Goal: Use online tool/utility: Utilize a website feature to perform a specific function

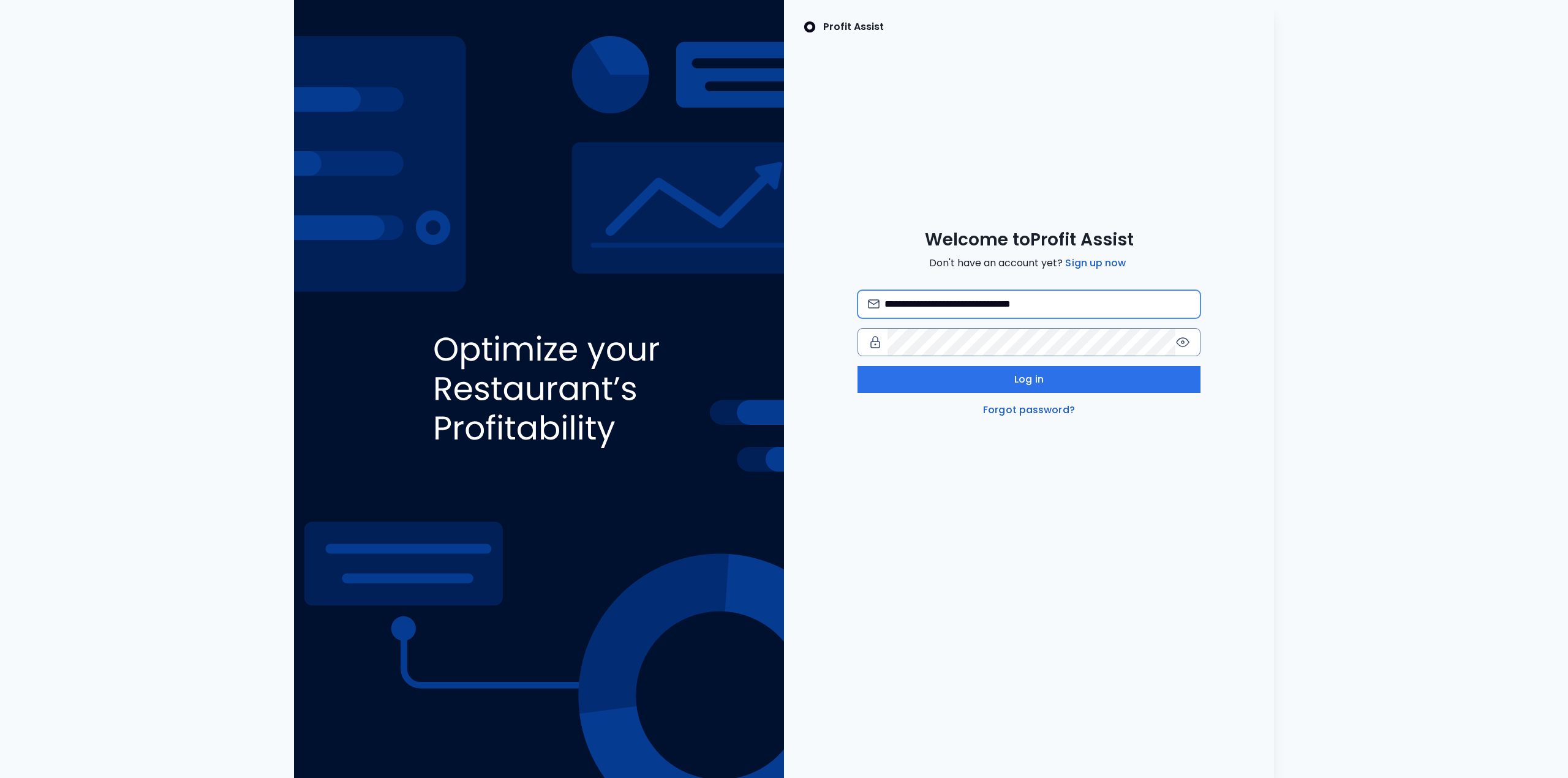
click at [657, 302] on input "**********" at bounding box center [1037, 304] width 306 height 27
type input "**********"
click at [657, 385] on button "Log in" at bounding box center [1029, 379] width 343 height 27
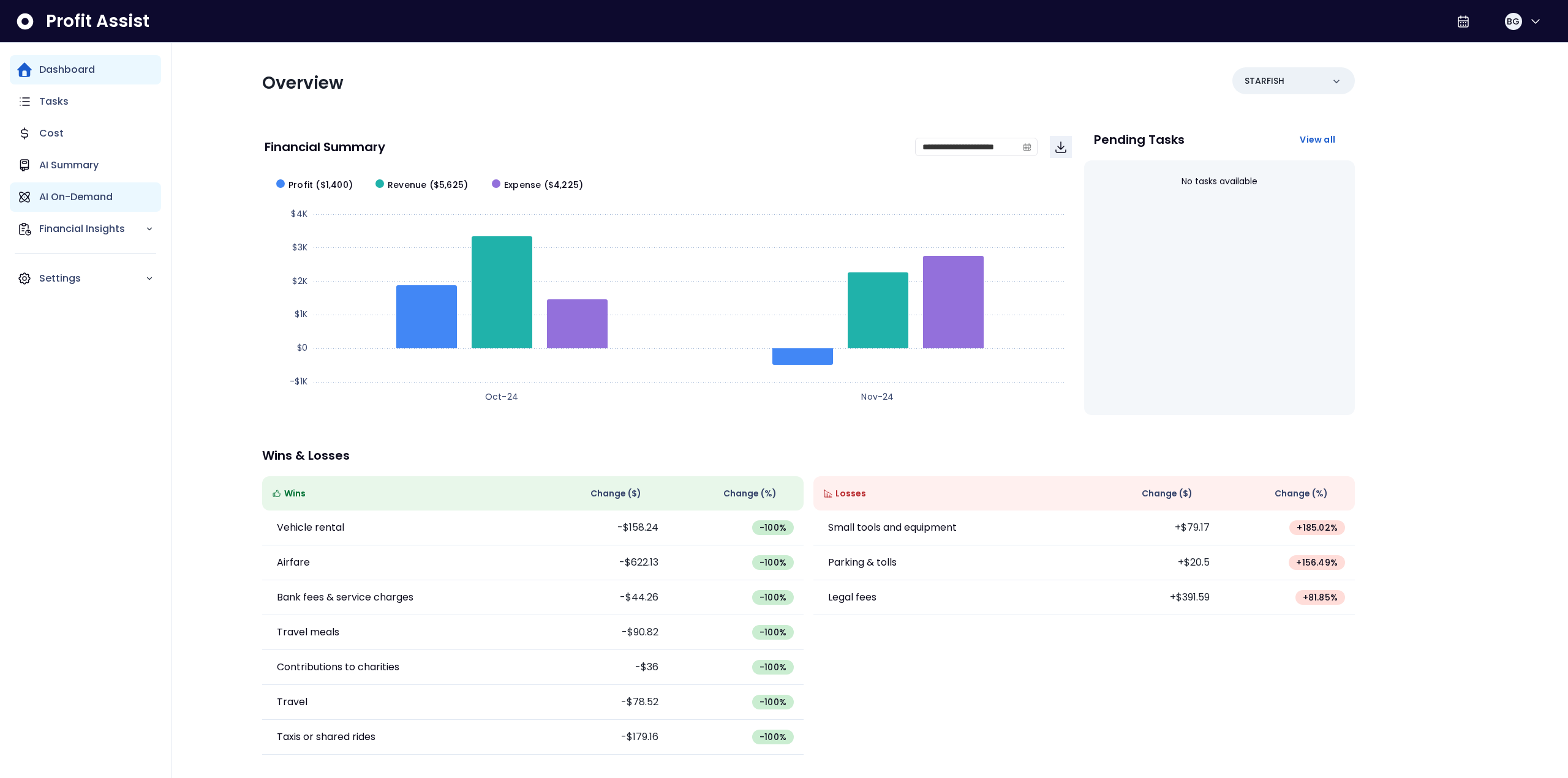
click at [83, 195] on p "AI On-Demand" at bounding box center [75, 197] width 74 height 15
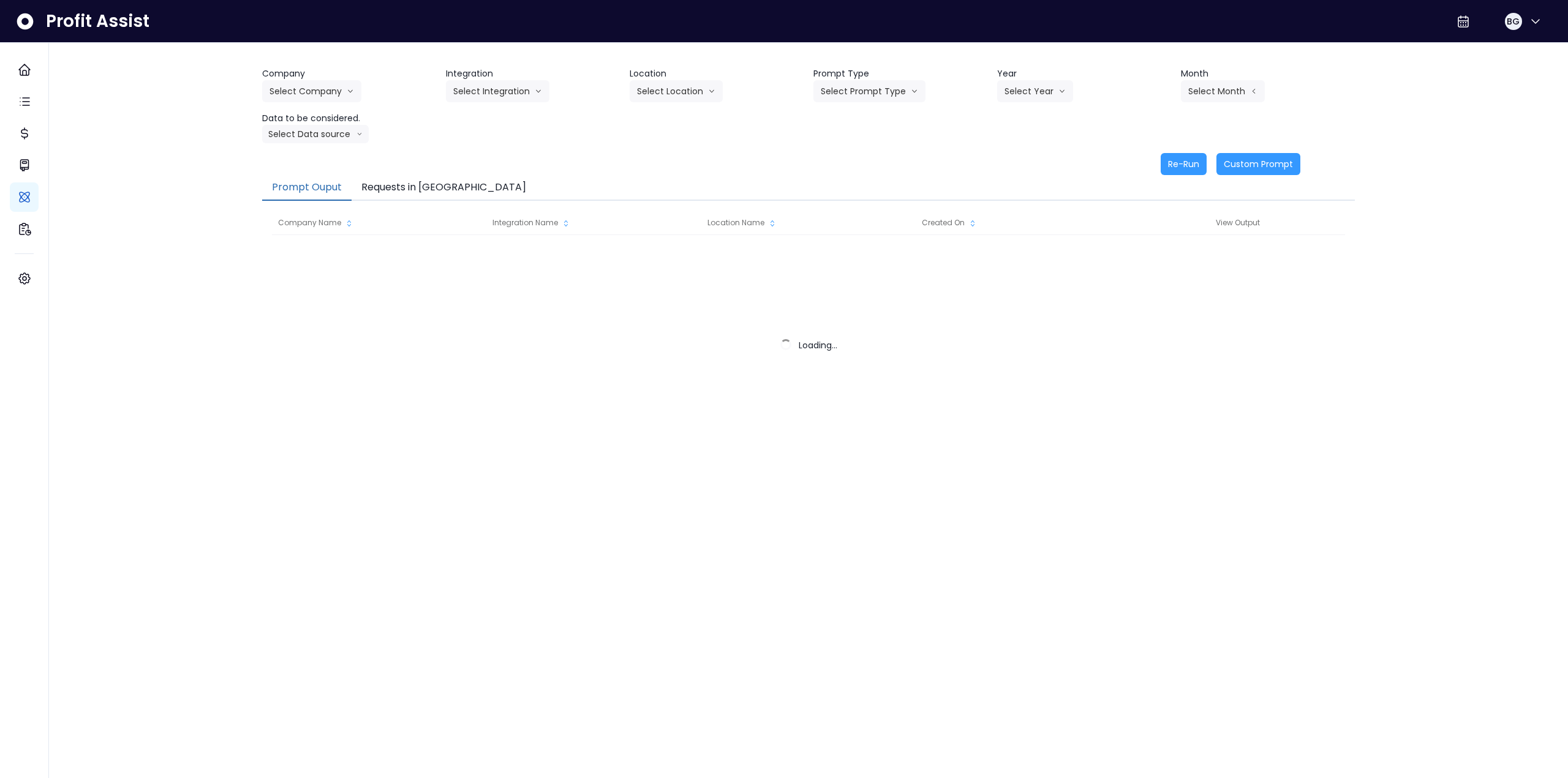
click at [402, 184] on button "Requests in [GEOGRAPHIC_DATA]" at bounding box center [443, 188] width 185 height 25
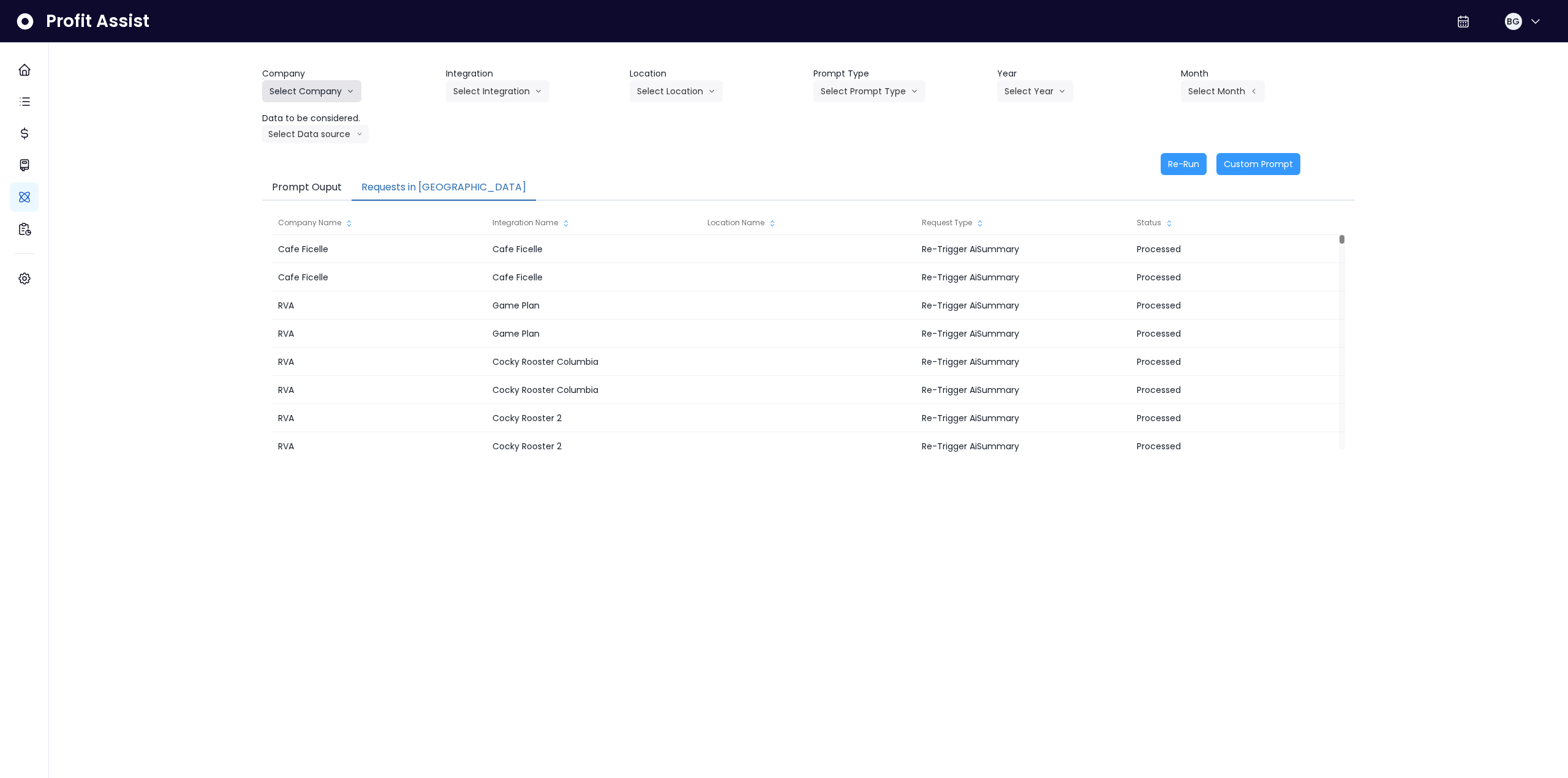
click at [310, 92] on button "Select Company" at bounding box center [311, 91] width 99 height 22
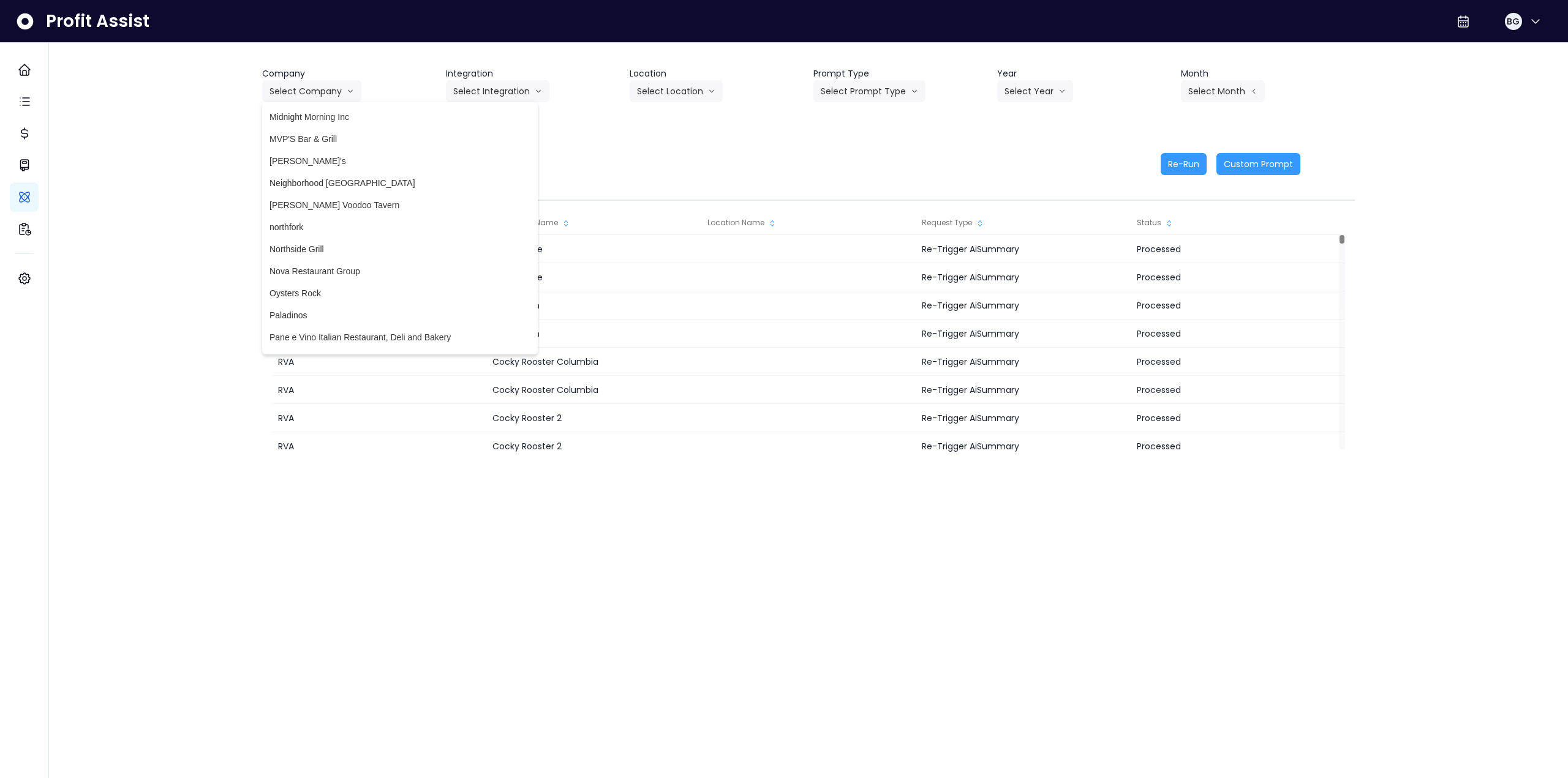
scroll to position [2387, 0]
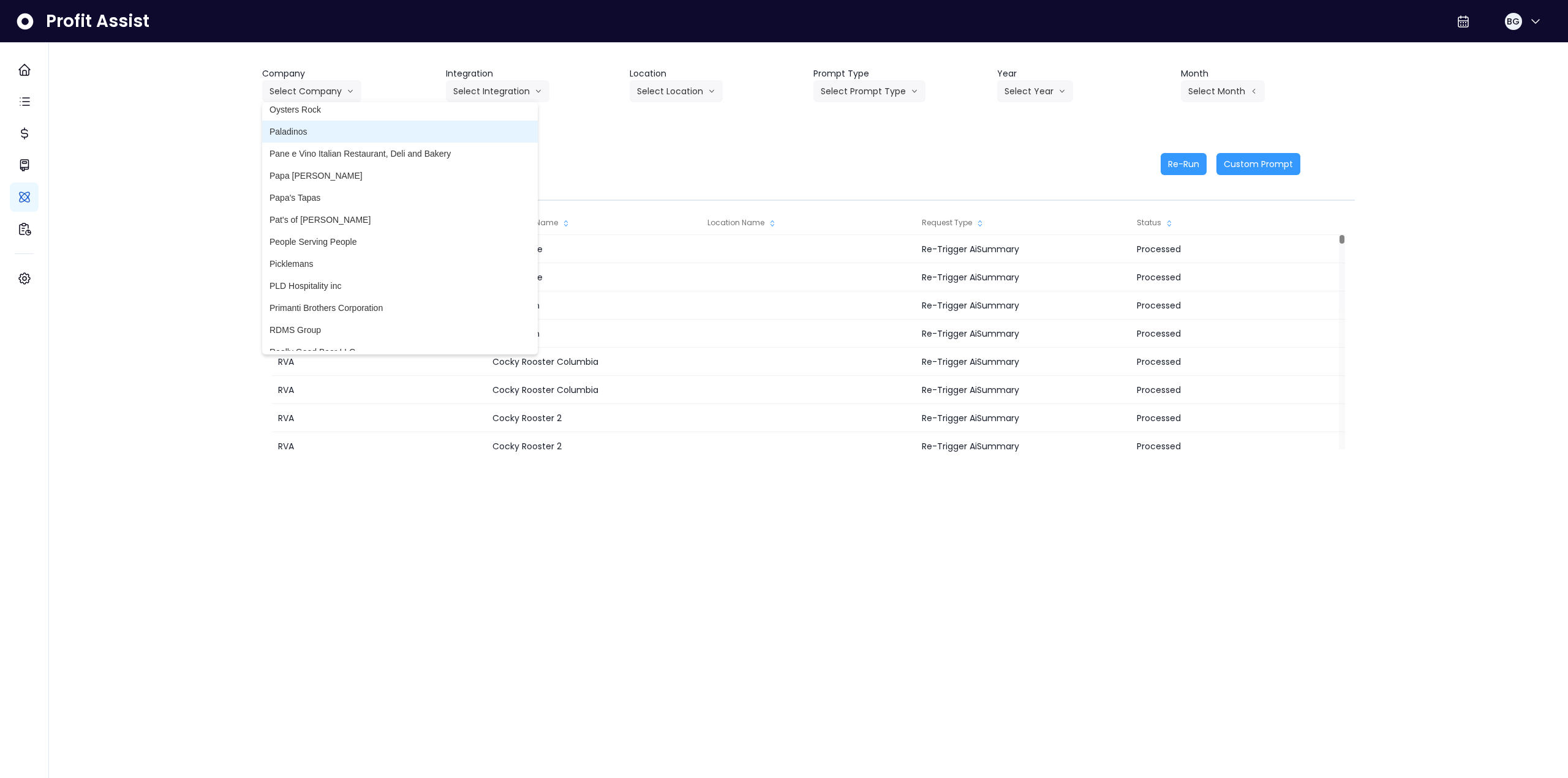
click at [315, 127] on span "Paladinos" at bounding box center [399, 131] width 261 height 12
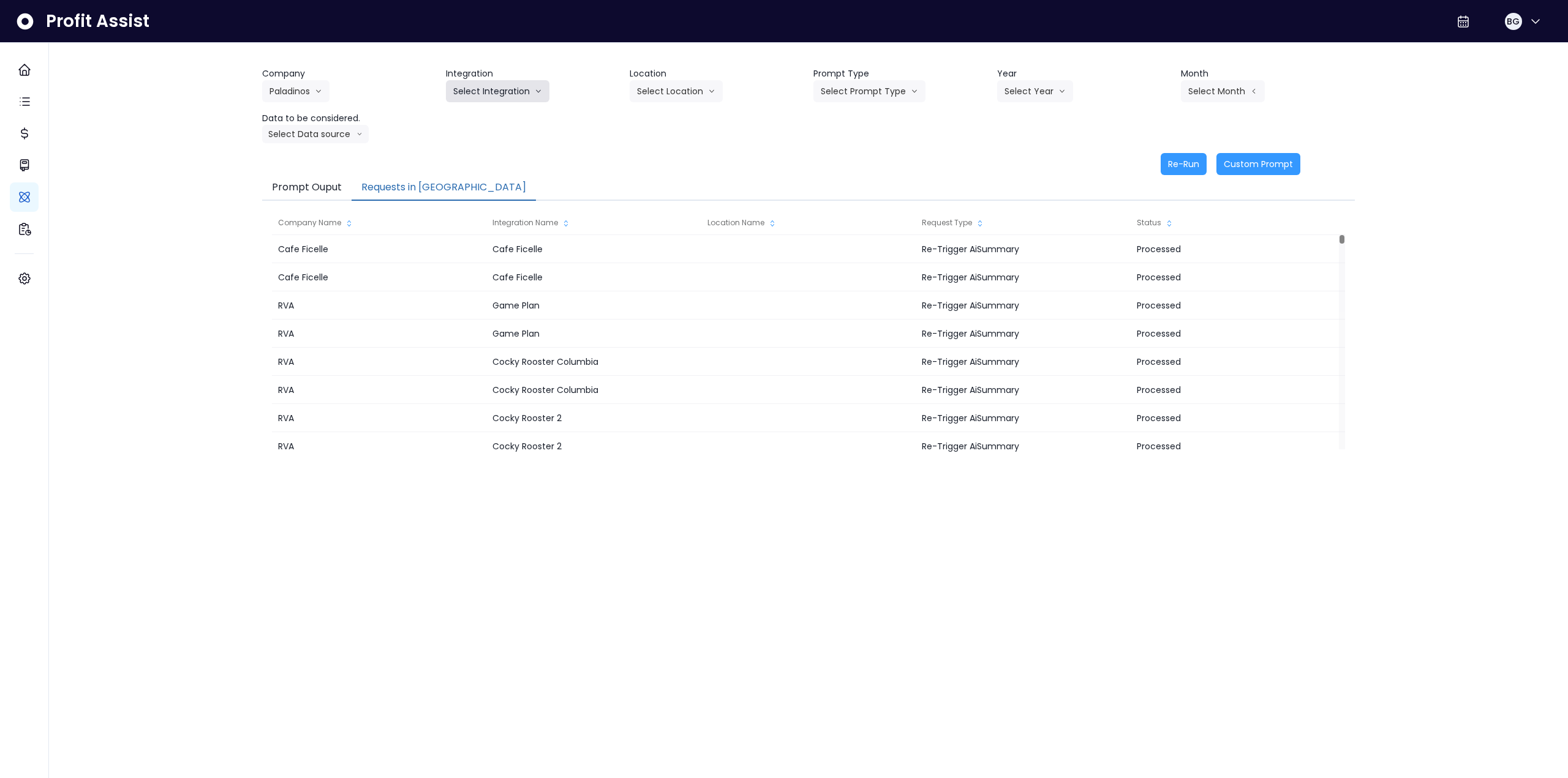
drag, startPoint x: 518, startPoint y: 92, endPoint x: 508, endPoint y: 103, distance: 14.9
click at [519, 92] on button "Select Integration" at bounding box center [497, 91] width 104 height 22
click at [481, 119] on span "paladinos" at bounding box center [471, 116] width 36 height 12
click at [657, 93] on button "Select Location" at bounding box center [676, 91] width 93 height 22
click at [657, 116] on span "All Locations" at bounding box center [660, 116] width 48 height 12
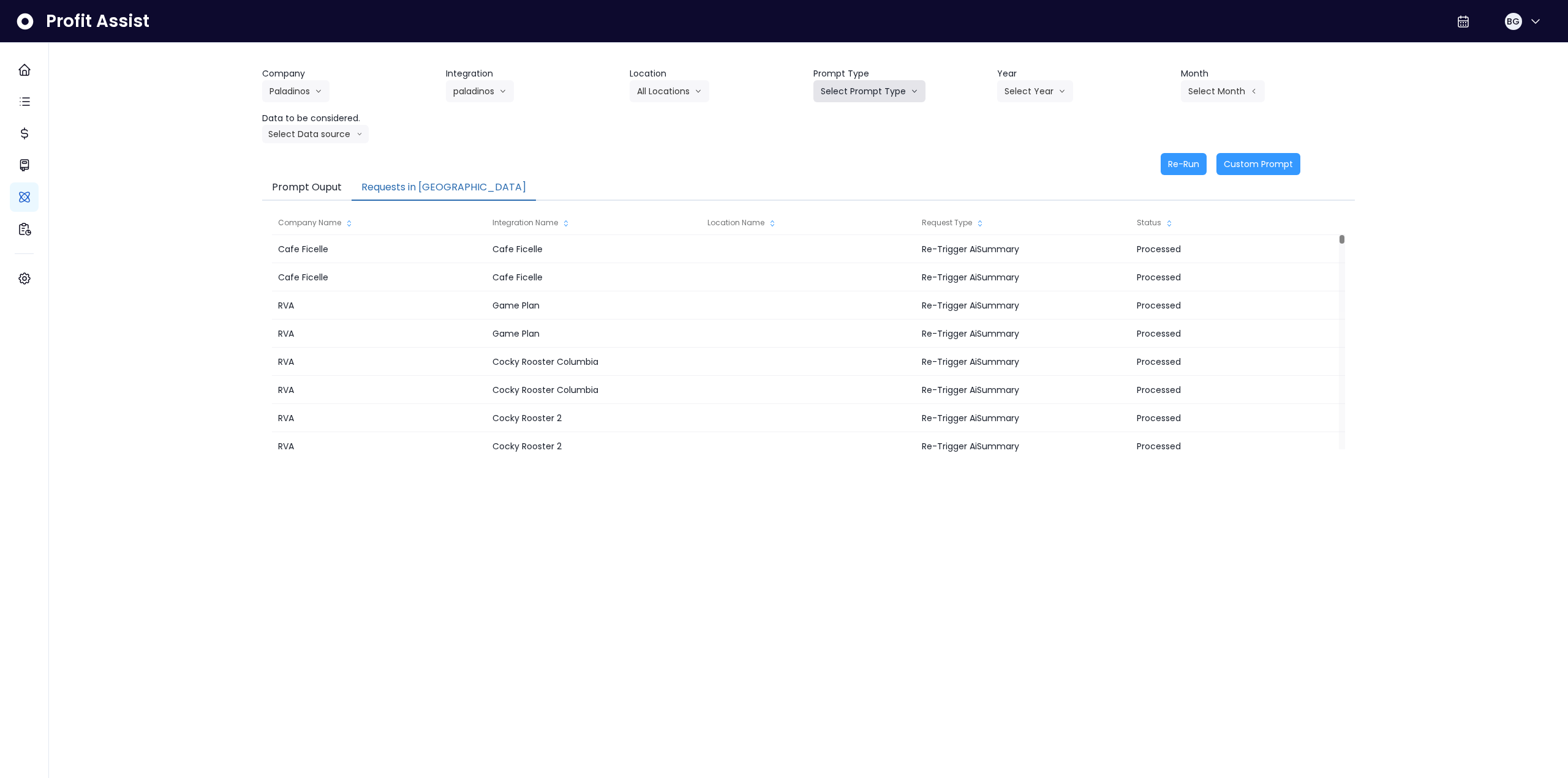
click at [657, 93] on button "Select Prompt Type" at bounding box center [870, 91] width 112 height 22
click at [657, 182] on span "Monthly Summary" at bounding box center [854, 183] width 69 height 12
click at [657, 85] on button "Select Year" at bounding box center [1035, 91] width 76 height 22
drag, startPoint x: 1007, startPoint y: 163, endPoint x: 1121, endPoint y: 119, distance: 122.2
click at [657, 163] on span "2025" at bounding box center [1014, 161] width 19 height 12
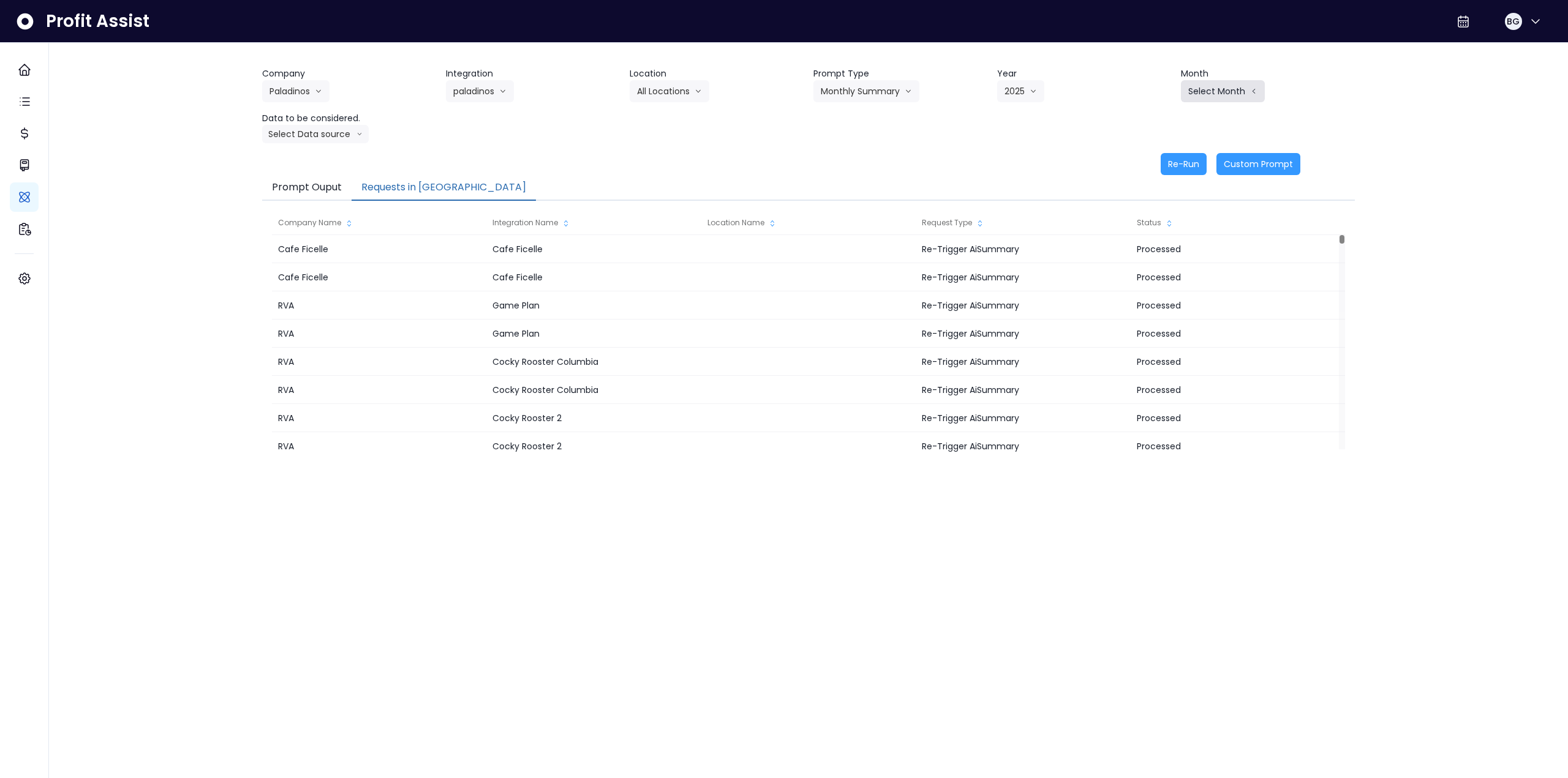
click at [657, 88] on button "Select Month" at bounding box center [1223, 91] width 84 height 22
click at [657, 270] on span "Sept" at bounding box center [1162, 271] width 24 height 12
click at [329, 135] on button "Select Data source" at bounding box center [315, 134] width 107 height 18
click at [323, 157] on span "Comparison overtime" at bounding box center [310, 157] width 82 height 12
click at [657, 163] on button "Re-Run" at bounding box center [1184, 164] width 46 height 22
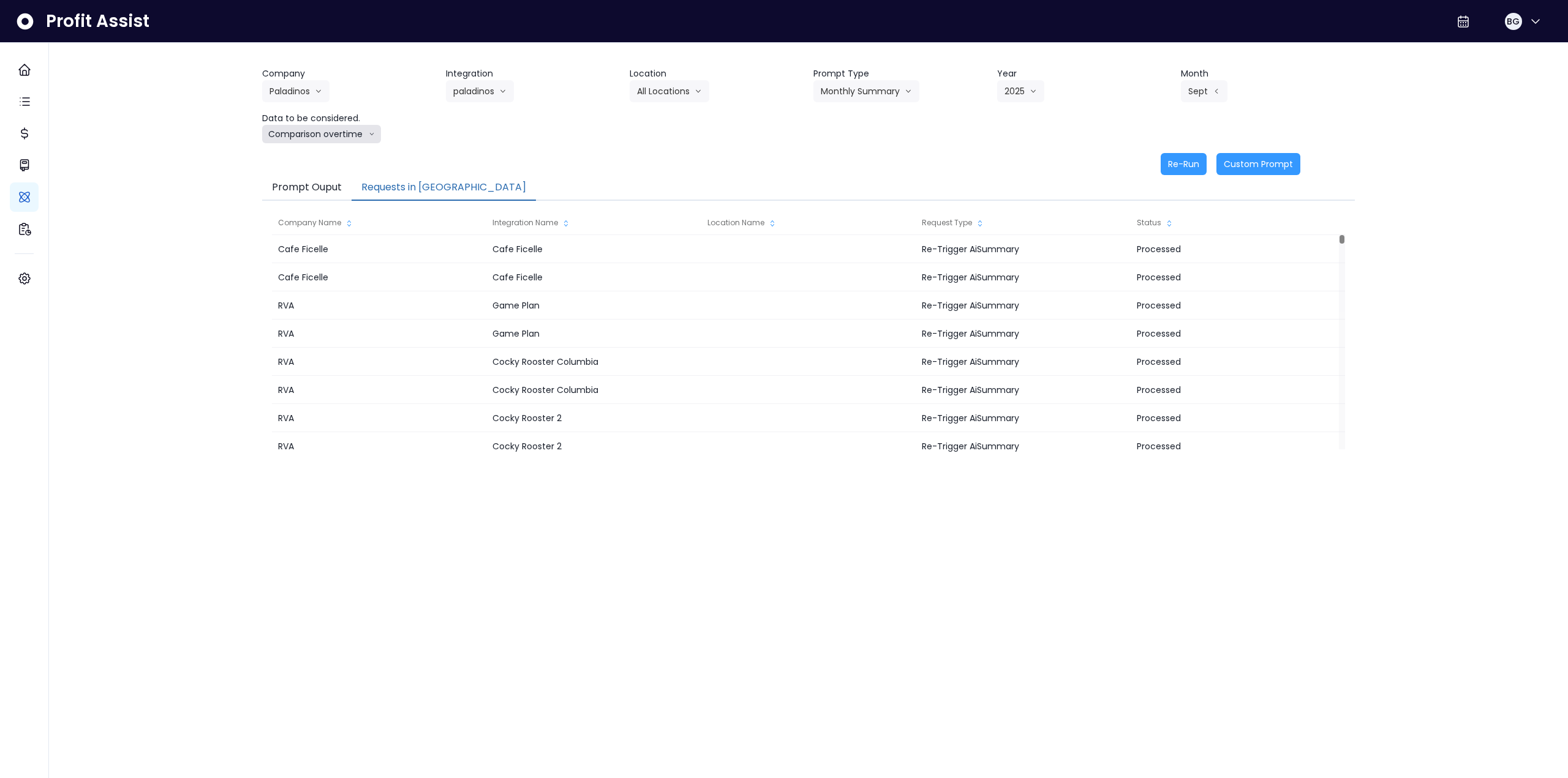
click at [323, 134] on button "Comparison overtime" at bounding box center [322, 134] width 119 height 18
drag, startPoint x: 310, startPoint y: 177, endPoint x: 702, endPoint y: 150, distance: 392.9
click at [310, 177] on span "Location Analysis" at bounding box center [310, 180] width 82 height 12
click at [657, 166] on button "Re-Run" at bounding box center [1184, 164] width 46 height 22
click at [285, 71] on header "Company" at bounding box center [349, 74] width 174 height 13
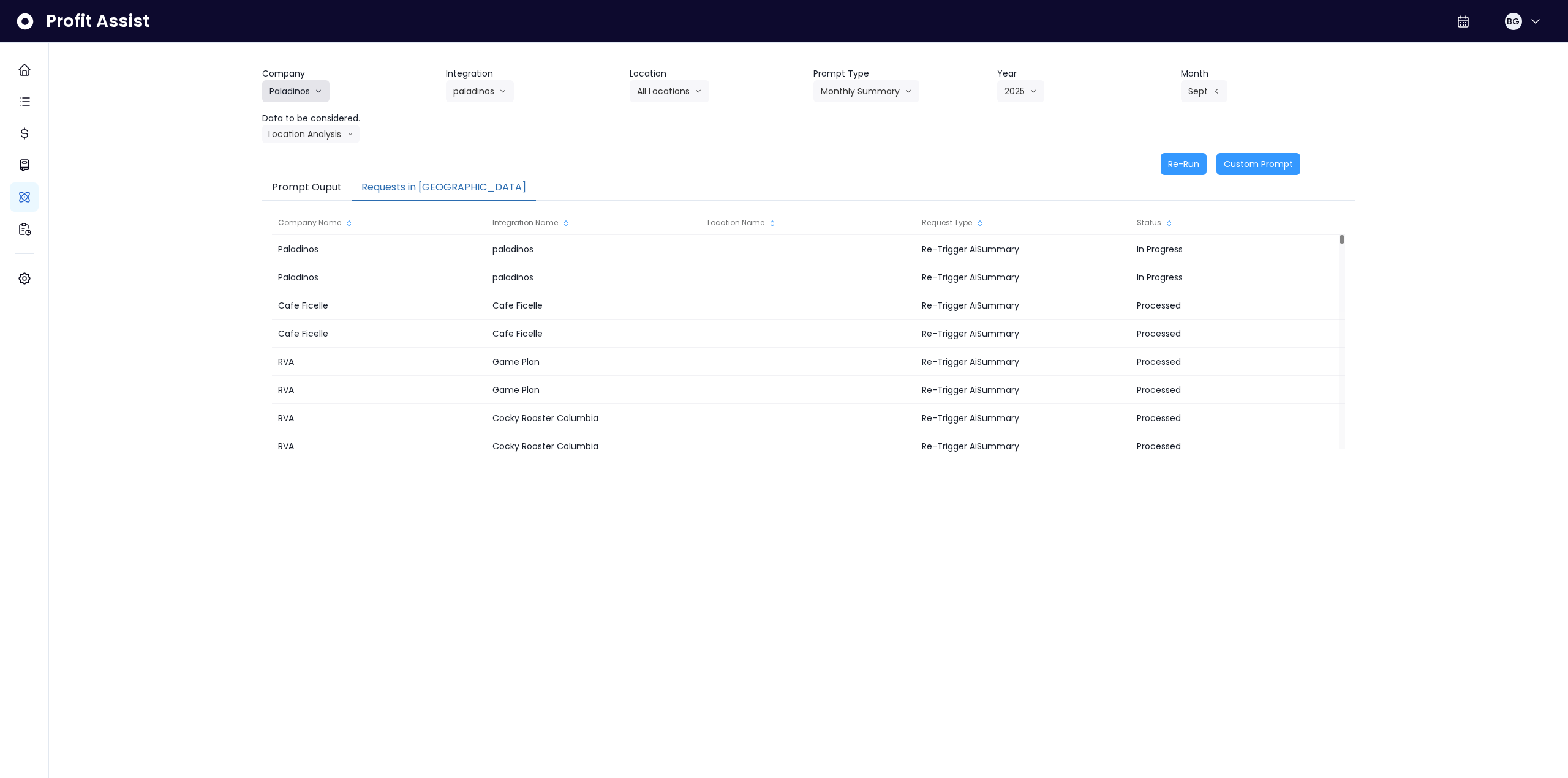
click at [300, 83] on button "Paladinos" at bounding box center [295, 91] width 67 height 22
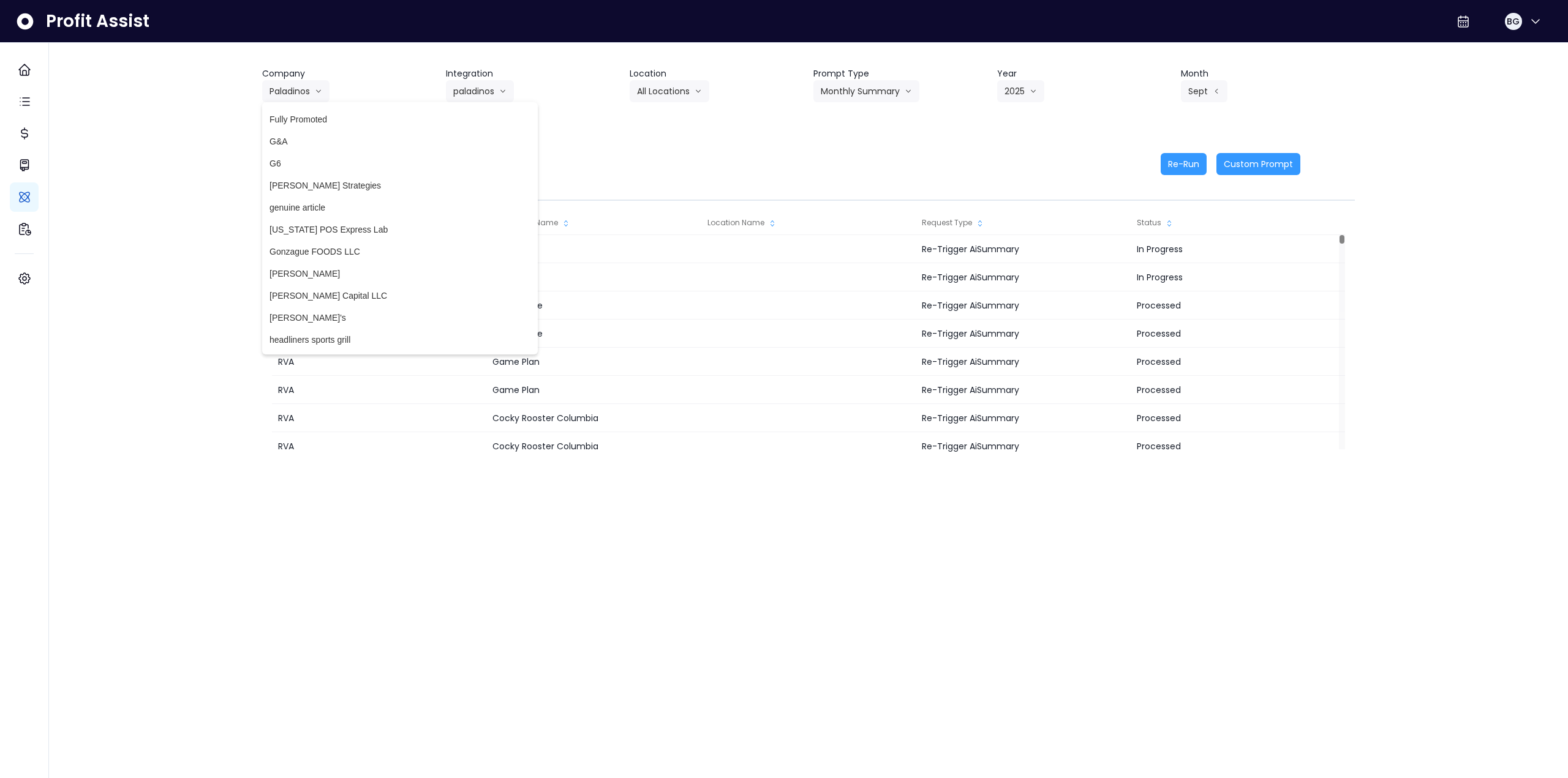
scroll to position [1224, 0]
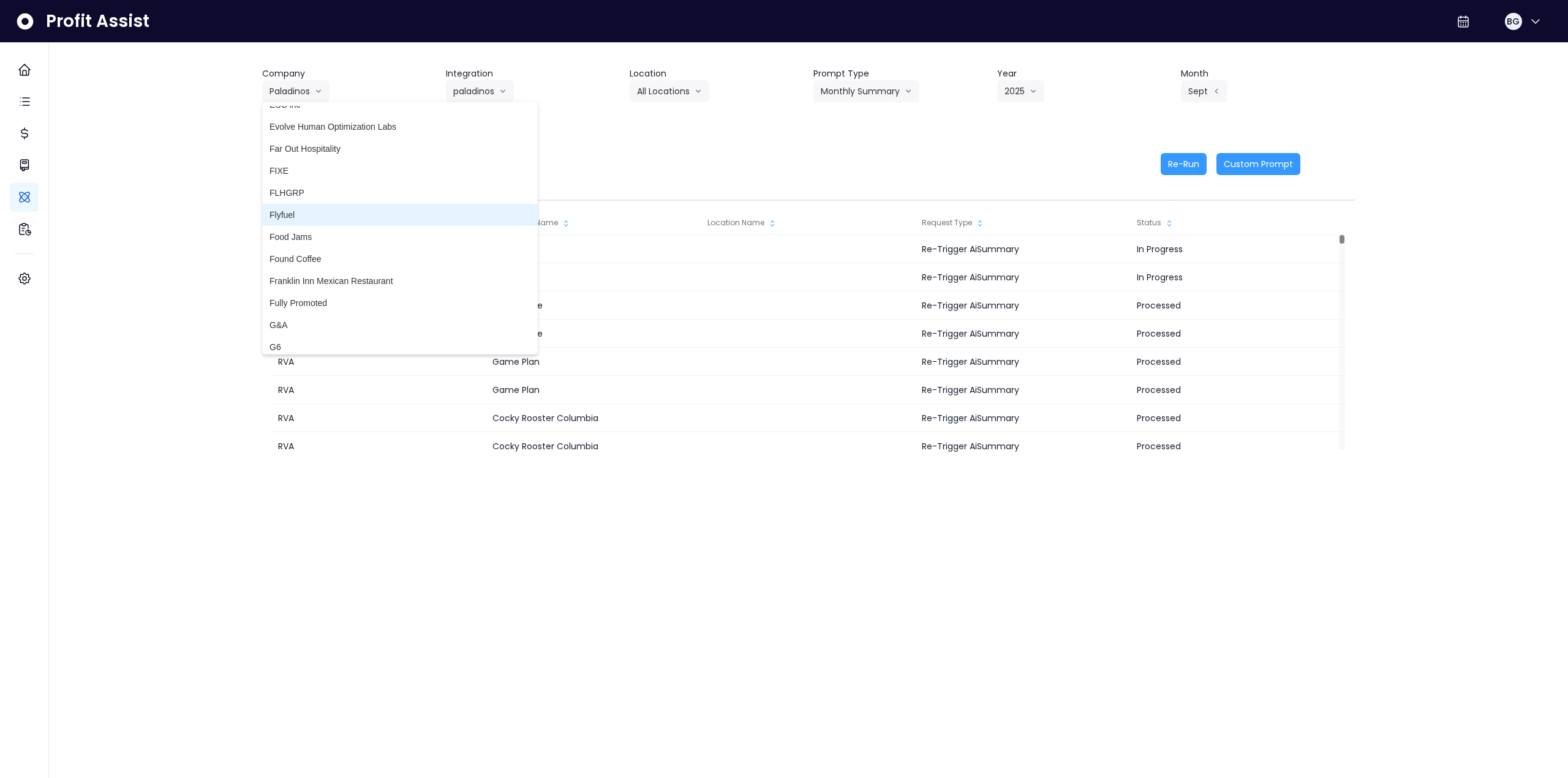
click at [328, 211] on span "Flyfuel" at bounding box center [399, 214] width 261 height 12
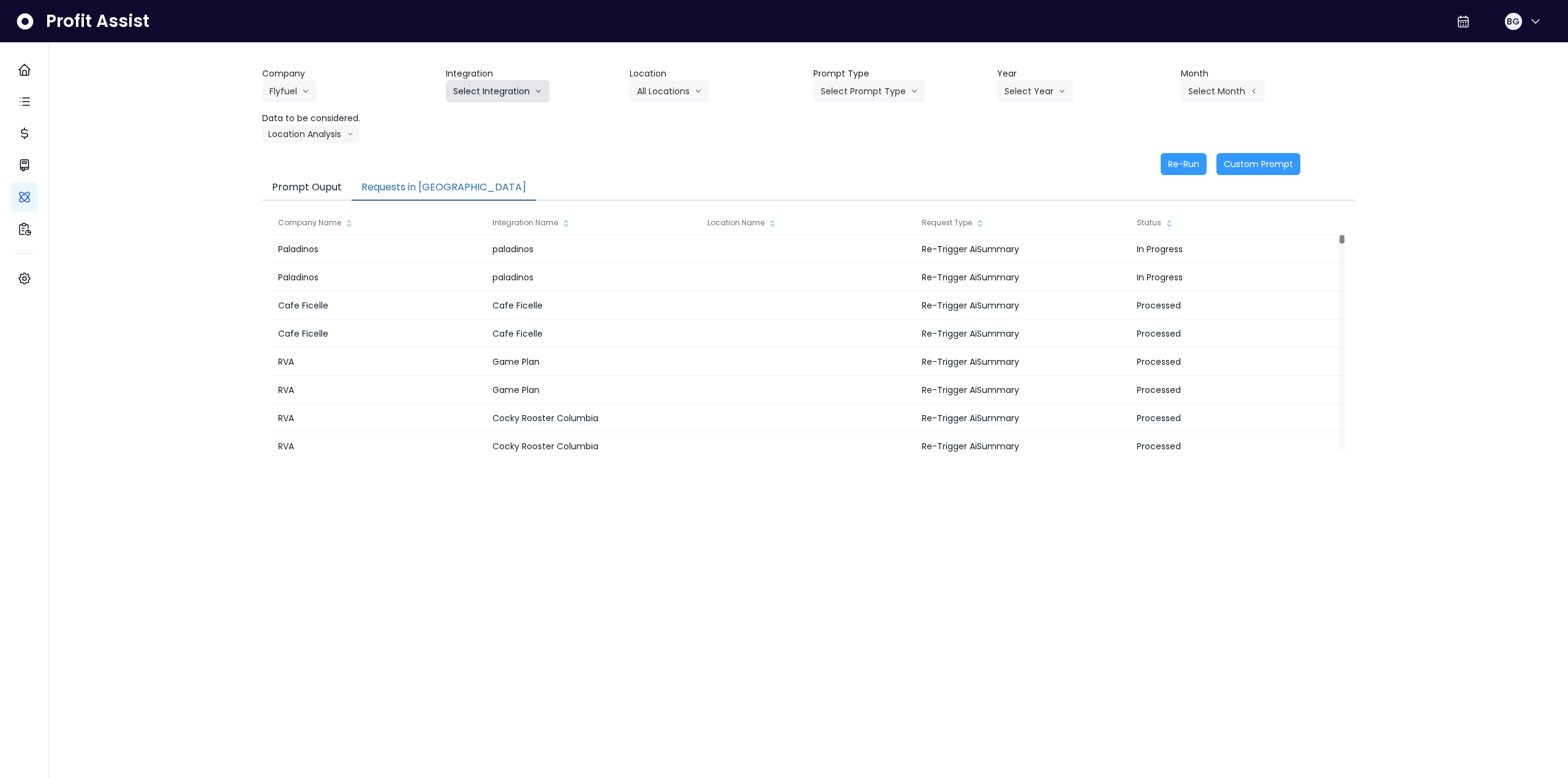
click at [520, 93] on button "Select Integration" at bounding box center [497, 91] width 104 height 22
drag, startPoint x: 478, startPoint y: 117, endPoint x: 501, endPoint y: 113, distance: 23.3
click at [478, 117] on span "Aventura" at bounding box center [497, 116] width 89 height 12
click at [657, 89] on button "Select Location" at bounding box center [676, 91] width 93 height 22
drag, startPoint x: 663, startPoint y: 116, endPoint x: 782, endPoint y: 101, distance: 119.9
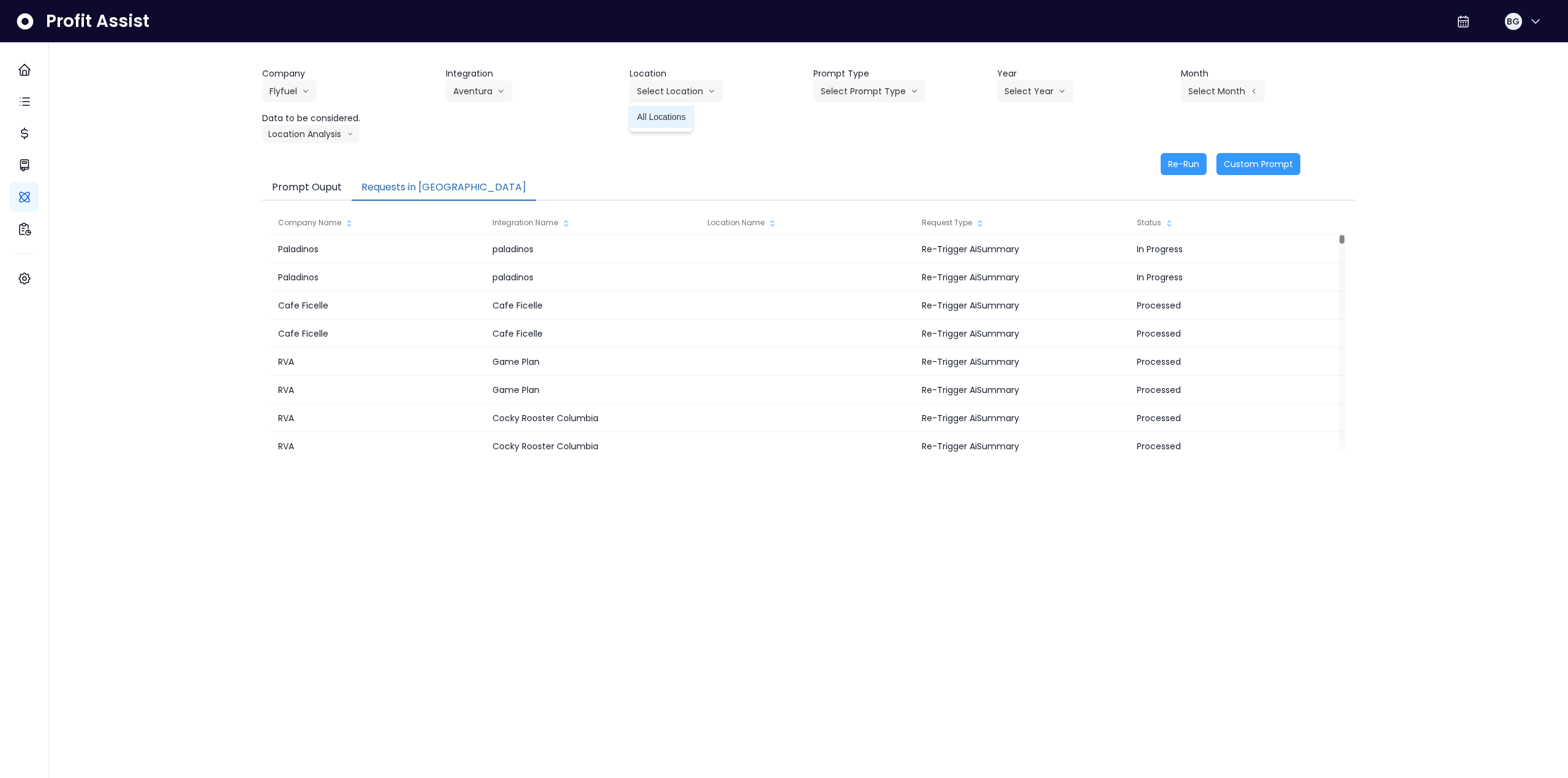
click at [657, 116] on span "All Locations" at bounding box center [660, 116] width 48 height 12
click at [657, 90] on button "Select Prompt Type" at bounding box center [870, 91] width 112 height 22
click at [657, 182] on span "Monthly Summary" at bounding box center [854, 183] width 69 height 12
click at [657, 88] on button "Select Year" at bounding box center [1035, 91] width 76 height 22
click at [657, 165] on span "2025" at bounding box center [1014, 161] width 19 height 12
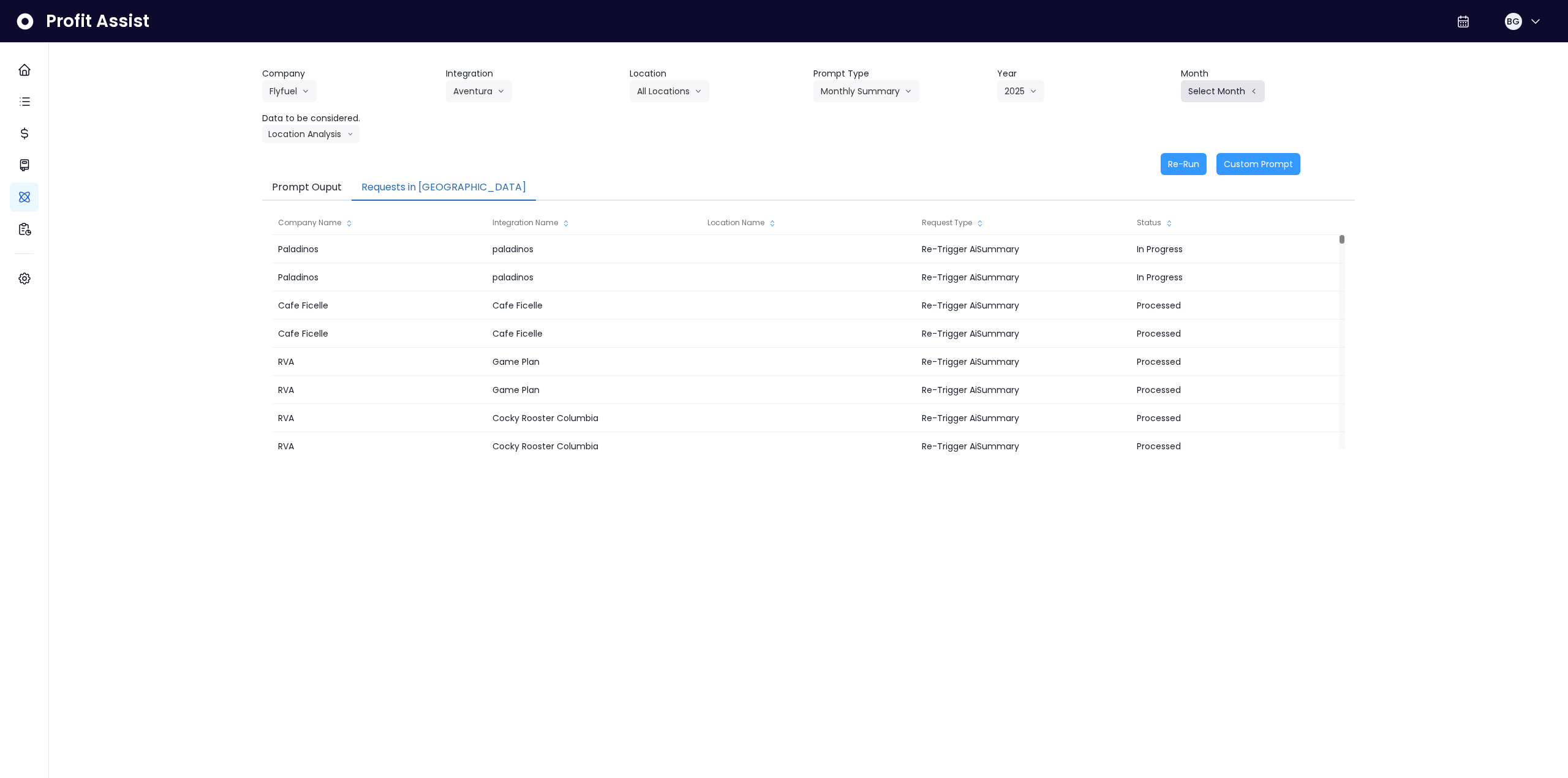
click at [657, 89] on button "Select Month" at bounding box center [1223, 91] width 84 height 22
click at [657, 271] on span "Sept" at bounding box center [1162, 271] width 24 height 12
click at [310, 135] on button "Location Analysis" at bounding box center [310, 134] width 97 height 18
click at [304, 155] on span "Comparison overtime" at bounding box center [310, 157] width 82 height 12
drag, startPoint x: 1182, startPoint y: 166, endPoint x: 1031, endPoint y: 168, distance: 151.0
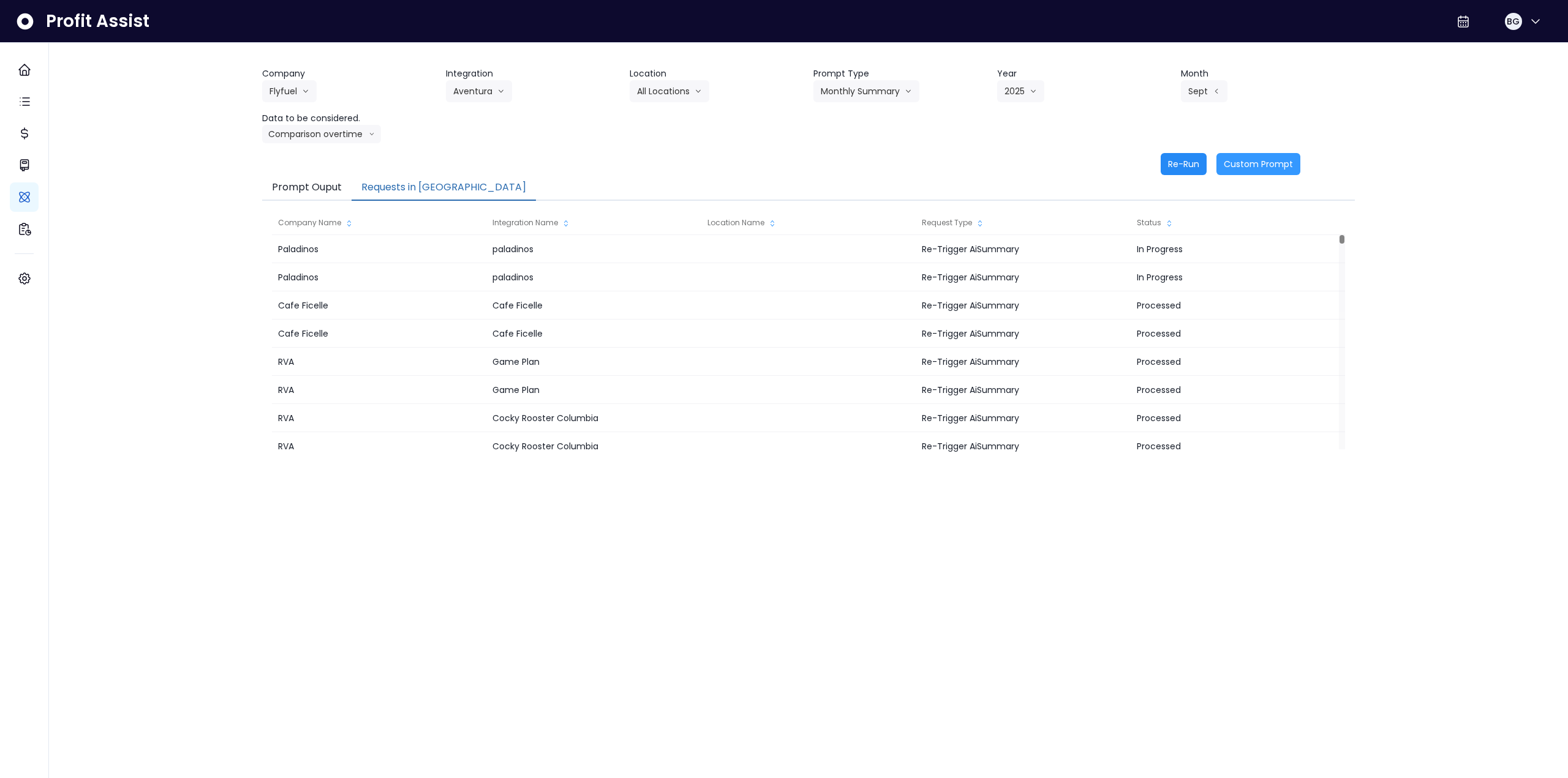
click at [657, 166] on button "Re-Run" at bounding box center [1184, 164] width 46 height 22
click at [337, 131] on button "Comparison overtime" at bounding box center [322, 134] width 119 height 18
click at [313, 178] on span "Location Analysis" at bounding box center [310, 180] width 82 height 12
click at [657, 166] on button "Re-Run" at bounding box center [1184, 164] width 46 height 22
click at [463, 89] on button "Aventura" at bounding box center [479, 91] width 67 height 22
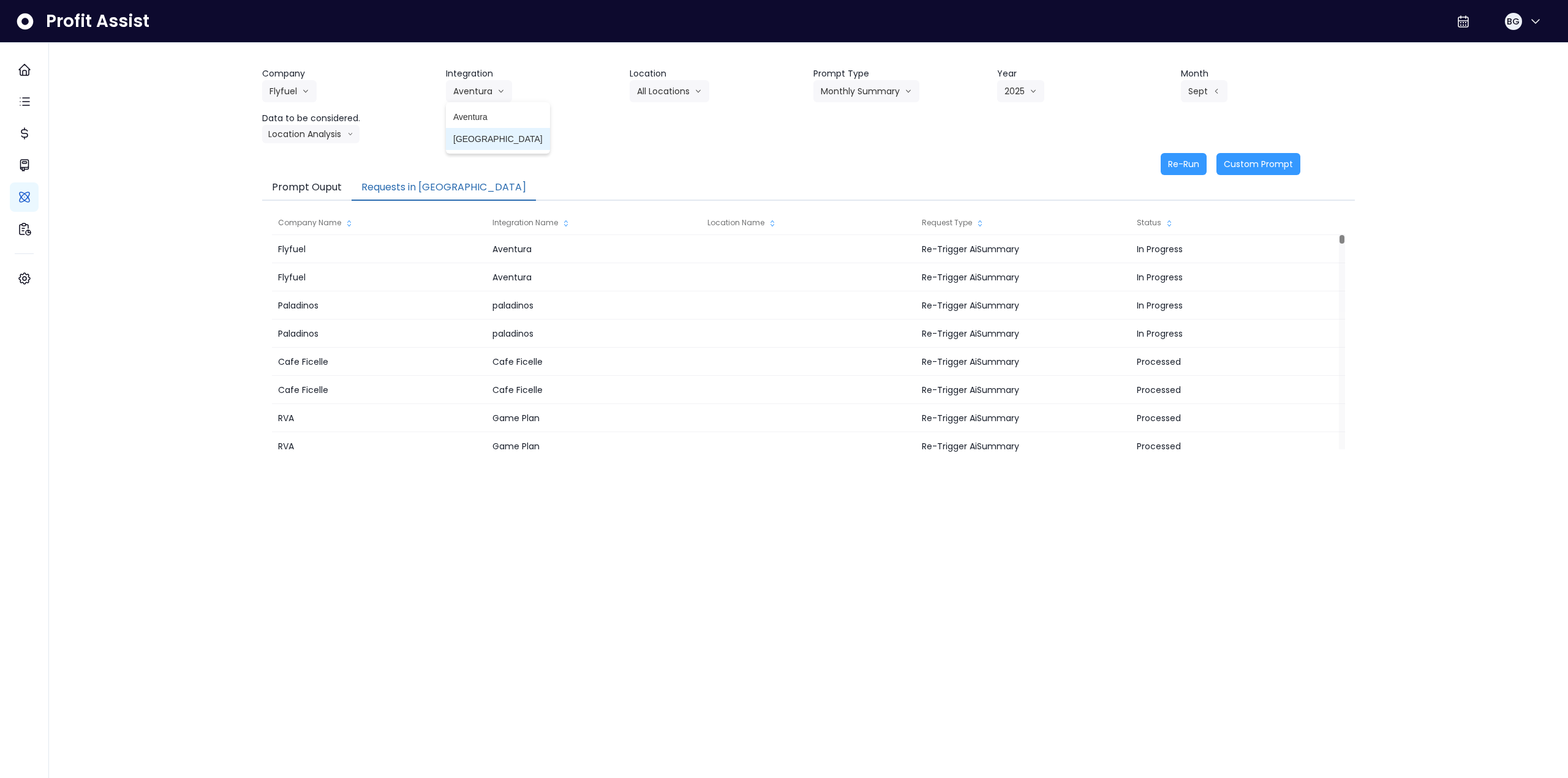
click at [461, 137] on span "[GEOGRAPHIC_DATA]" at bounding box center [497, 139] width 89 height 12
click at [657, 91] on button "Select Location" at bounding box center [676, 91] width 93 height 22
click at [657, 121] on span "All Locations" at bounding box center [660, 116] width 48 height 12
drag, startPoint x: 860, startPoint y: 93, endPoint x: 856, endPoint y: 139, distance: 46.2
click at [657, 94] on button "Select Prompt Type" at bounding box center [870, 91] width 112 height 22
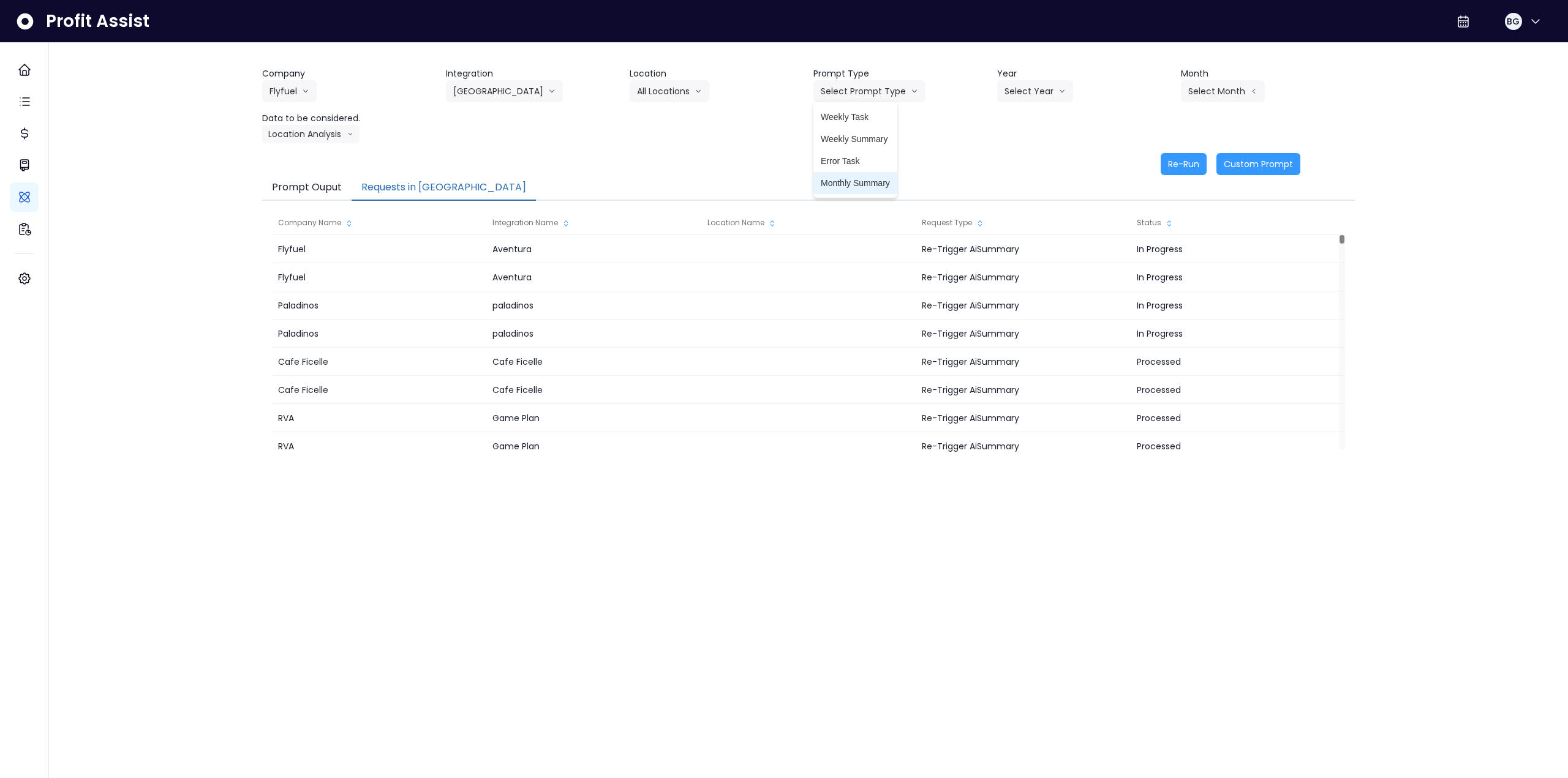
drag, startPoint x: 855, startPoint y: 180, endPoint x: 945, endPoint y: 138, distance: 99.3
click at [657, 180] on span "Monthly Summary" at bounding box center [854, 183] width 69 height 12
click at [657, 97] on button "Select Year" at bounding box center [1035, 91] width 76 height 22
click at [657, 163] on span "2025" at bounding box center [1014, 161] width 19 height 12
click at [657, 92] on button "Select Month" at bounding box center [1223, 91] width 84 height 22
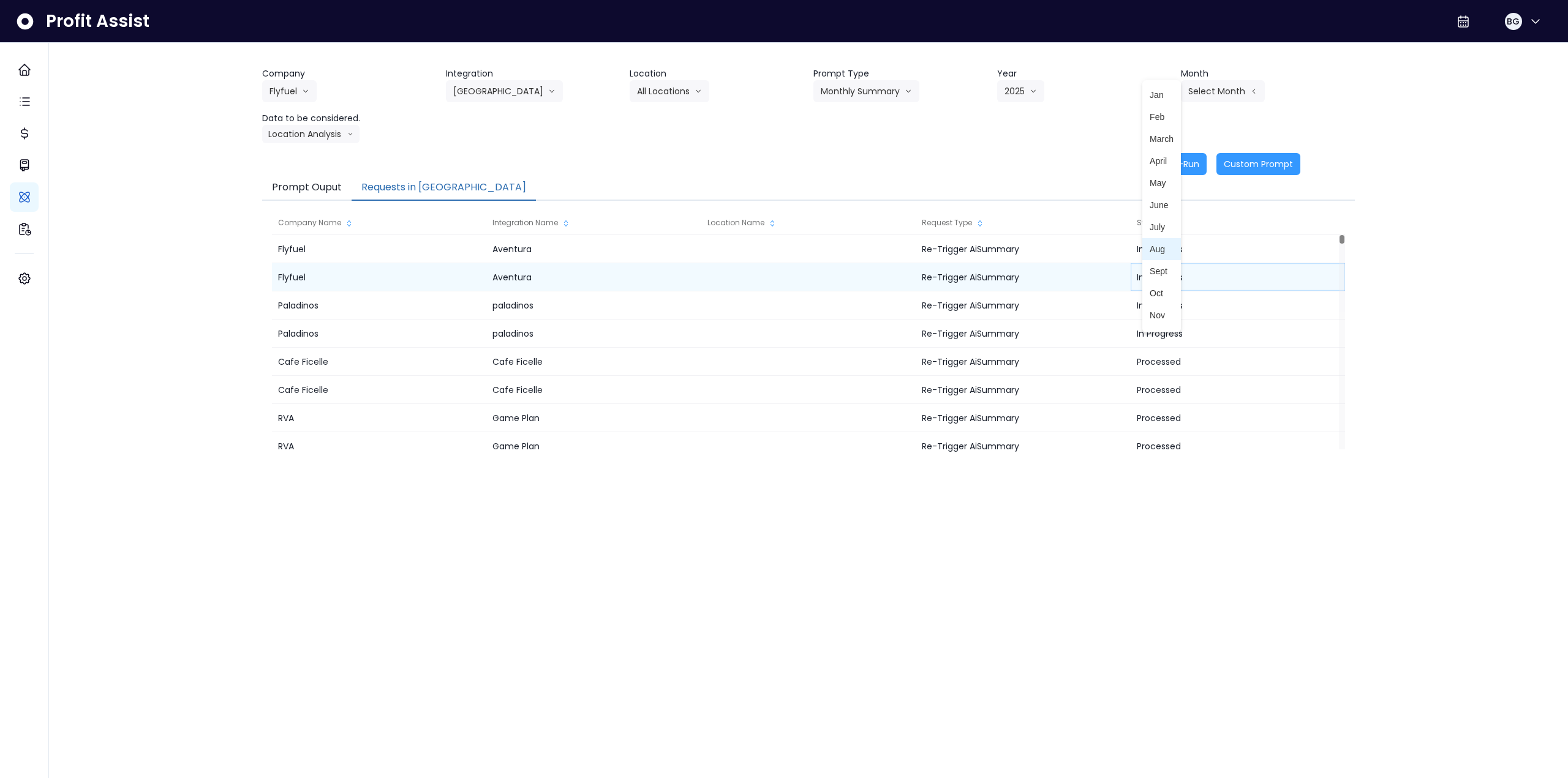
click at [657, 266] on span "Sept" at bounding box center [1162, 271] width 24 height 12
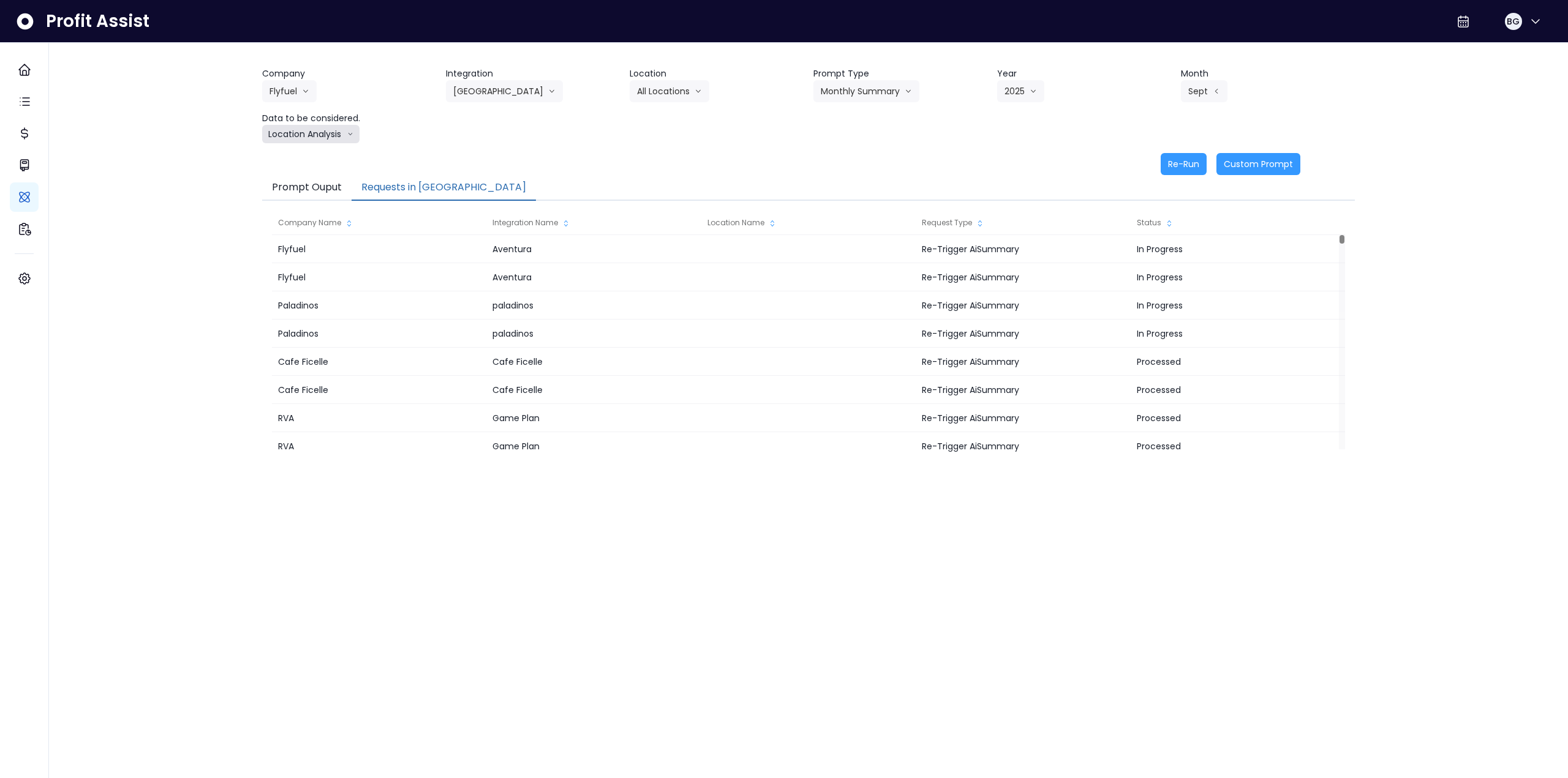
click at [329, 137] on button "Location Analysis" at bounding box center [310, 134] width 97 height 18
click at [321, 150] on li "Comparison overtime" at bounding box center [310, 158] width 96 height 22
drag, startPoint x: 1179, startPoint y: 164, endPoint x: 877, endPoint y: 192, distance: 303.3
click at [657, 164] on button "Re-Run" at bounding box center [1184, 164] width 46 height 22
click at [329, 139] on button "Comparison overtime" at bounding box center [322, 134] width 119 height 18
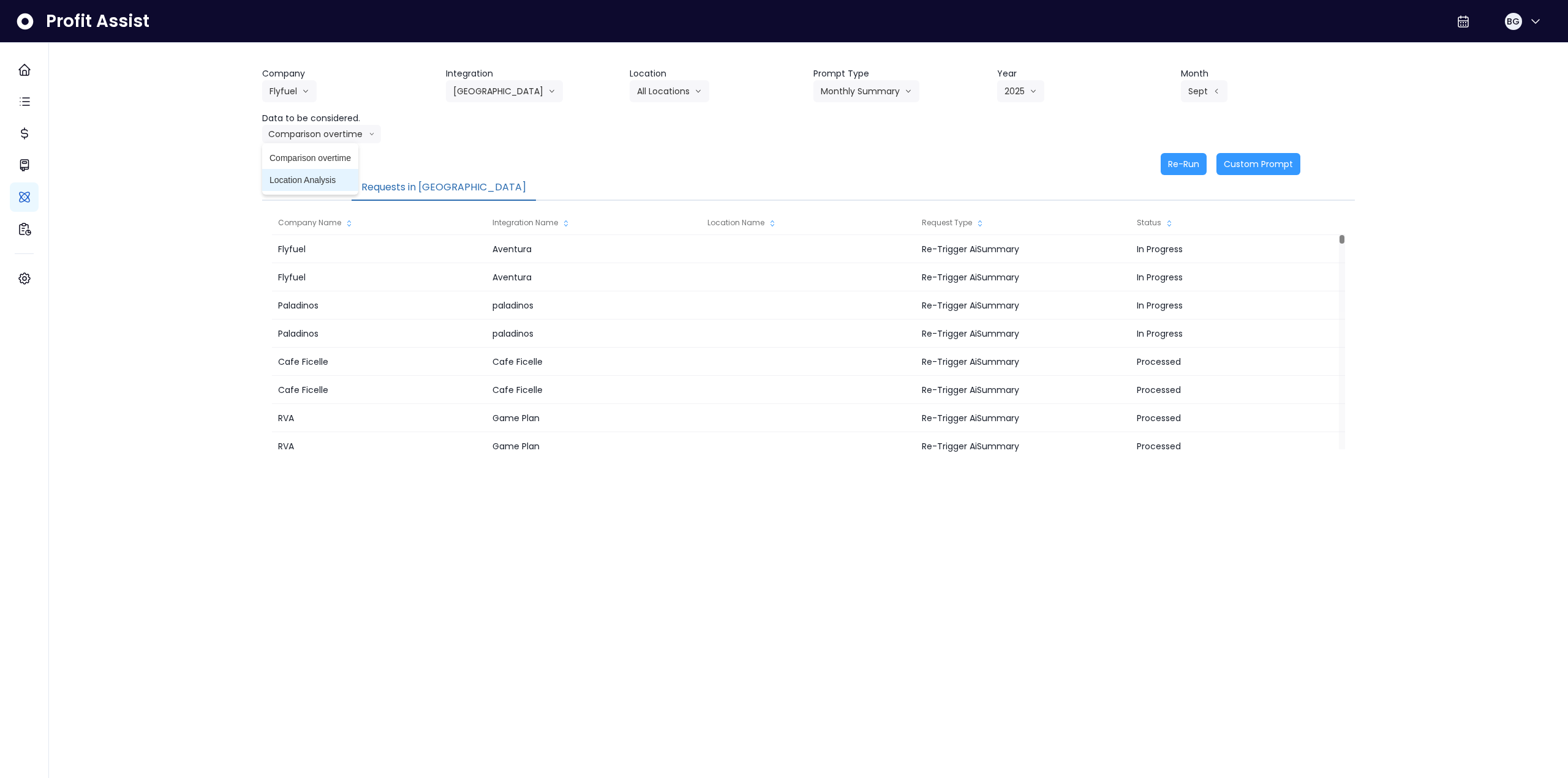
click at [320, 184] on span "Location Analysis" at bounding box center [310, 180] width 82 height 12
click at [657, 159] on button "Re-Run" at bounding box center [1184, 164] width 46 height 22
click at [300, 93] on button "Flyfuel" at bounding box center [289, 91] width 55 height 22
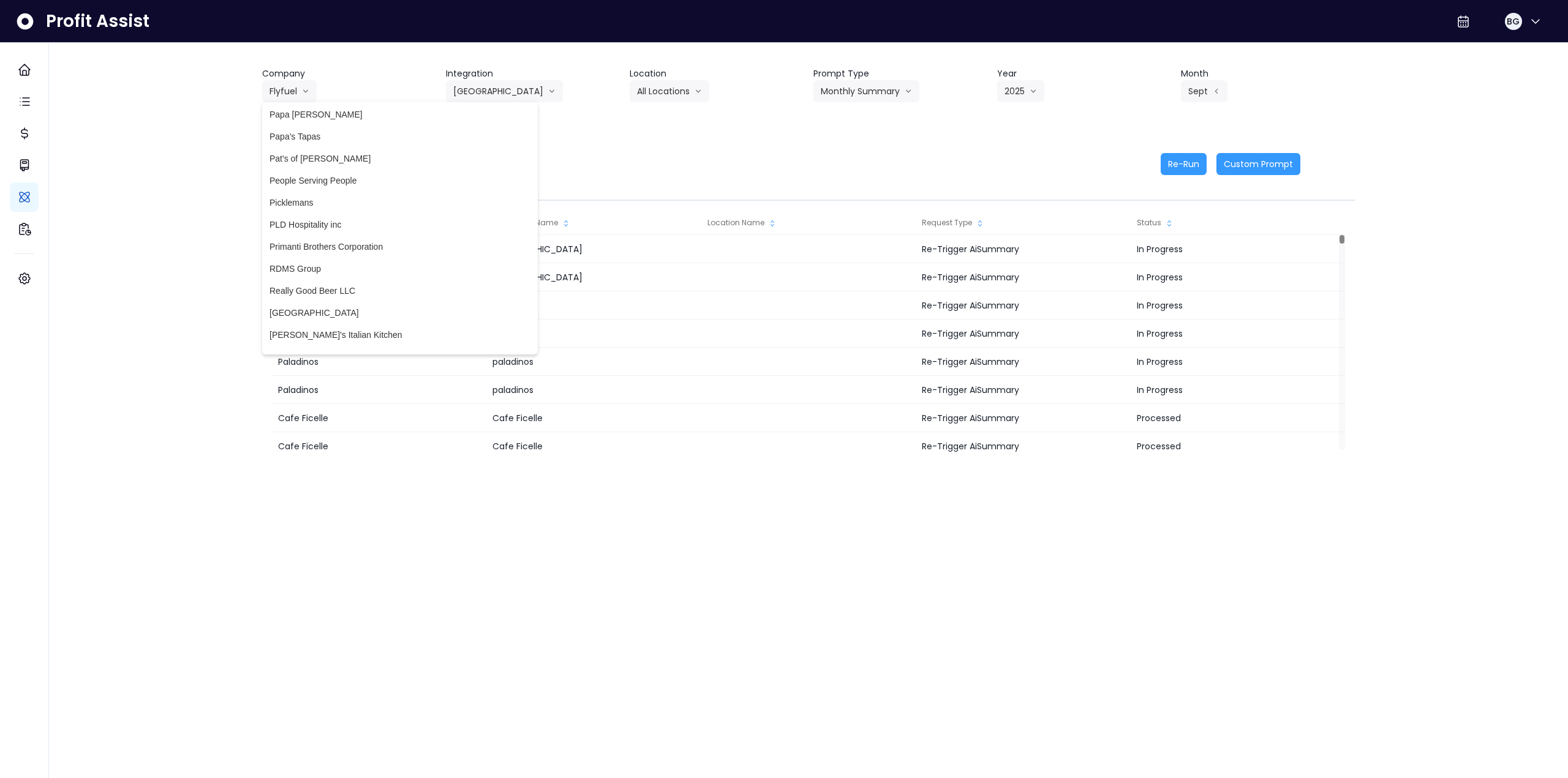
scroll to position [2571, 0]
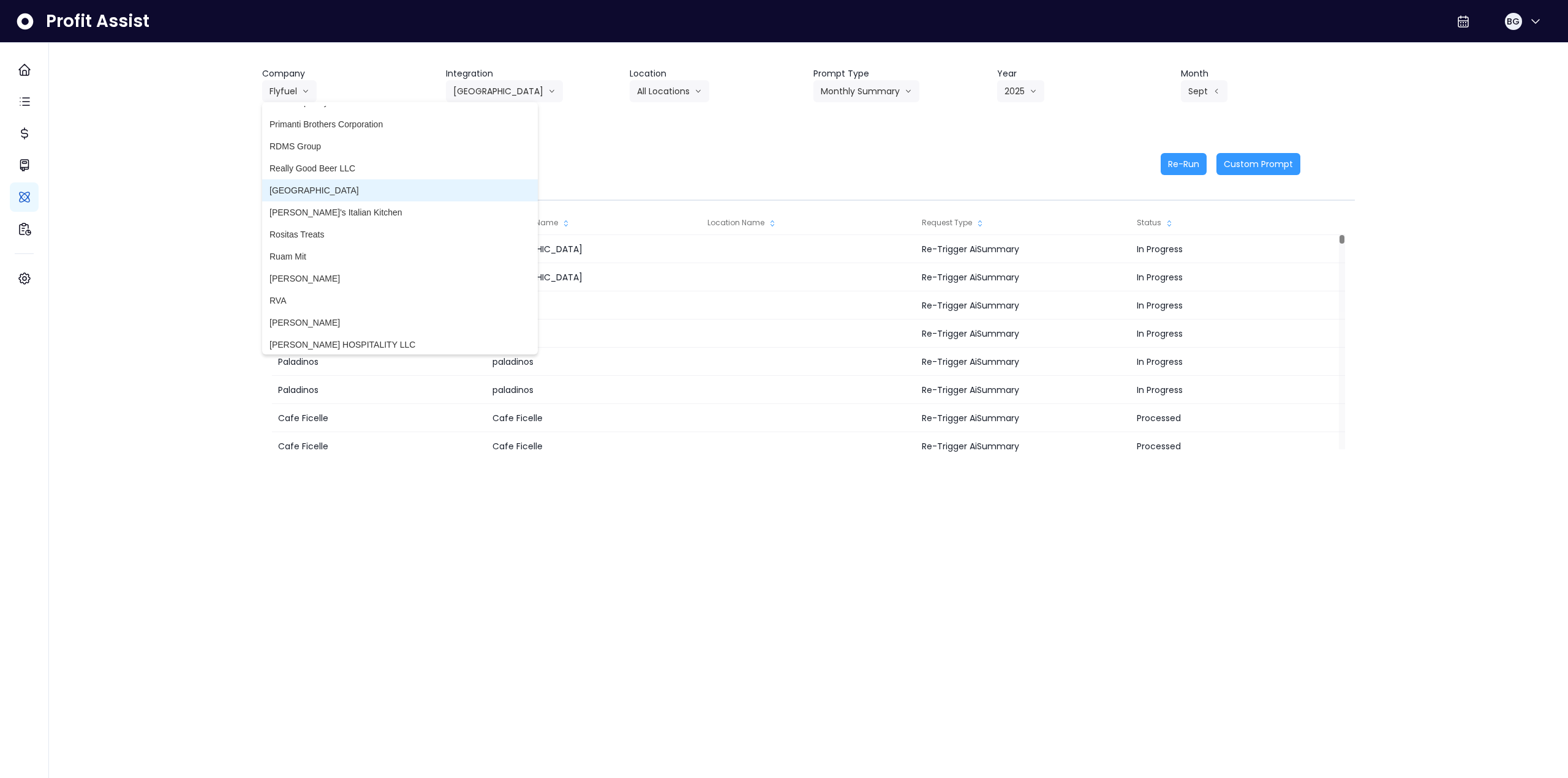
click at [346, 192] on span "[GEOGRAPHIC_DATA]" at bounding box center [399, 190] width 261 height 12
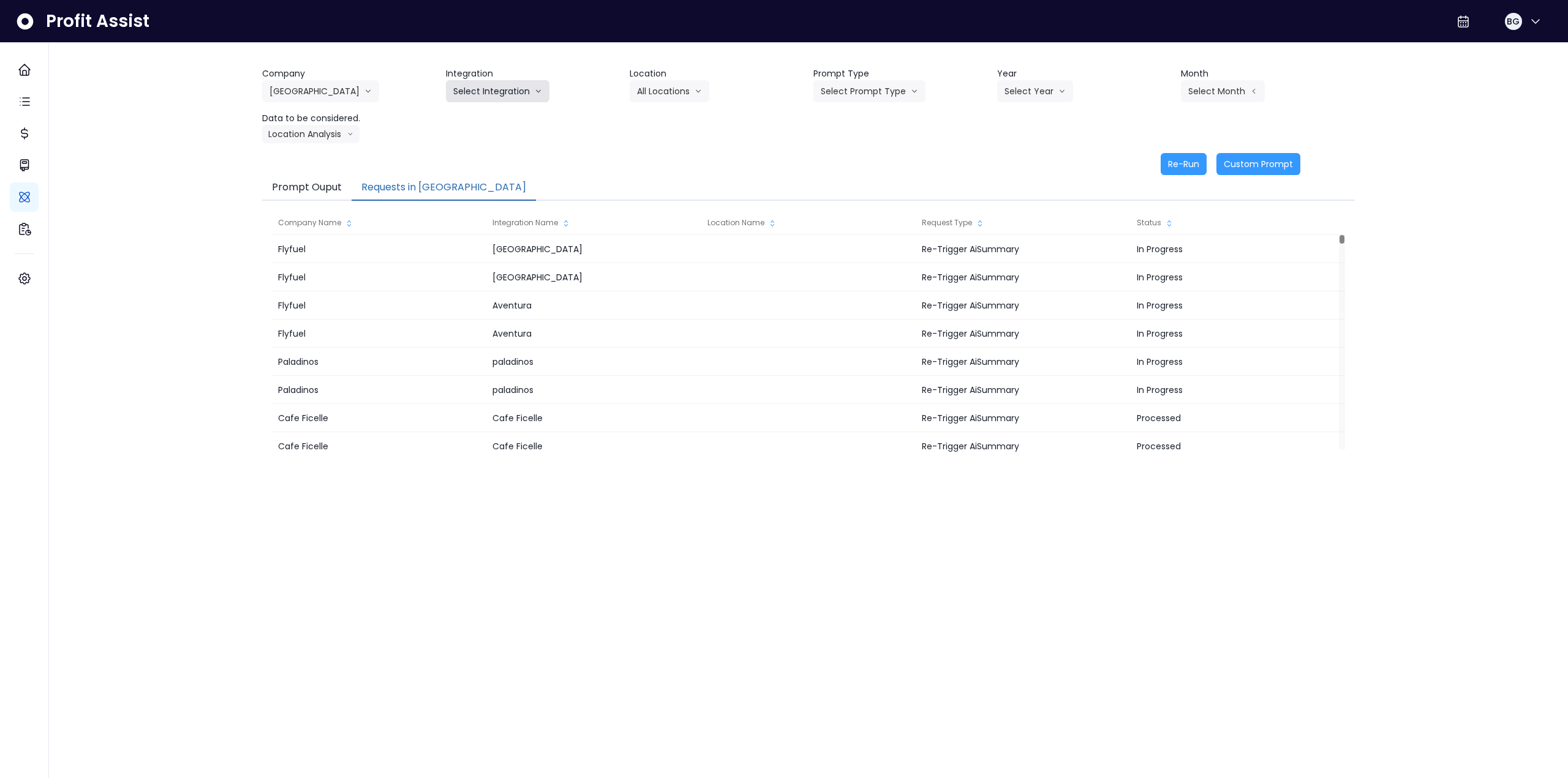
drag, startPoint x: 503, startPoint y: 87, endPoint x: 488, endPoint y: 110, distance: 27.5
click at [501, 88] on button "Select Integration" at bounding box center [497, 91] width 104 height 22
drag, startPoint x: 481, startPoint y: 119, endPoint x: 583, endPoint y: 107, distance: 102.7
click at [481, 119] on span "Quickbooks" at bounding box center [475, 116] width 44 height 12
click at [653, 94] on button "Select Location" at bounding box center [676, 91] width 93 height 22
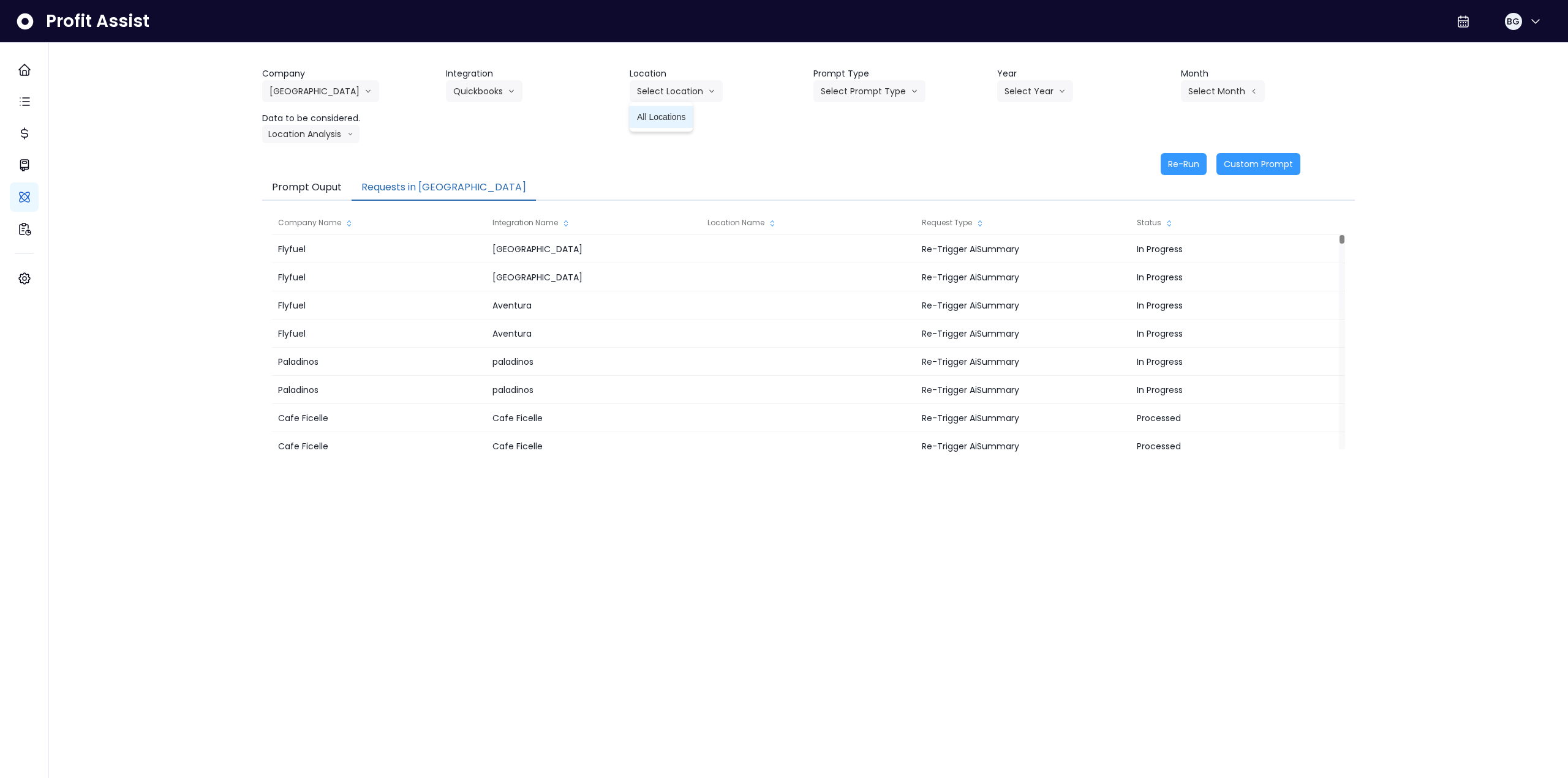
drag, startPoint x: 660, startPoint y: 115, endPoint x: 687, endPoint y: 113, distance: 27.1
click at [657, 115] on span "All Locations" at bounding box center [660, 116] width 48 height 12
click at [657, 86] on button "Select Prompt Type" at bounding box center [870, 91] width 112 height 22
drag, startPoint x: 856, startPoint y: 182, endPoint x: 953, endPoint y: 144, distance: 104.2
click at [657, 182] on span "Monthly Summary" at bounding box center [854, 183] width 69 height 12
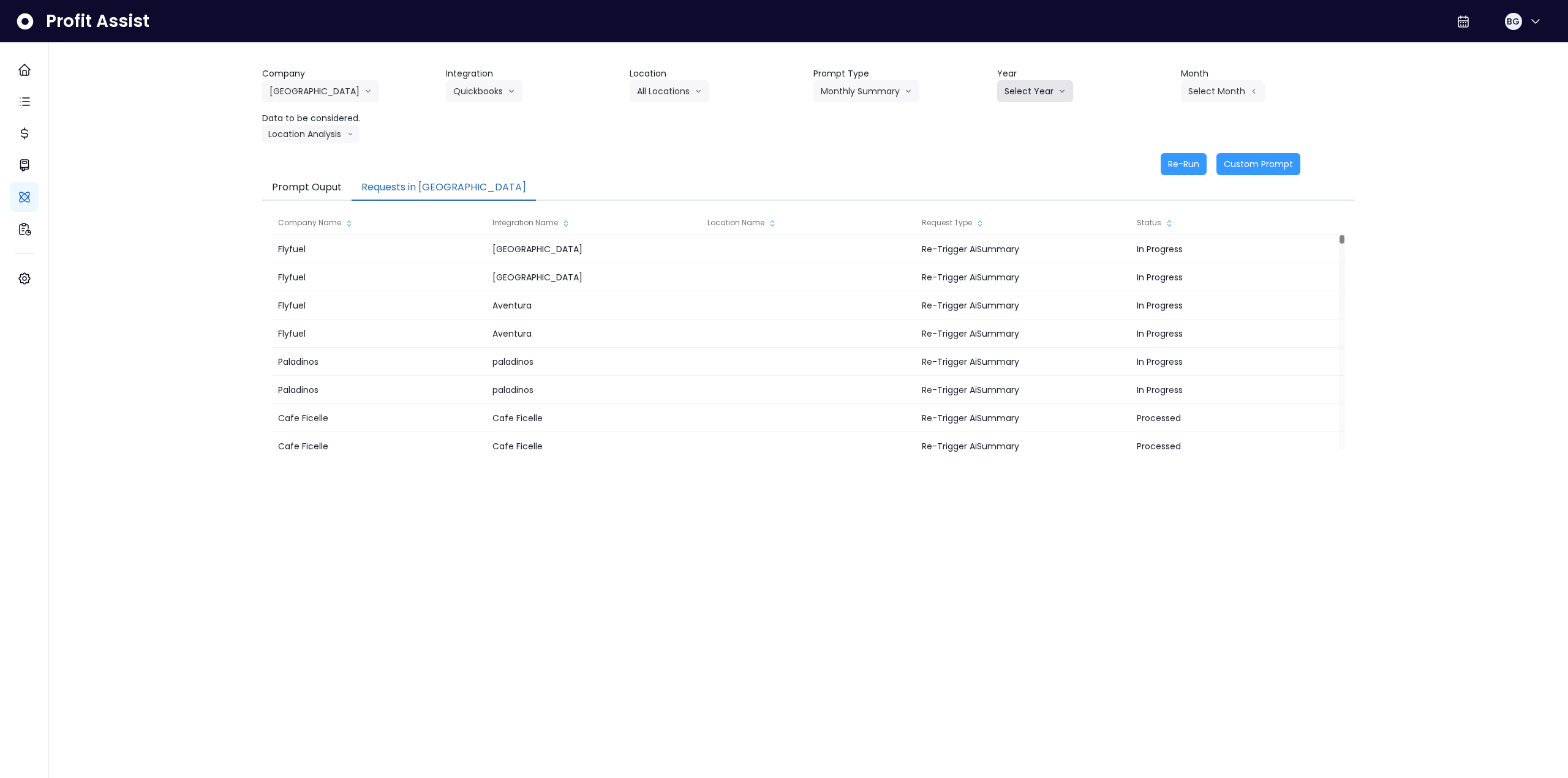
click at [657, 98] on button "Select Year" at bounding box center [1035, 91] width 76 height 22
click at [657, 161] on span "2025" at bounding box center [1014, 161] width 19 height 12
click at [657, 95] on button "Select Month" at bounding box center [1223, 91] width 84 height 22
click at [657, 272] on span "Sept" at bounding box center [1162, 271] width 24 height 12
click at [657, 92] on button "Sept" at bounding box center [1204, 91] width 47 height 22
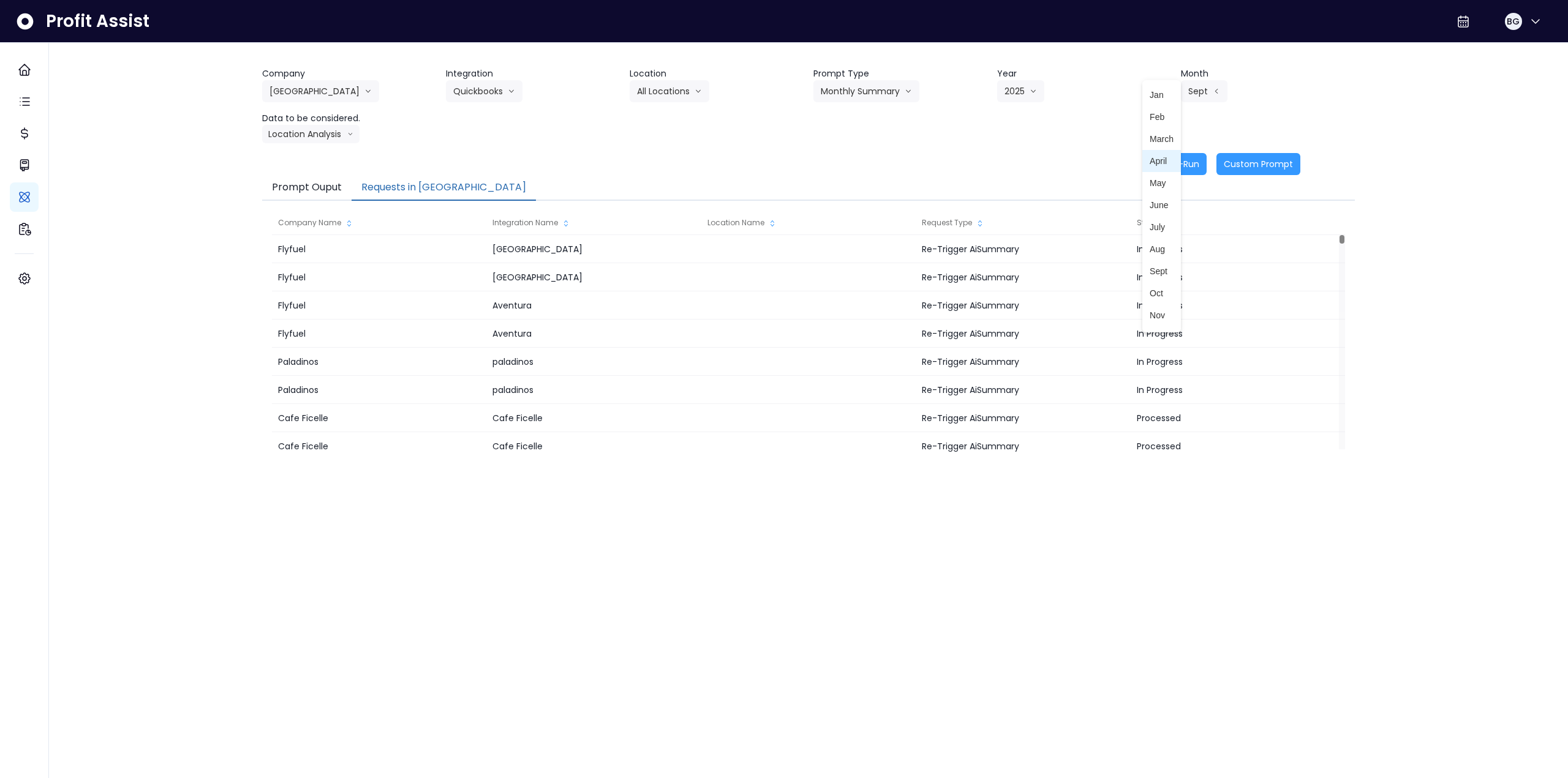
click at [657, 165] on span "April" at bounding box center [1162, 161] width 24 height 12
click at [301, 136] on button "Location Analysis" at bounding box center [310, 134] width 97 height 18
click at [302, 157] on span "Comparison overtime" at bounding box center [310, 157] width 82 height 12
click at [657, 163] on button "Re-Run" at bounding box center [1184, 164] width 46 height 22
click at [322, 145] on div "Company Richmond Cafe 86 Costs Asti Bagel Cafe Balance Grille Bald Ginger Bar B…" at bounding box center [809, 121] width 1093 height 108
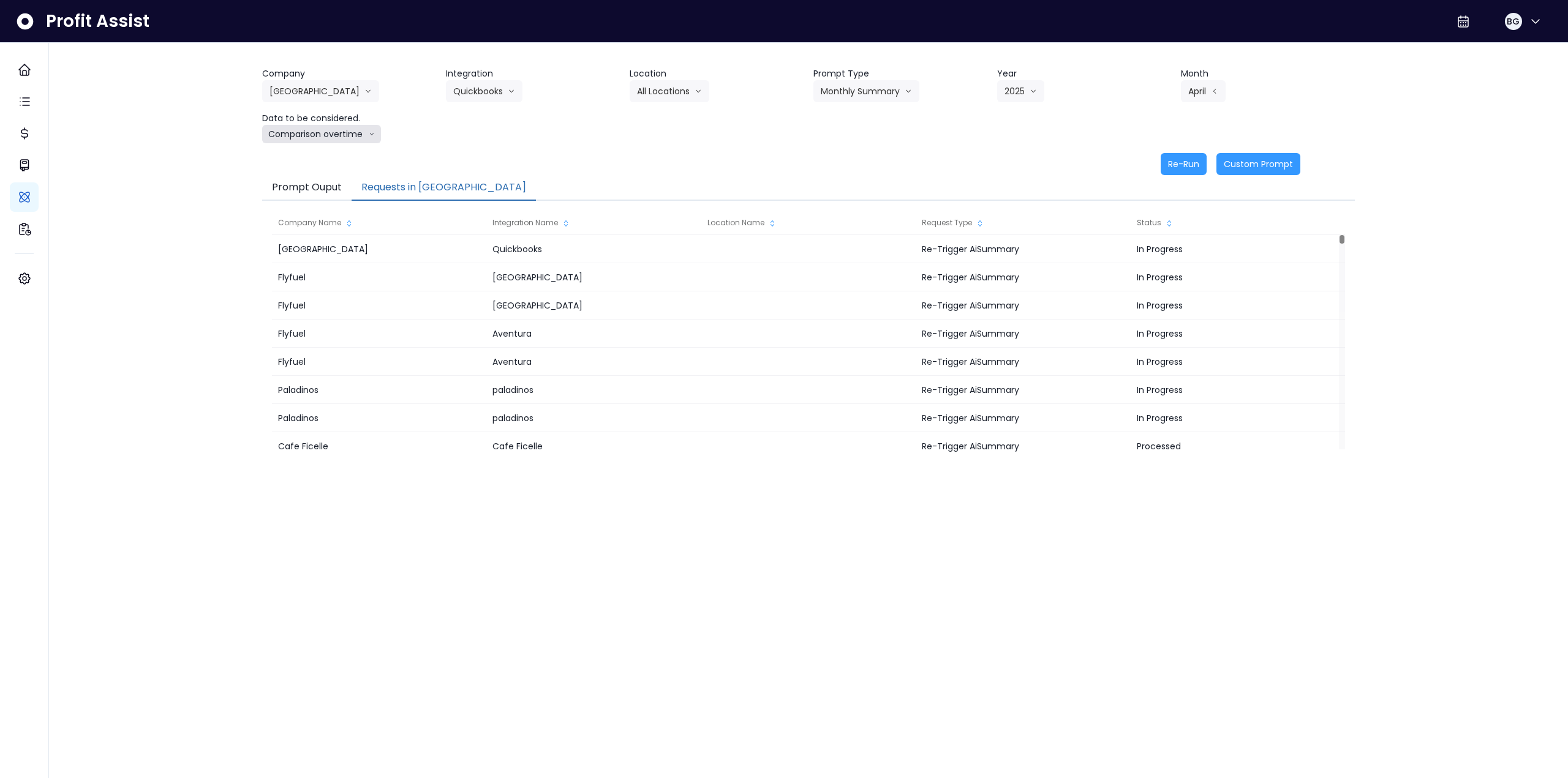
click at [318, 139] on button "Comparison overtime" at bounding box center [322, 134] width 119 height 18
click at [319, 179] on span "Location Analysis" at bounding box center [310, 180] width 82 height 12
click at [657, 161] on button "Re-Run" at bounding box center [1184, 164] width 46 height 22
click at [325, 85] on button "[GEOGRAPHIC_DATA]" at bounding box center [321, 91] width 117 height 22
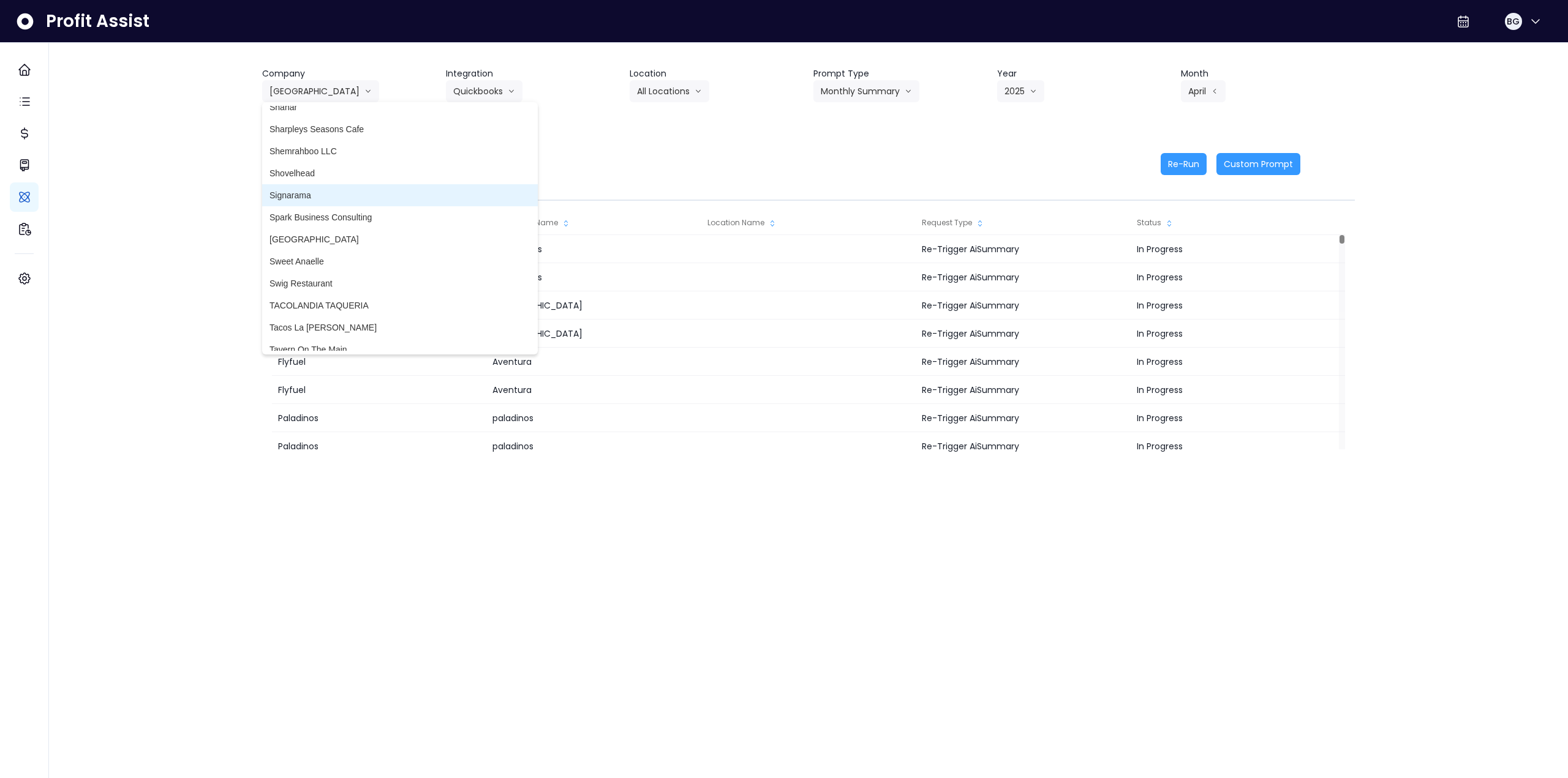
scroll to position [2835, 0]
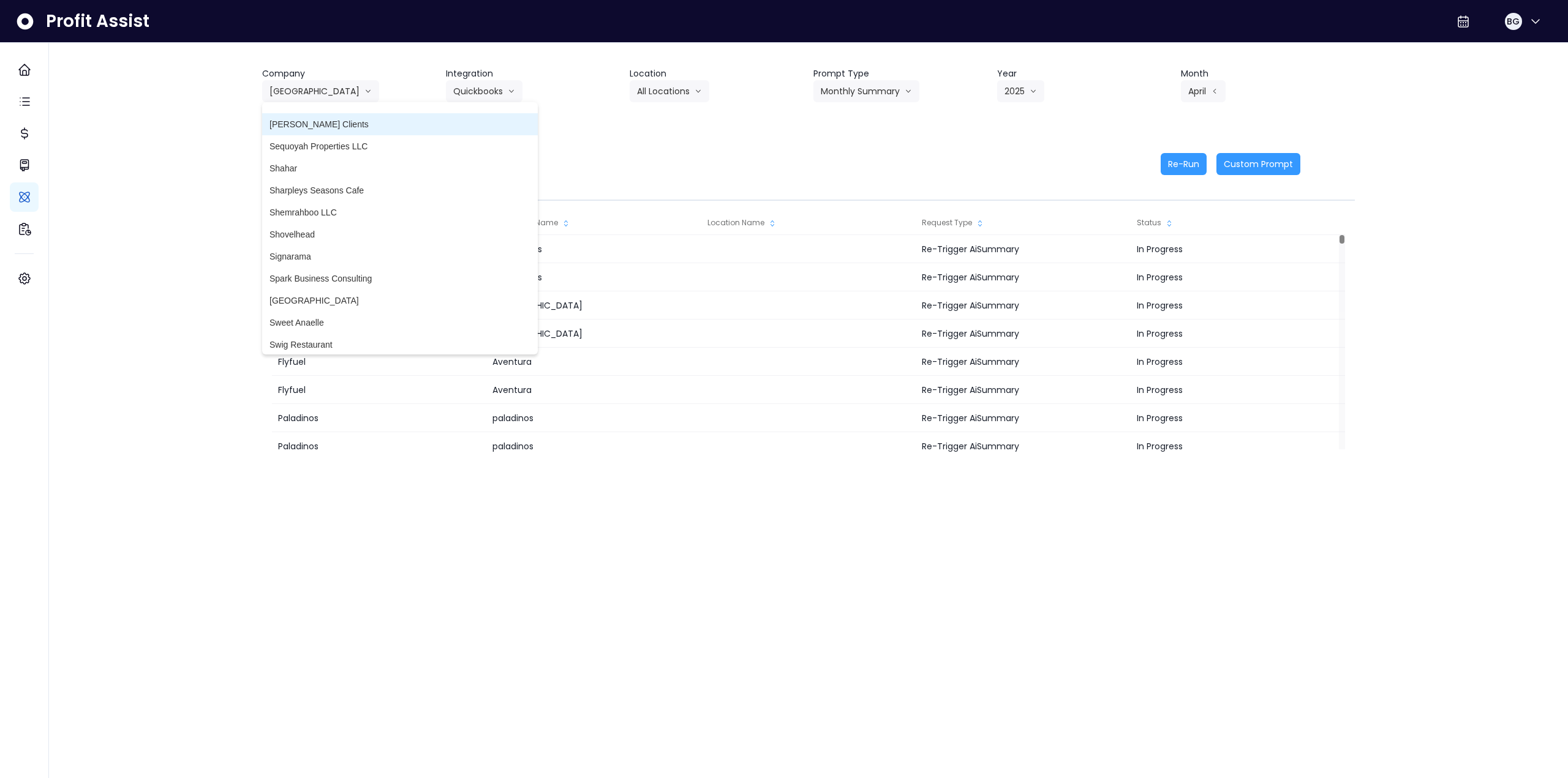
click at [334, 123] on span "[PERSON_NAME] Clients" at bounding box center [399, 123] width 261 height 12
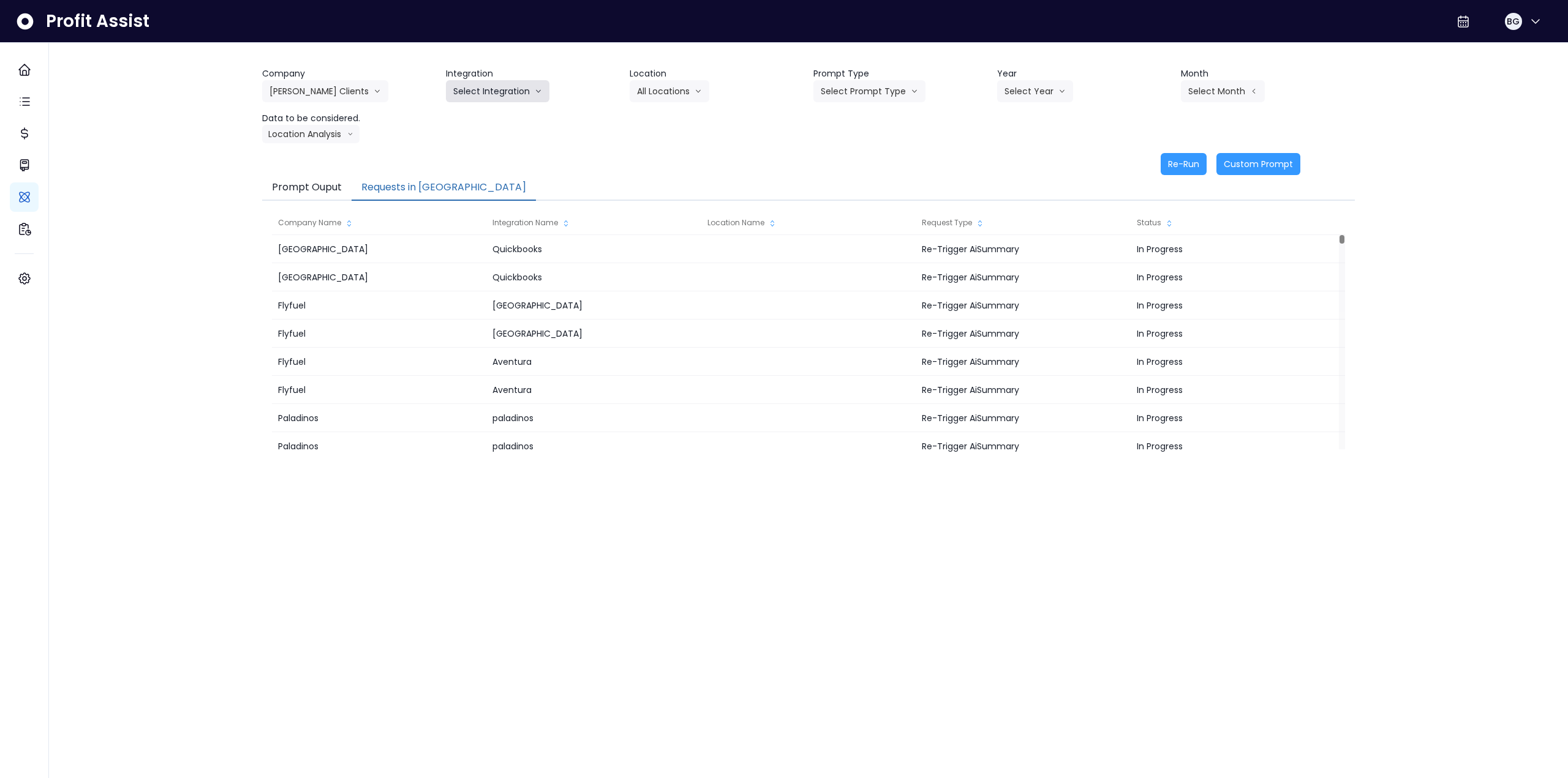
drag, startPoint x: 501, startPoint y: 93, endPoint x: 493, endPoint y: 112, distance: 20.6
click at [501, 94] on button "Select Integration" at bounding box center [497, 91] width 104 height 22
click at [489, 117] on span "[PERSON_NAME]'s Bistro & Wine Bar" at bounding box center [526, 116] width 147 height 12
click at [657, 91] on button "Select Location" at bounding box center [678, 91] width 93 height 22
click at [657, 116] on span "All Locations" at bounding box center [662, 116] width 48 height 12
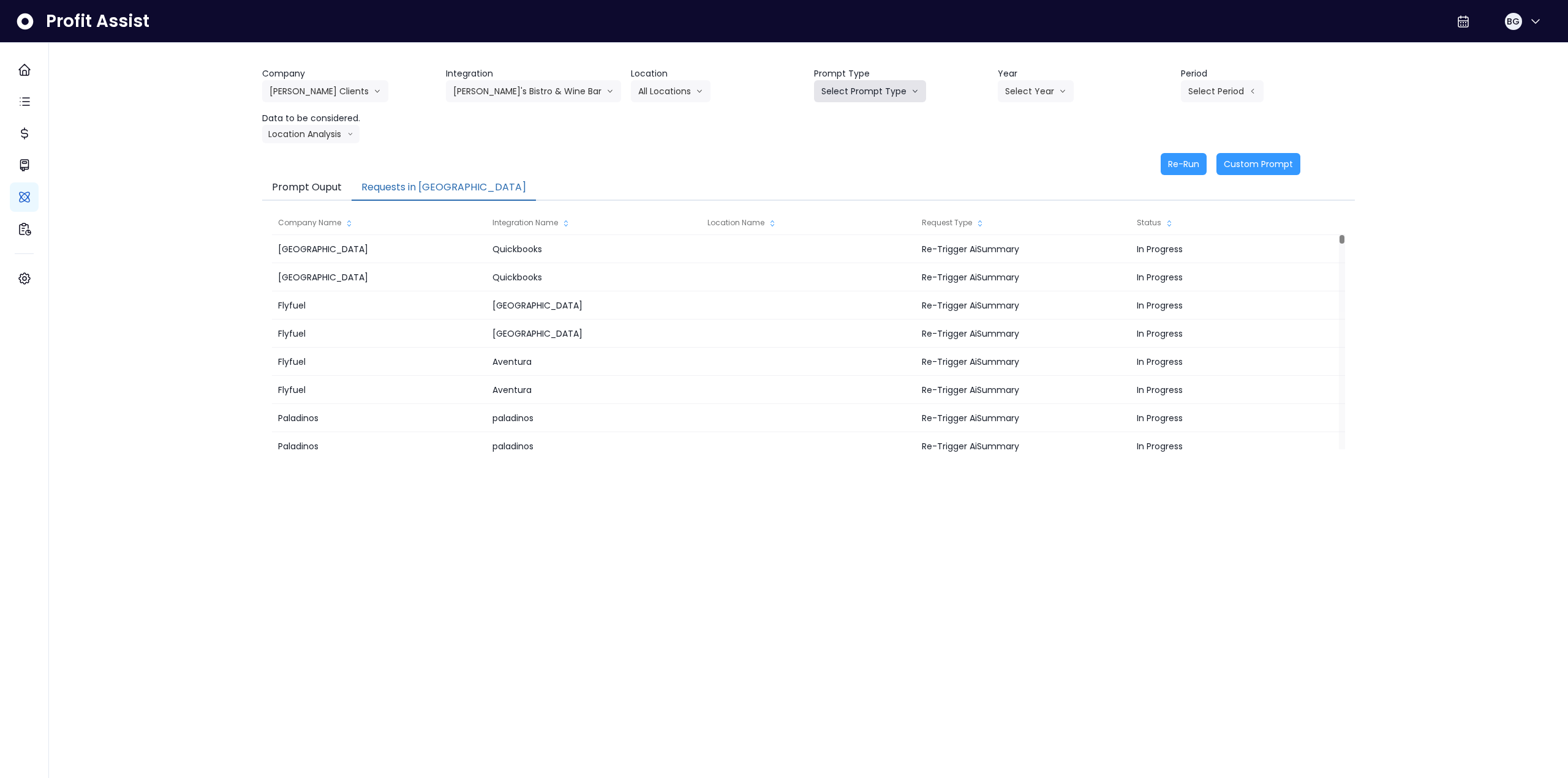
click at [657, 98] on button "Select Prompt Type" at bounding box center [870, 91] width 112 height 22
click at [657, 181] on span "Monthly Summary" at bounding box center [855, 183] width 69 height 12
click at [657, 93] on button "Select Year" at bounding box center [1036, 91] width 76 height 22
click at [657, 163] on span "2025" at bounding box center [1014, 161] width 19 height 12
click at [657, 93] on button "Select Period" at bounding box center [1222, 91] width 82 height 22
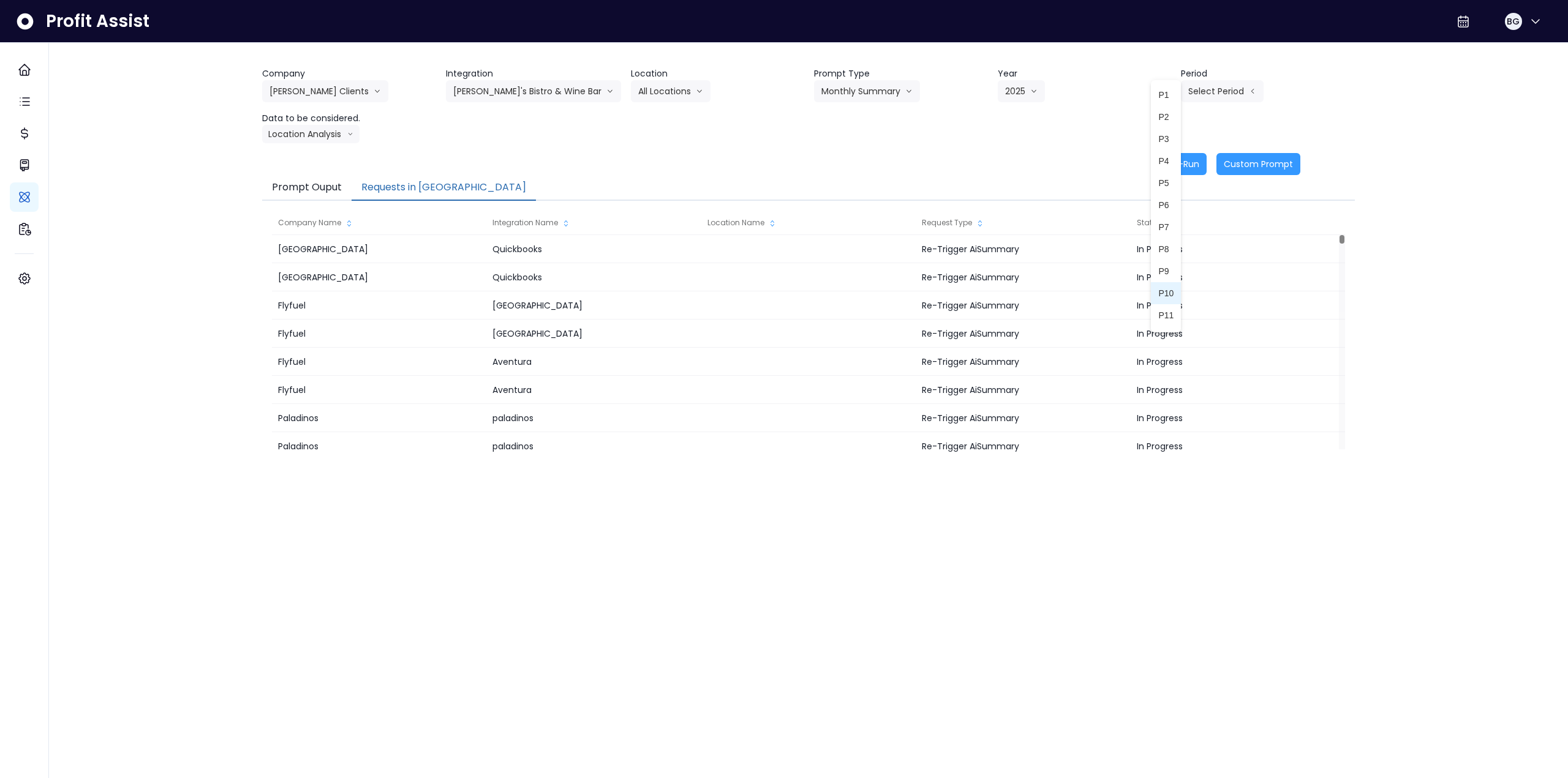
click at [657, 291] on li "P10" at bounding box center [1166, 294] width 30 height 22
click at [301, 130] on button "Location Analysis" at bounding box center [310, 134] width 97 height 18
click at [297, 155] on span "Comparison overtime" at bounding box center [310, 157] width 82 height 12
click at [657, 160] on button "Re-Run" at bounding box center [1184, 164] width 46 height 22
click at [339, 136] on button "Comparison overtime" at bounding box center [322, 134] width 119 height 18
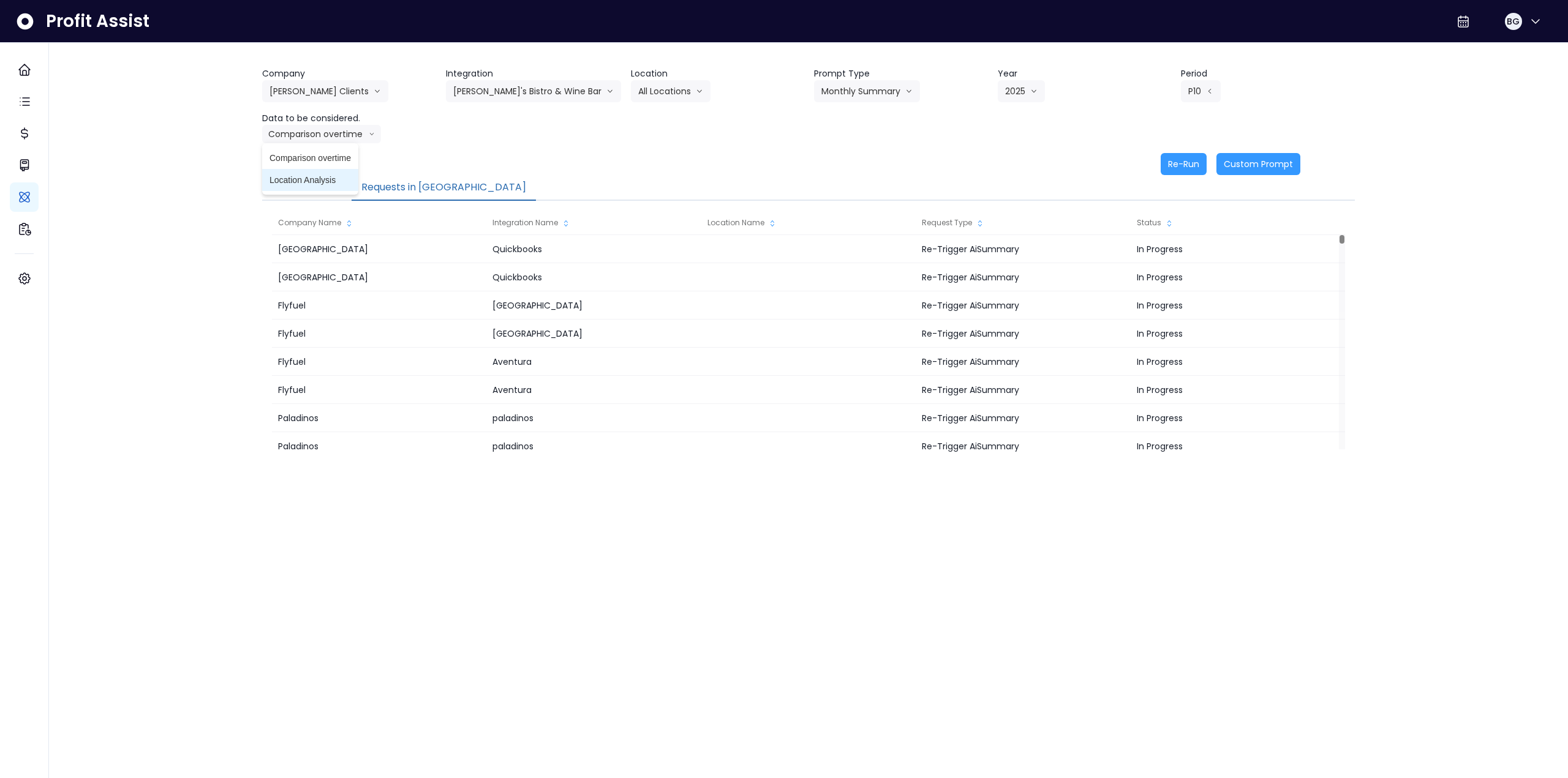
click at [326, 179] on span "Location Analysis" at bounding box center [310, 180] width 82 height 12
click at [657, 165] on button "Re-Run" at bounding box center [1184, 164] width 46 height 22
click at [531, 91] on button "[PERSON_NAME]'s Bistro & Wine Bar" at bounding box center [533, 91] width 175 height 22
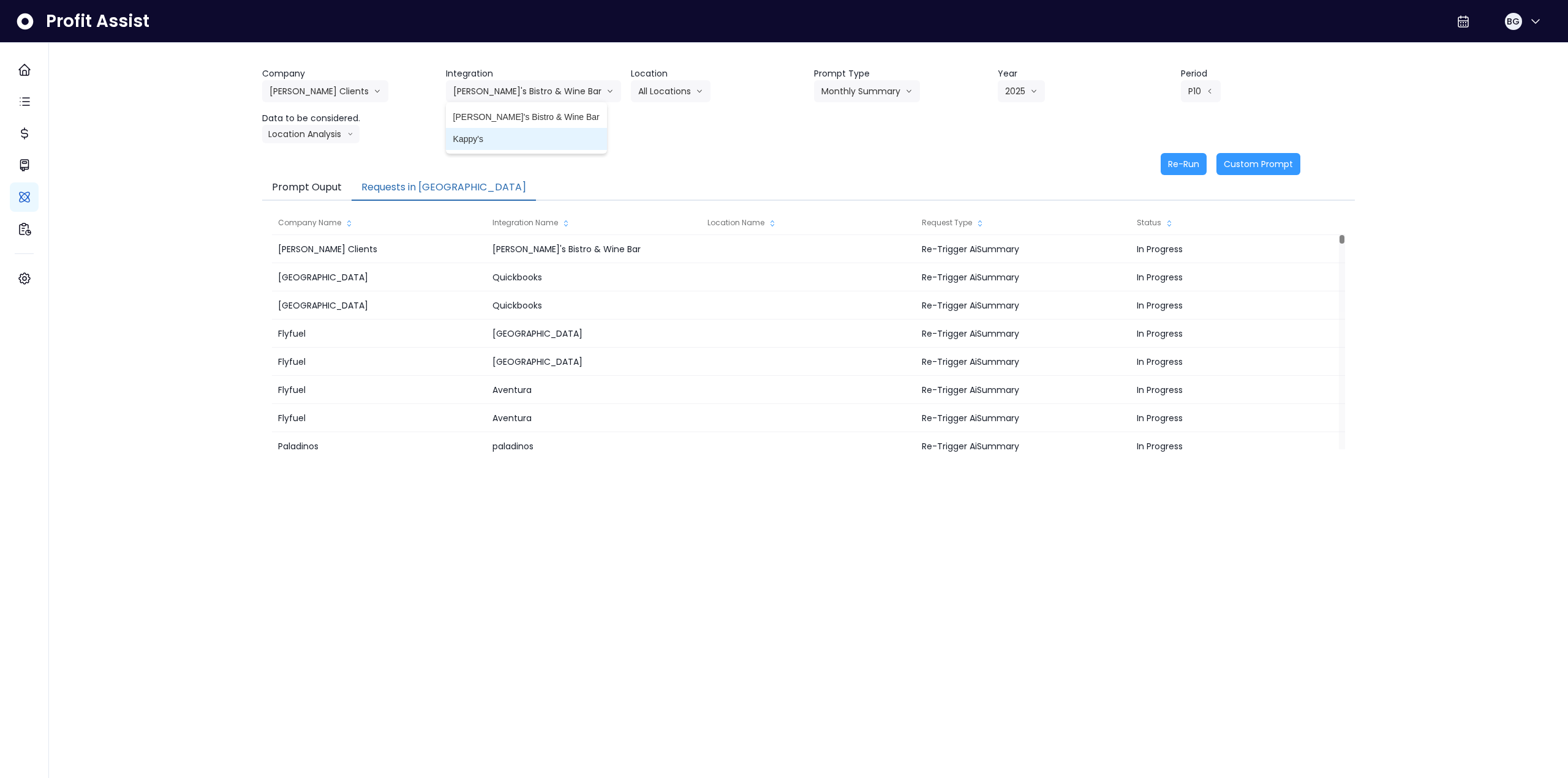
click at [505, 136] on span "Kappy's" at bounding box center [526, 139] width 147 height 12
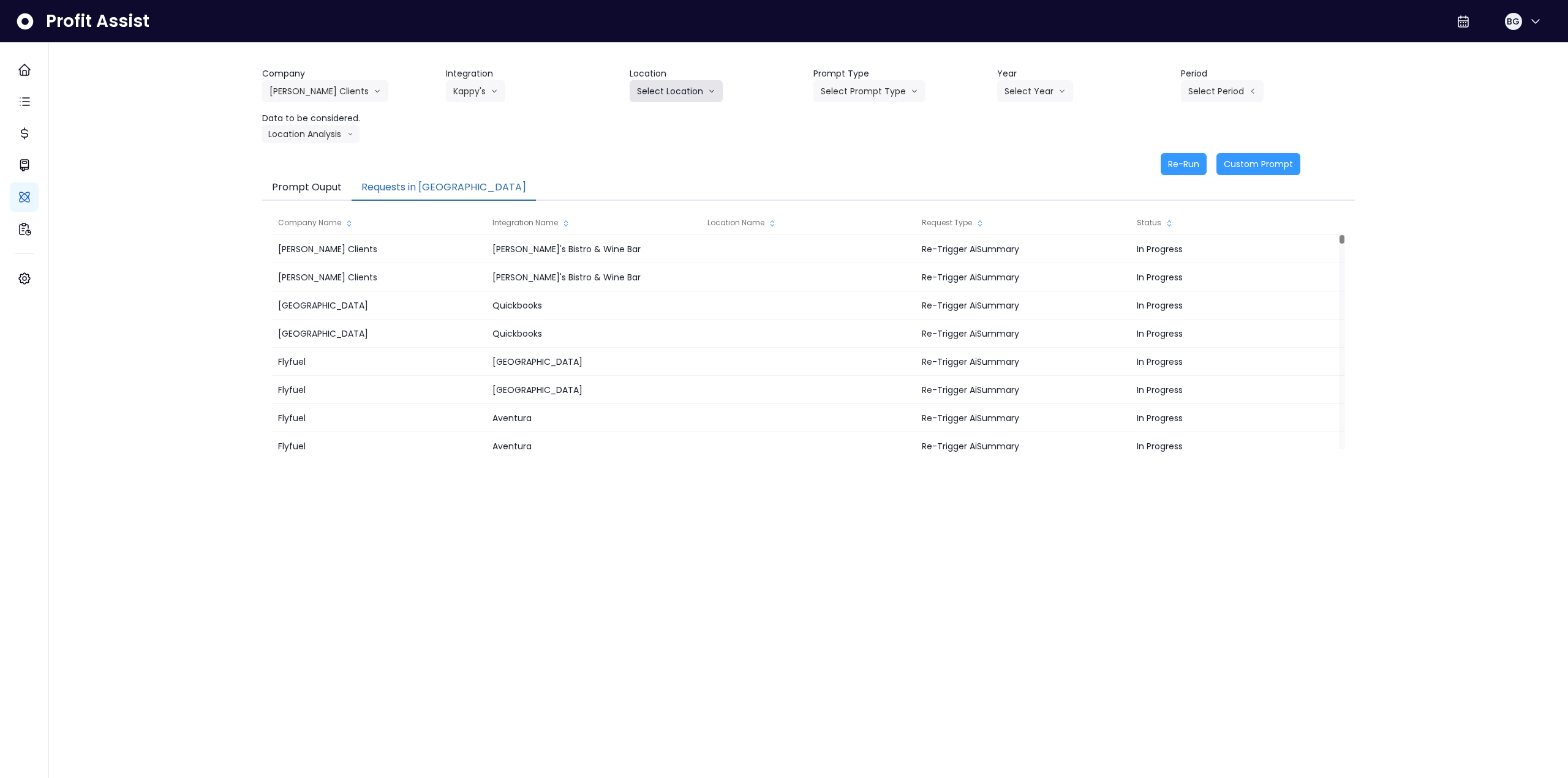
drag, startPoint x: 695, startPoint y: 93, endPoint x: 680, endPoint y: 114, distance: 25.8
click at [657, 93] on button "Select Location" at bounding box center [676, 91] width 93 height 22
click at [657, 121] on span "All Locations" at bounding box center [660, 116] width 48 height 12
drag, startPoint x: 848, startPoint y: 92, endPoint x: 849, endPoint y: 134, distance: 42.0
click at [657, 93] on button "Select Prompt Type" at bounding box center [870, 91] width 112 height 22
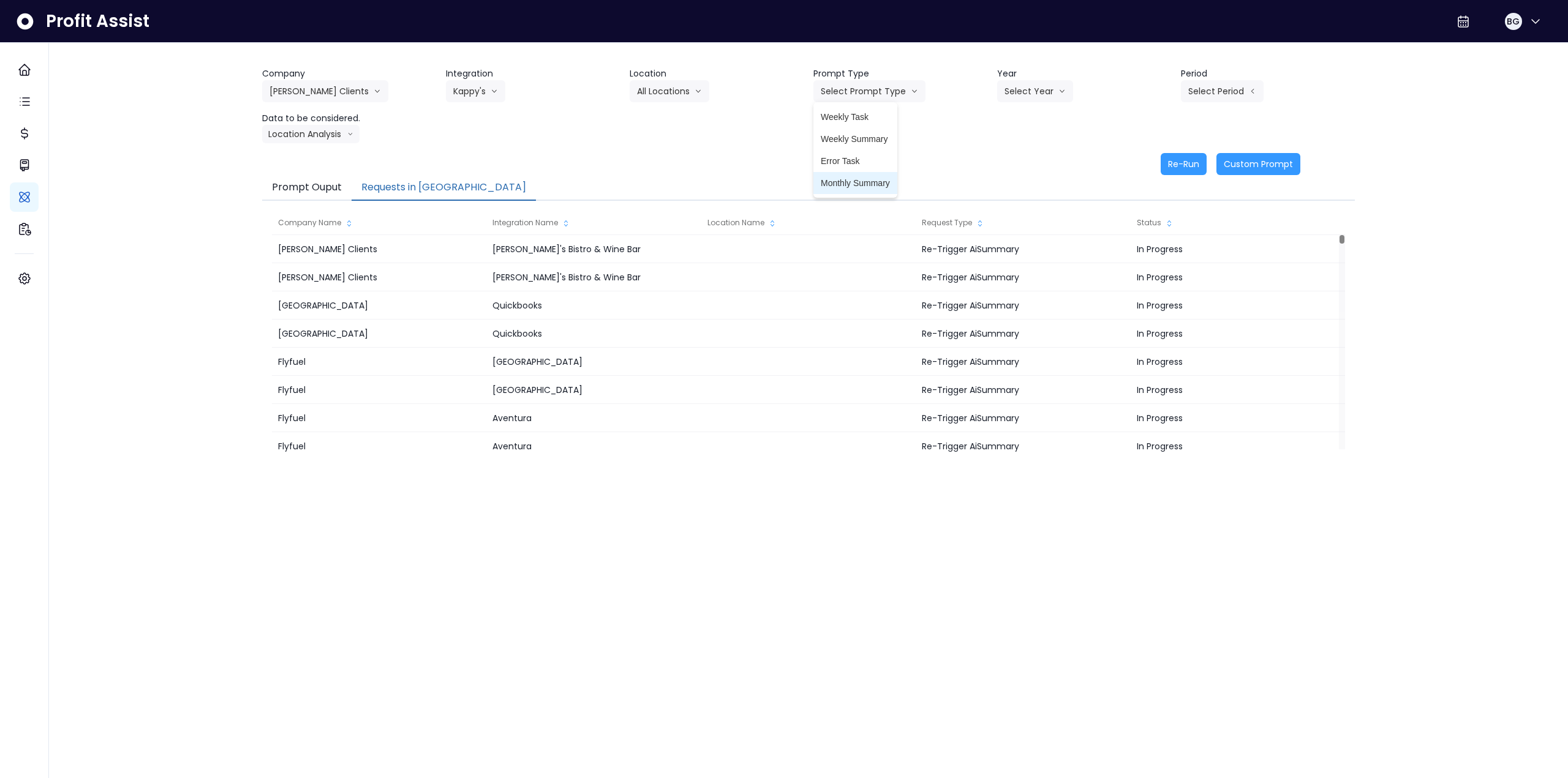
drag, startPoint x: 854, startPoint y: 179, endPoint x: 984, endPoint y: 120, distance: 142.8
click at [657, 179] on span "Monthly Summary" at bounding box center [854, 183] width 69 height 12
drag, startPoint x: 1018, startPoint y: 96, endPoint x: 1020, endPoint y: 128, distance: 32.1
click at [657, 97] on button "Select Year" at bounding box center [1035, 91] width 76 height 22
drag, startPoint x: 1015, startPoint y: 160, endPoint x: 1155, endPoint y: 113, distance: 147.7
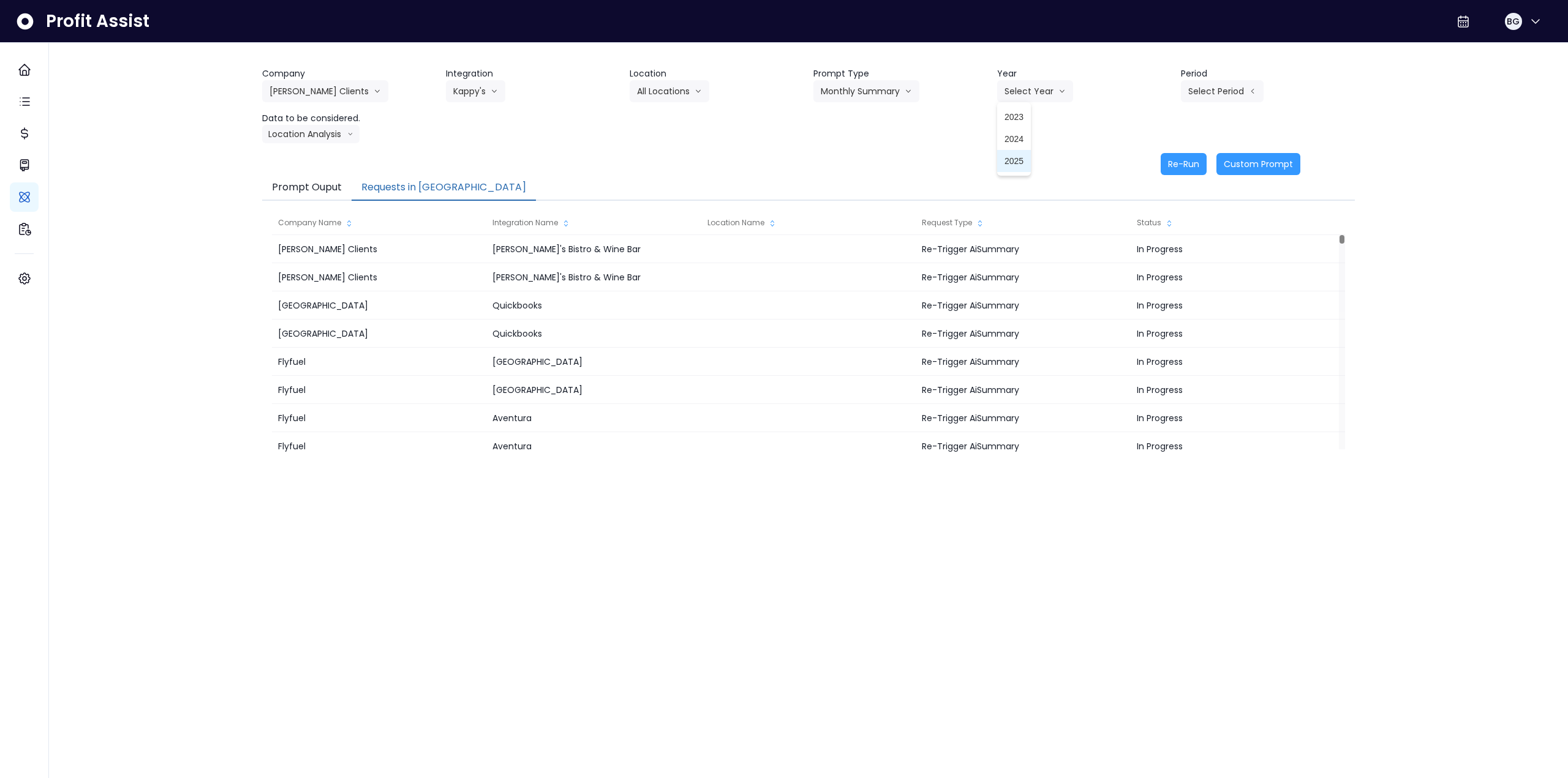
click at [657, 160] on span "2025" at bounding box center [1014, 161] width 19 height 12
click at [657, 93] on button "Select Period" at bounding box center [1222, 91] width 82 height 22
drag, startPoint x: 1165, startPoint y: 296, endPoint x: 1075, endPoint y: 287, distance: 90.4
click at [657, 295] on li "P10" at bounding box center [1166, 294] width 30 height 22
click at [293, 132] on button "Location Analysis" at bounding box center [310, 134] width 97 height 18
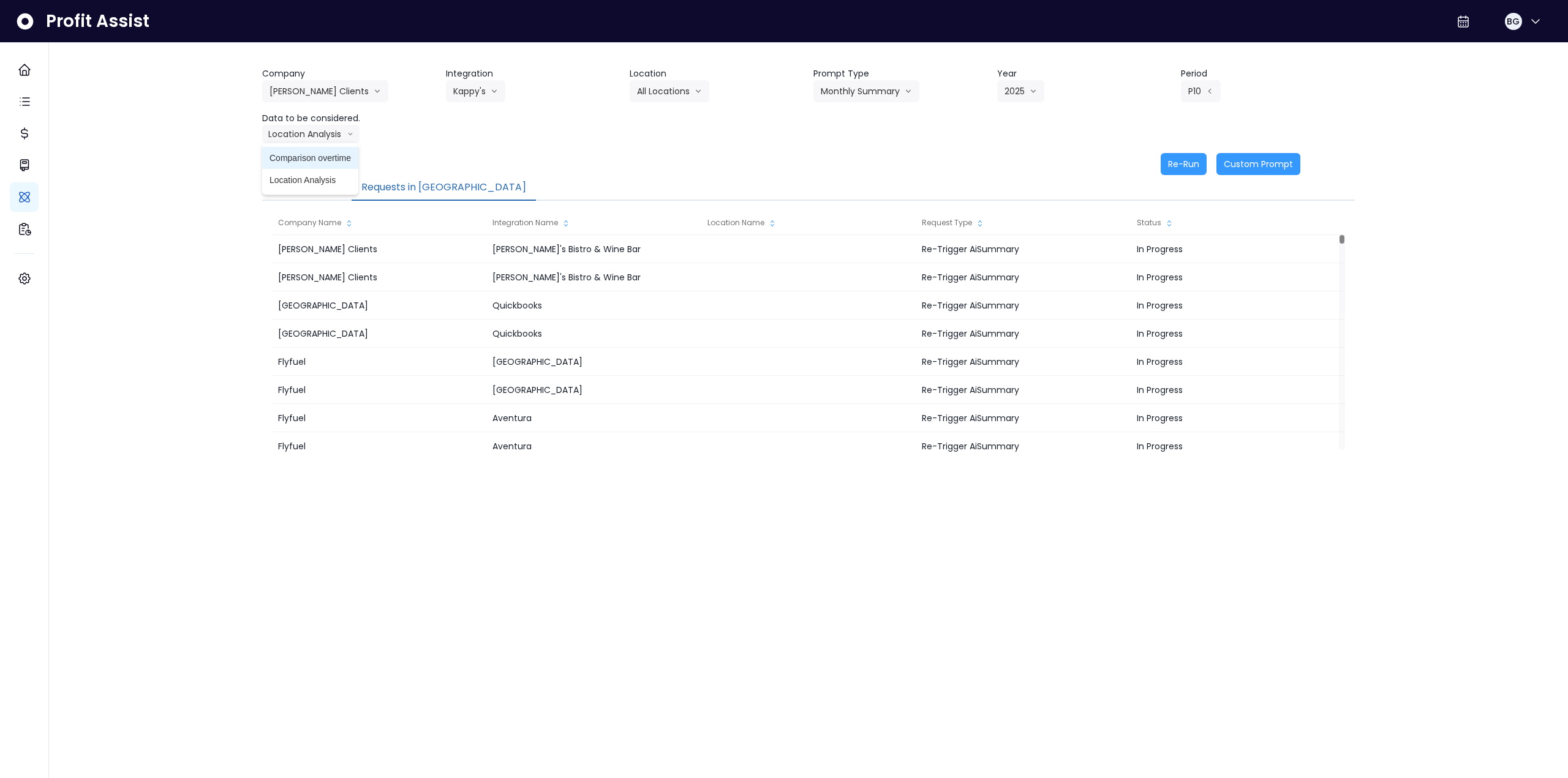
click at [299, 150] on li "Comparison overtime" at bounding box center [310, 158] width 96 height 22
click at [657, 162] on button "Re-Run" at bounding box center [1184, 164] width 46 height 22
click at [322, 139] on button "Comparison overtime" at bounding box center [322, 134] width 119 height 18
drag, startPoint x: 310, startPoint y: 179, endPoint x: 485, endPoint y: 174, distance: 175.1
click at [310, 179] on span "Location Analysis" at bounding box center [310, 180] width 82 height 12
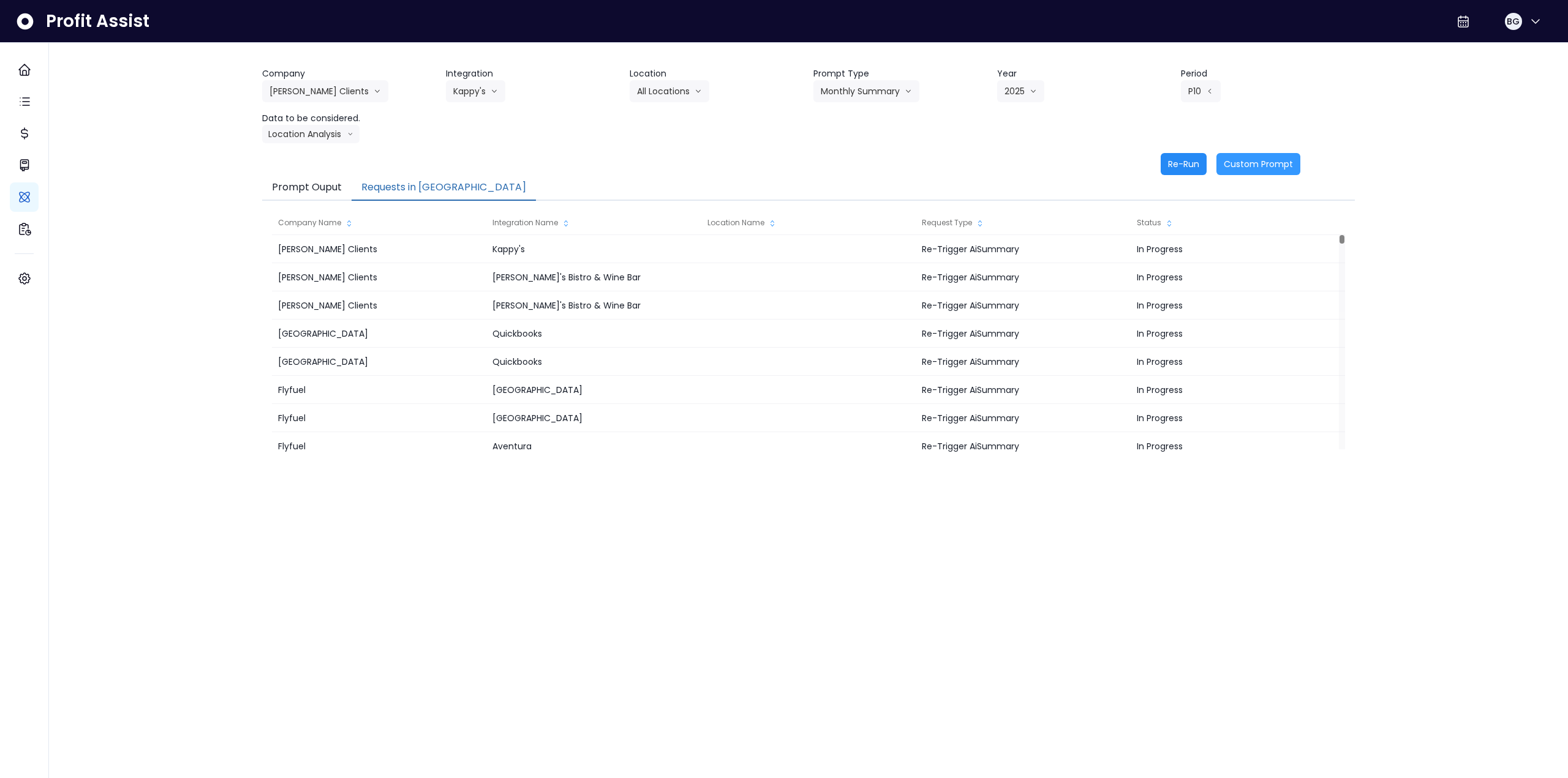
click at [657, 169] on button "Re-Run" at bounding box center [1184, 164] width 46 height 22
click at [296, 95] on button "[PERSON_NAME] Clients" at bounding box center [325, 91] width 126 height 22
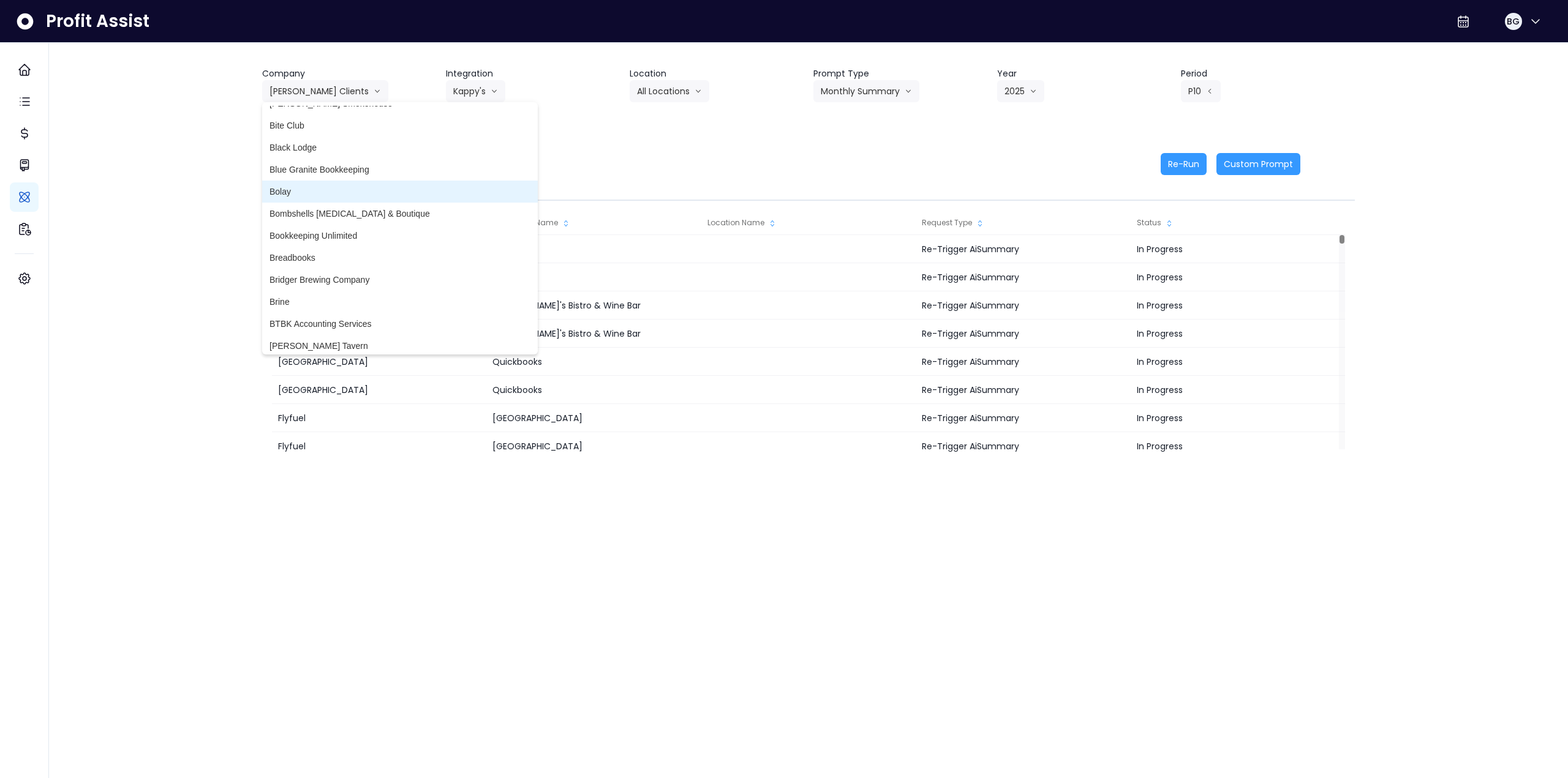
scroll to position [361, 0]
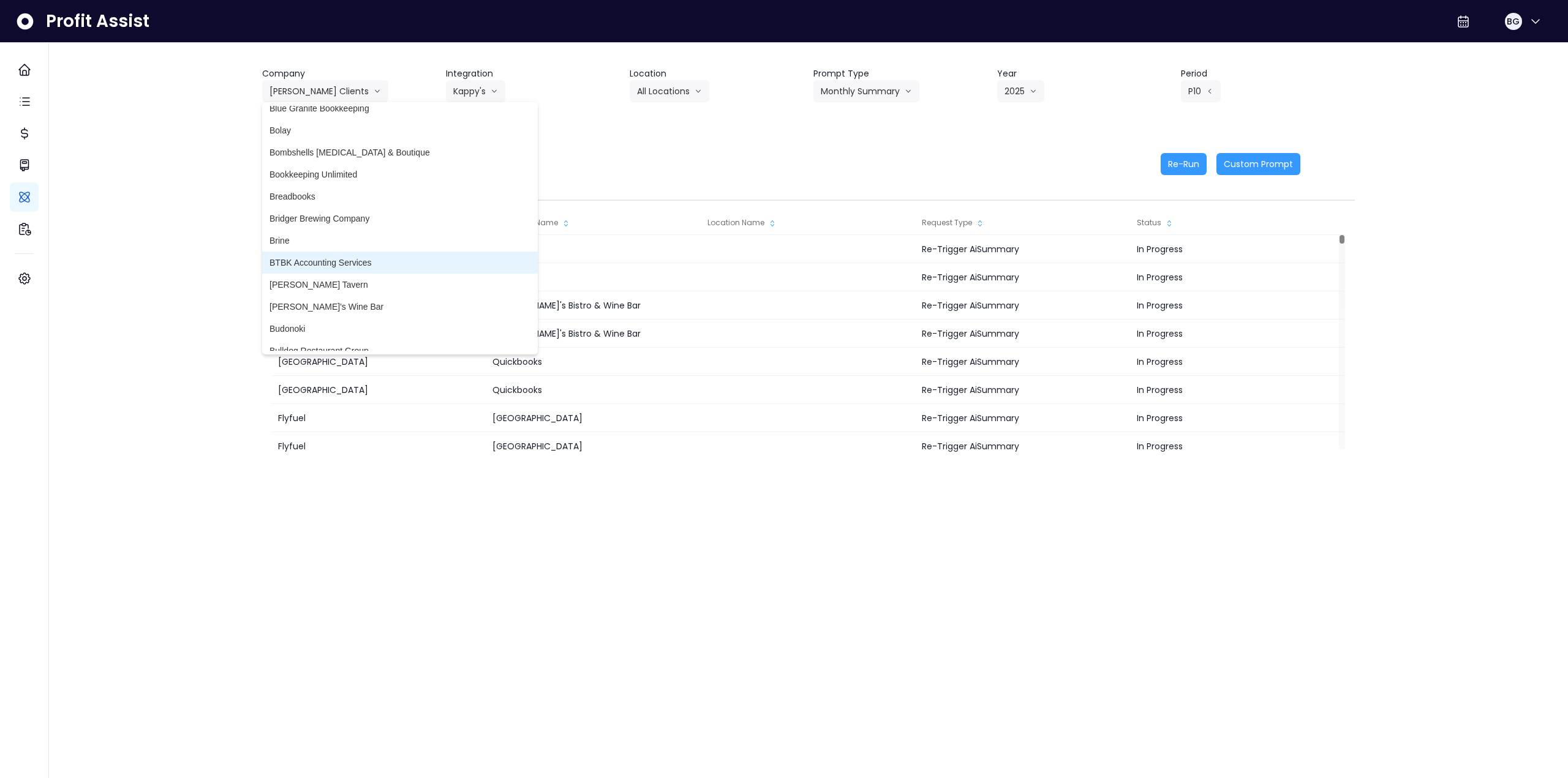
click at [319, 245] on span "Brine" at bounding box center [399, 240] width 261 height 12
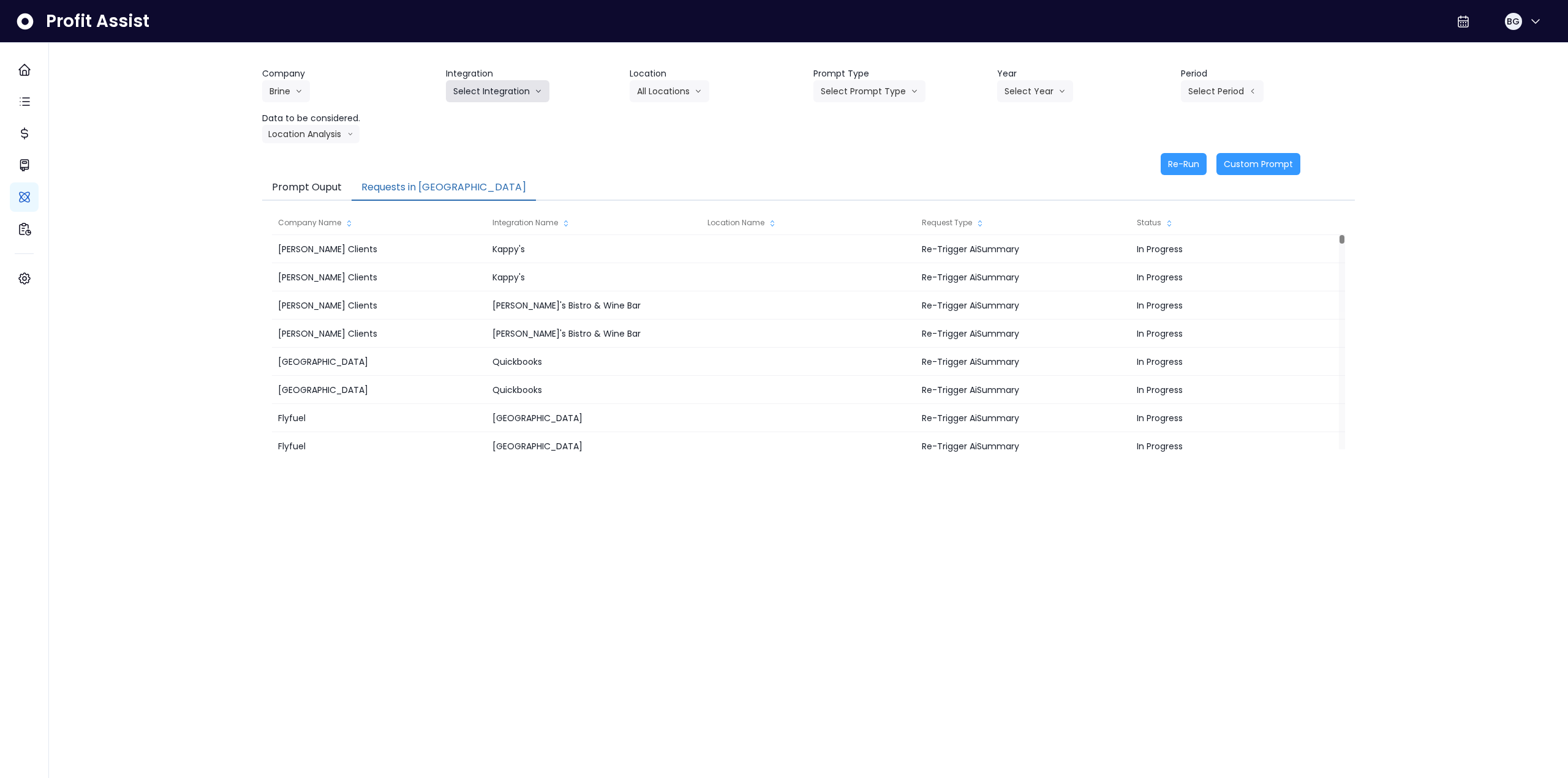
click at [478, 89] on button "Select Integration" at bounding box center [497, 91] width 104 height 22
drag, startPoint x: 474, startPoint y: 112, endPoint x: 468, endPoint y: 136, distance: 24.7
click at [468, 136] on div "[PERSON_NAME] Mgmt Rubys Sunnys" at bounding box center [500, 139] width 109 height 66
click at [478, 139] on span "Rubys" at bounding box center [500, 139] width 94 height 12
click at [657, 85] on button "Select Location" at bounding box center [676, 91] width 93 height 22
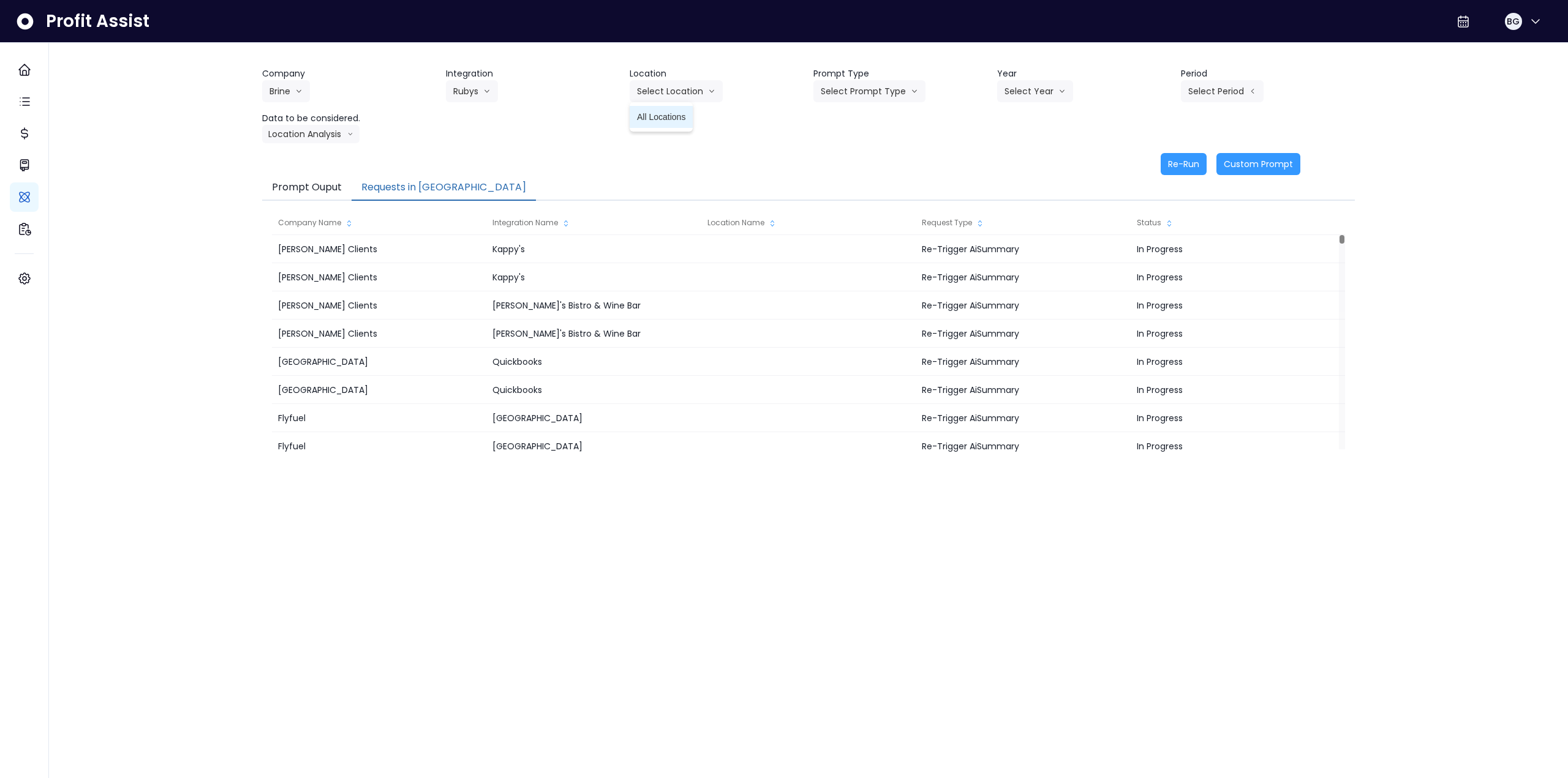
drag, startPoint x: 660, startPoint y: 118, endPoint x: 778, endPoint y: 97, distance: 119.9
click at [657, 118] on span "All Locations" at bounding box center [660, 116] width 48 height 12
click at [657, 79] on header "Prompt Type" at bounding box center [900, 74] width 174 height 13
click at [657, 93] on button "Select Prompt Type" at bounding box center [870, 91] width 112 height 22
drag, startPoint x: 852, startPoint y: 187, endPoint x: 1004, endPoint y: 117, distance: 167.3
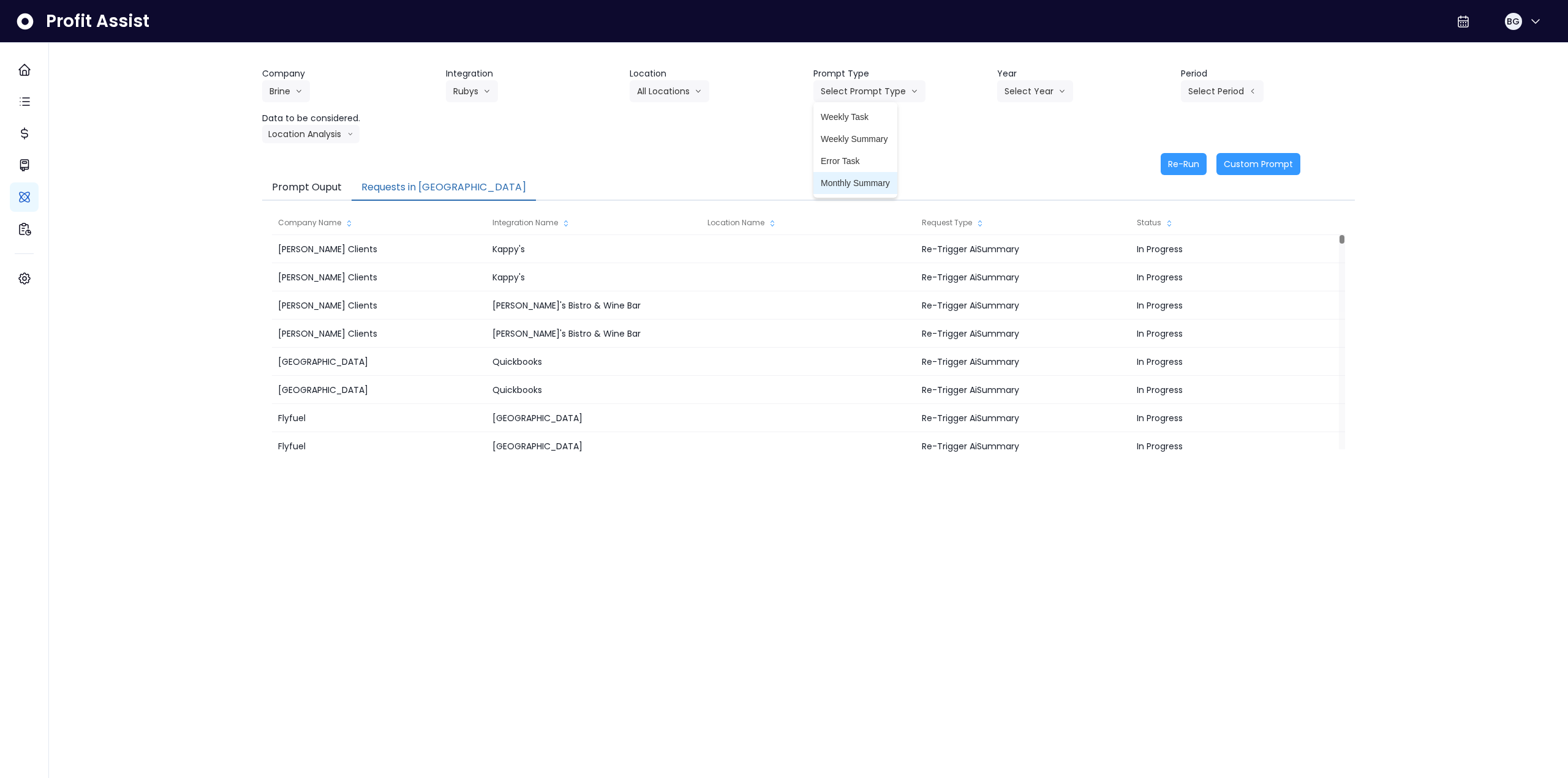
click at [657, 185] on span "Monthly Summary" at bounding box center [854, 183] width 69 height 12
click at [657, 88] on button "Select Year" at bounding box center [1035, 91] width 76 height 22
click at [657, 162] on span "2025" at bounding box center [1014, 161] width 19 height 12
click at [657, 89] on button "Select Period" at bounding box center [1222, 91] width 82 height 22
click at [657, 271] on span "P9" at bounding box center [1165, 271] width 15 height 12
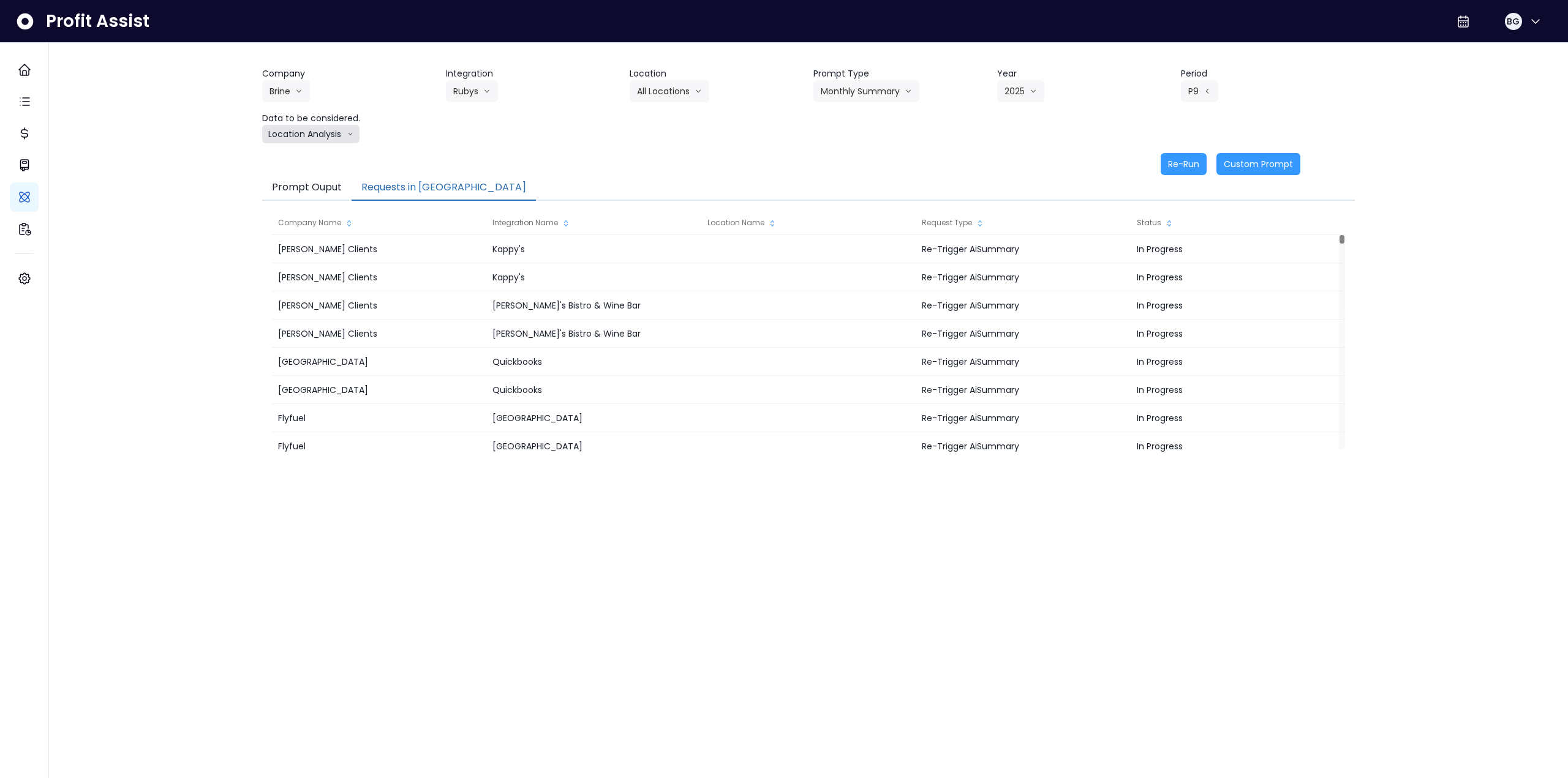
click at [307, 132] on button "Location Analysis" at bounding box center [310, 134] width 97 height 18
click at [305, 157] on span "Comparison overtime" at bounding box center [310, 157] width 82 height 12
click at [657, 163] on button "Re-Run" at bounding box center [1184, 164] width 46 height 22
click at [326, 135] on button "Comparison overtime" at bounding box center [322, 134] width 119 height 18
click at [323, 184] on span "Location Analysis" at bounding box center [310, 180] width 82 height 12
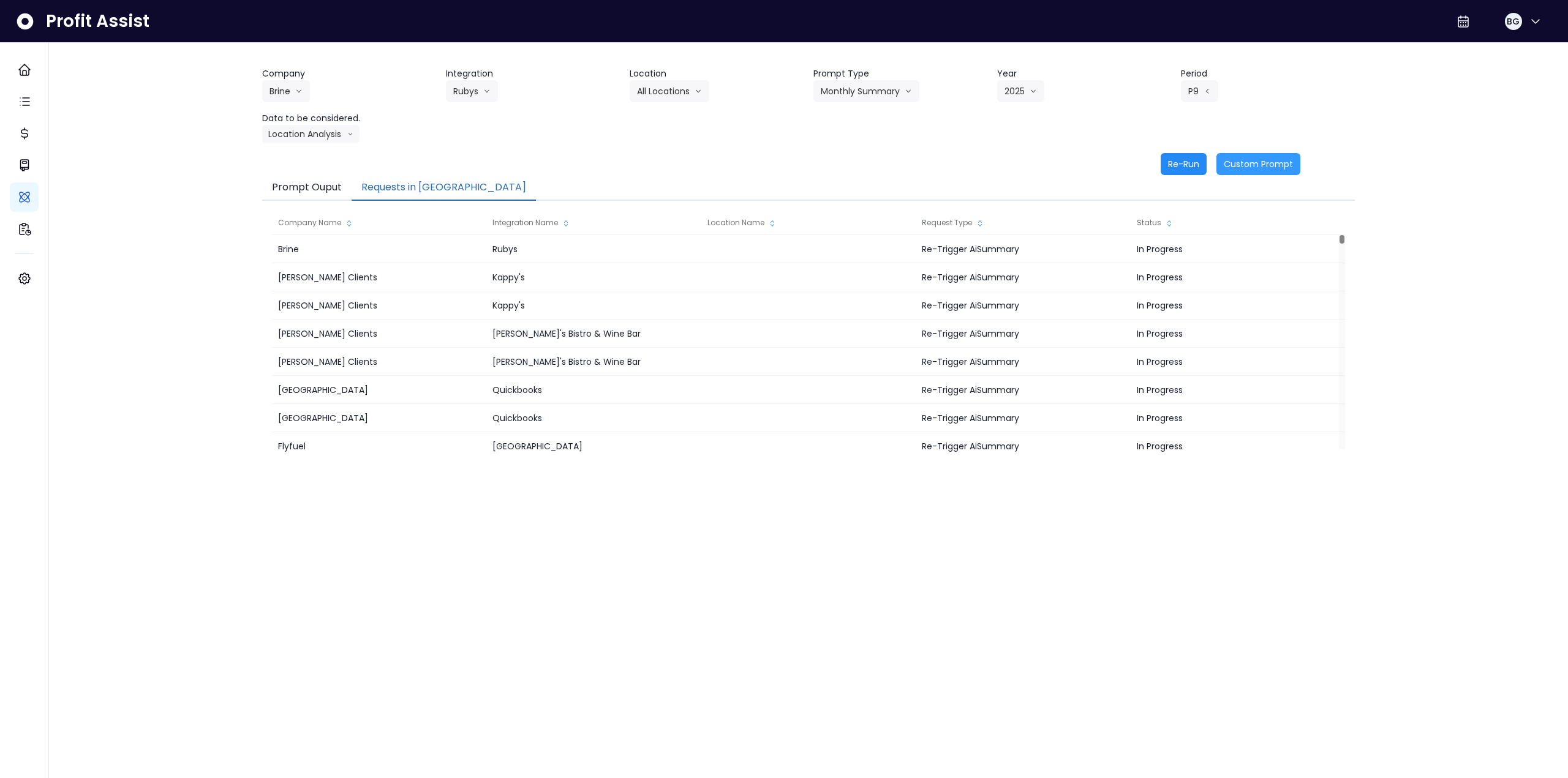
click at [657, 165] on button "Re-Run" at bounding box center [1184, 164] width 46 height 22
click at [473, 85] on button "Rubys" at bounding box center [472, 91] width 52 height 22
click at [473, 166] on span "Sunnys" at bounding box center [500, 161] width 94 height 12
click at [657, 89] on button "Select Prompt Type" at bounding box center [870, 91] width 112 height 22
click at [657, 180] on span "Monthly Summary" at bounding box center [854, 183] width 69 height 12
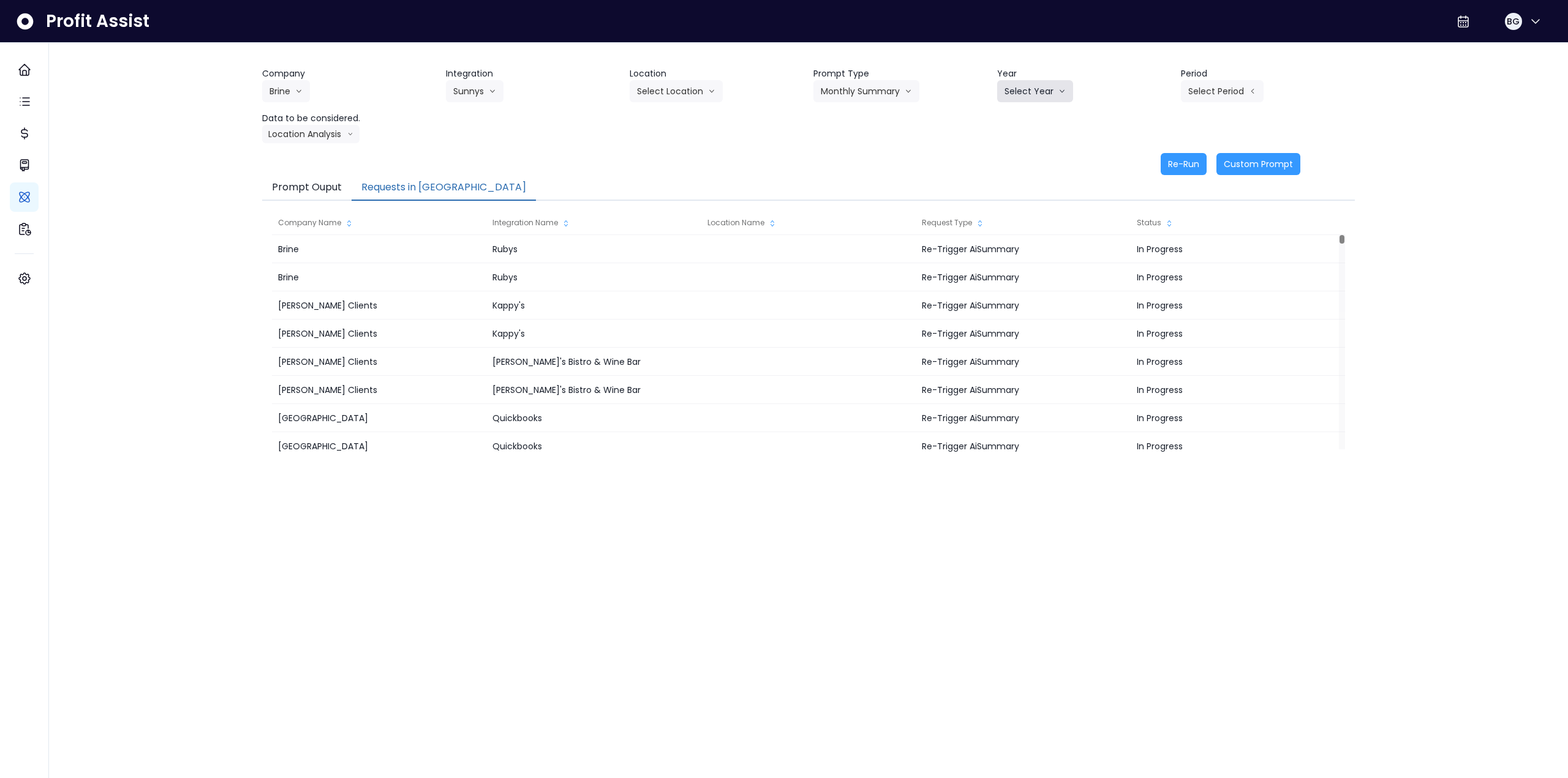
click at [657, 93] on button "Select Year" at bounding box center [1035, 91] width 76 height 22
drag, startPoint x: 1013, startPoint y: 162, endPoint x: 1164, endPoint y: 120, distance: 156.7
click at [657, 161] on span "2025" at bounding box center [1014, 161] width 19 height 12
click at [657, 99] on button "Select Period" at bounding box center [1222, 91] width 82 height 22
click at [657, 269] on span "P9" at bounding box center [1165, 271] width 15 height 12
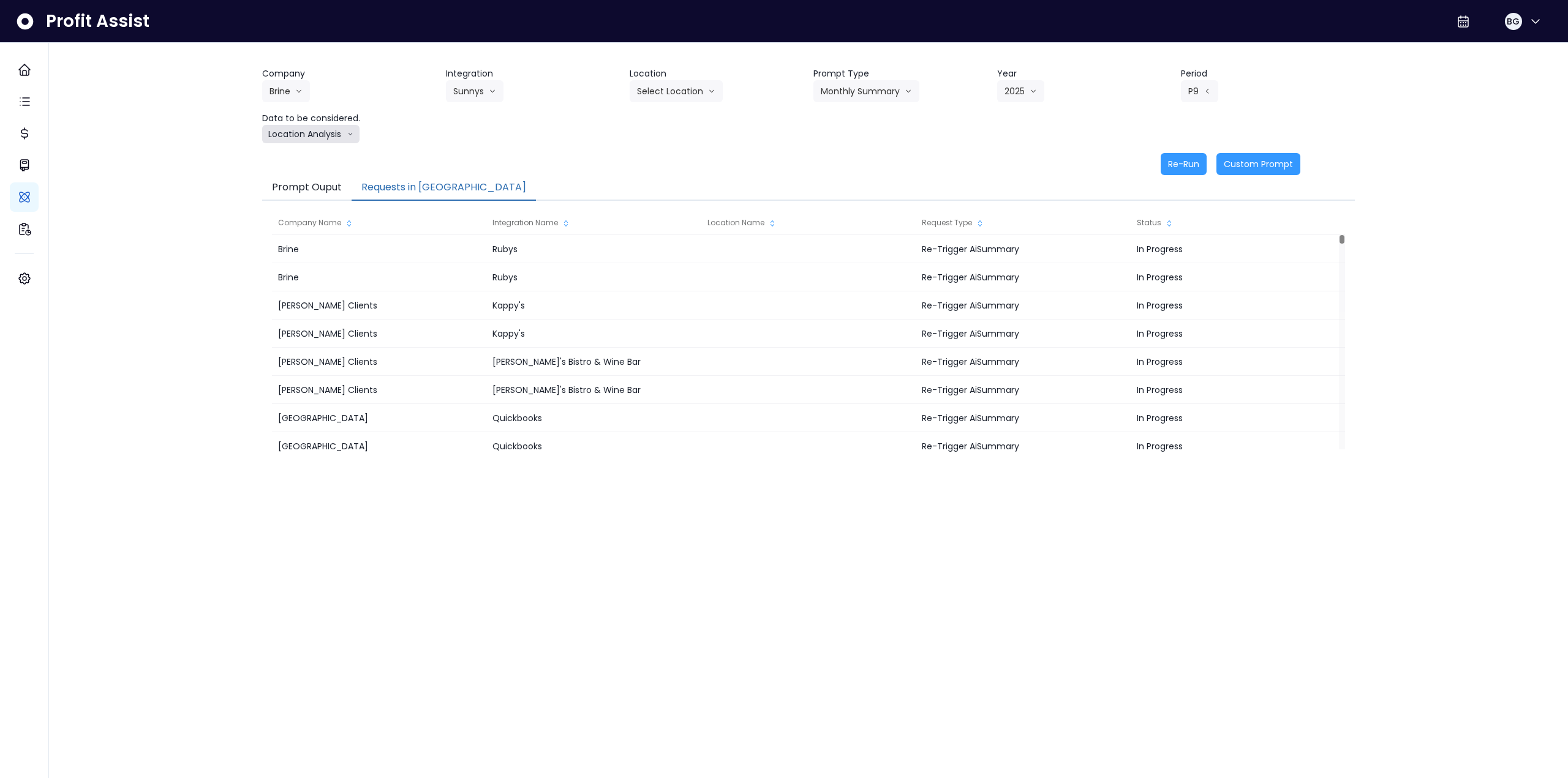
click at [285, 138] on button "Location Analysis" at bounding box center [310, 134] width 97 height 18
click at [288, 158] on span "Comparison overtime" at bounding box center [310, 157] width 82 height 12
click at [657, 163] on button "Re-Run" at bounding box center [1184, 164] width 46 height 22
click at [325, 133] on button "Comparison overtime" at bounding box center [322, 134] width 119 height 18
click at [314, 180] on span "Location Analysis" at bounding box center [310, 180] width 82 height 12
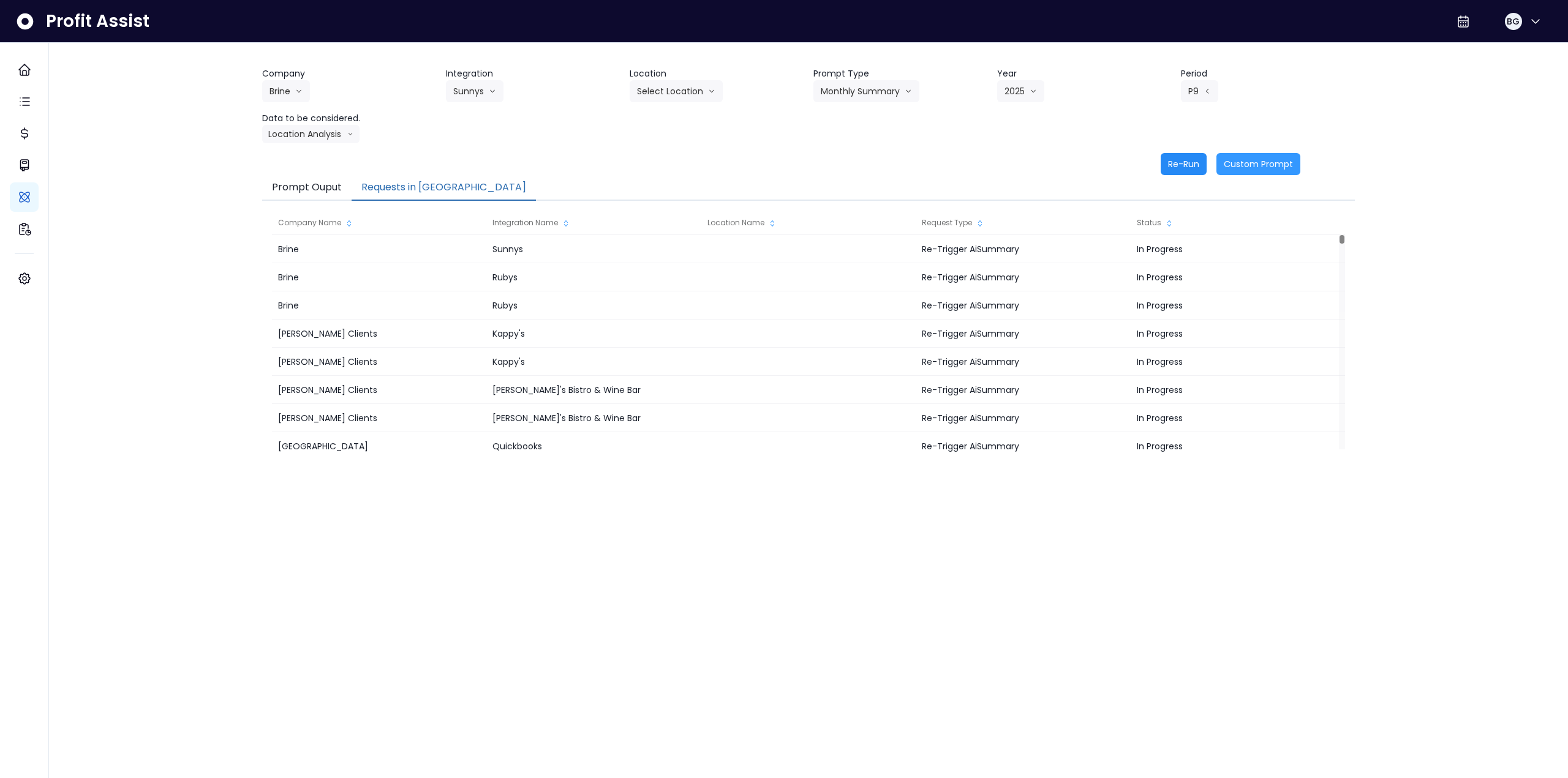
click at [657, 163] on button "Re-Run" at bounding box center [1184, 164] width 46 height 22
click at [291, 88] on button "Brine" at bounding box center [286, 91] width 48 height 22
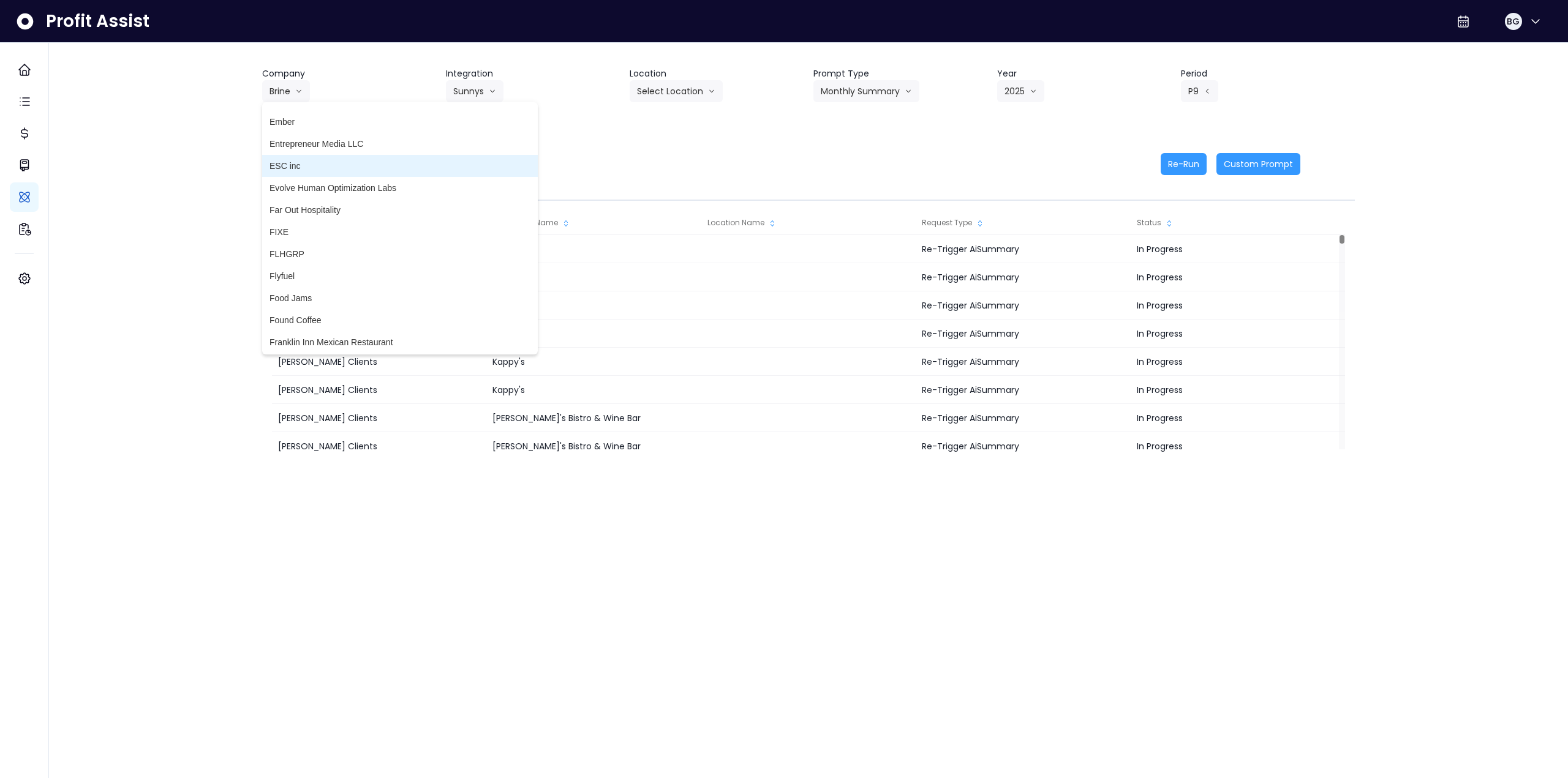
scroll to position [1346, 0]
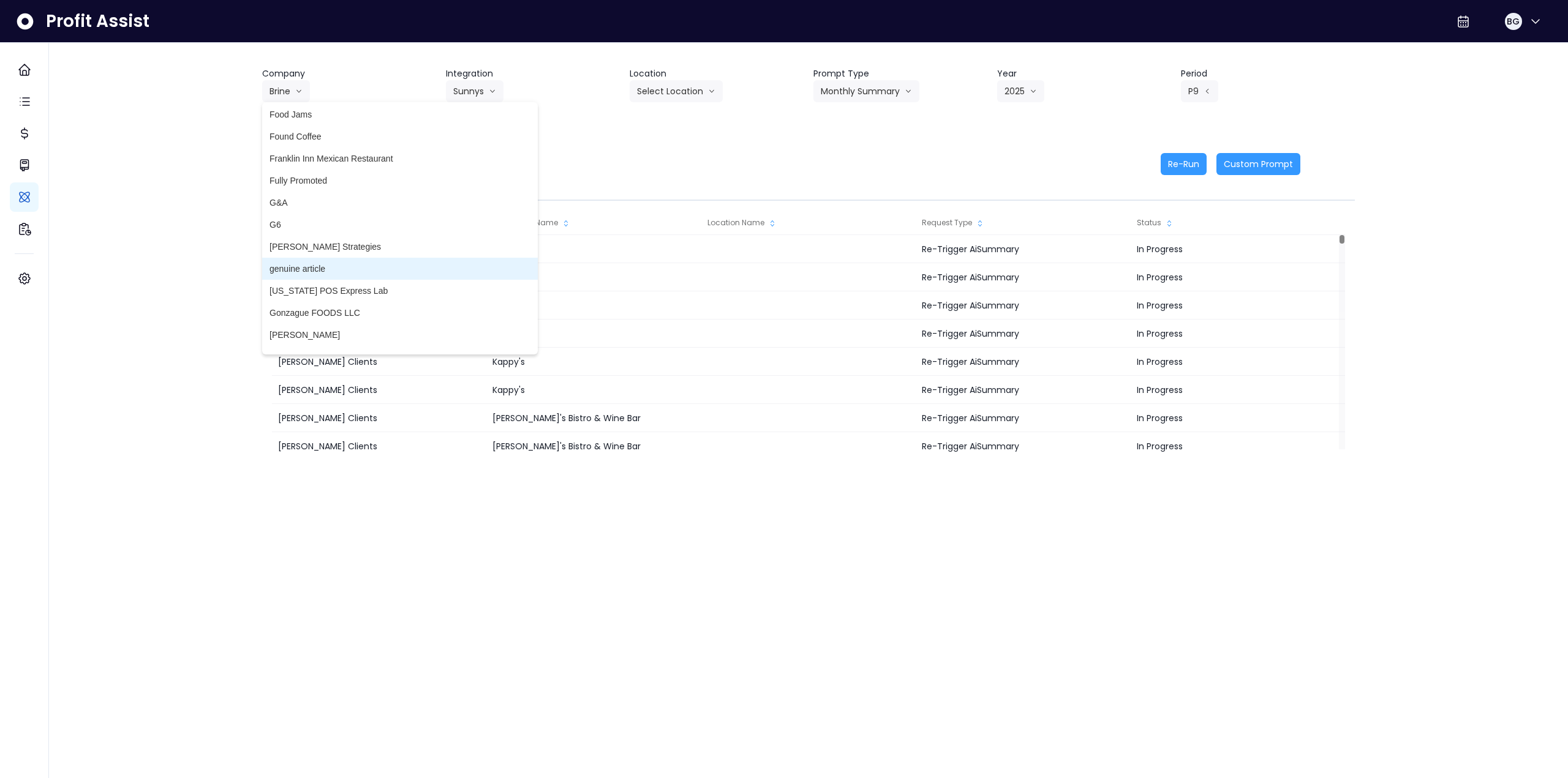
click at [350, 269] on span "genuine article" at bounding box center [399, 268] width 261 height 12
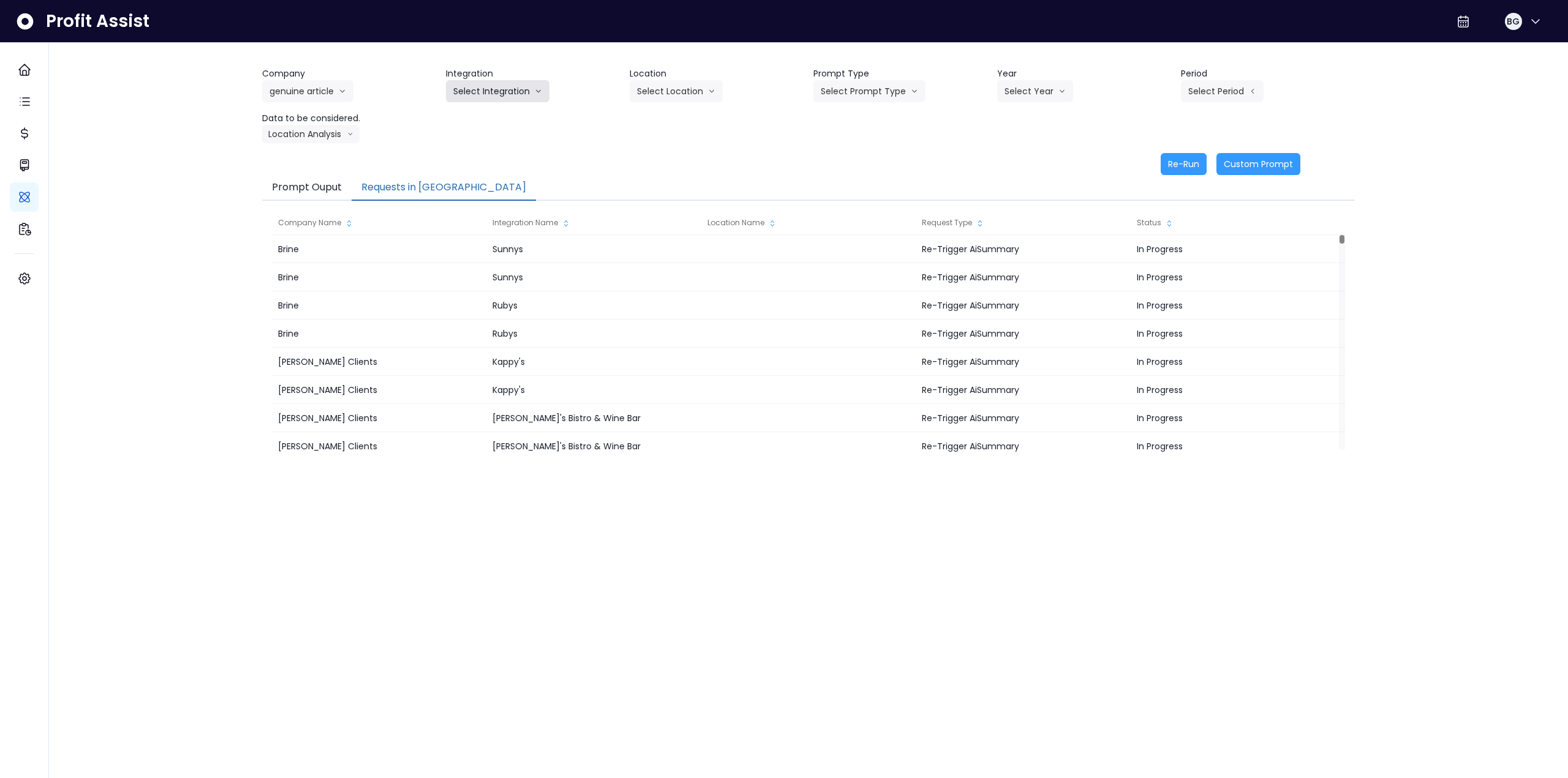
click at [486, 90] on button "Select Integration" at bounding box center [497, 91] width 104 height 22
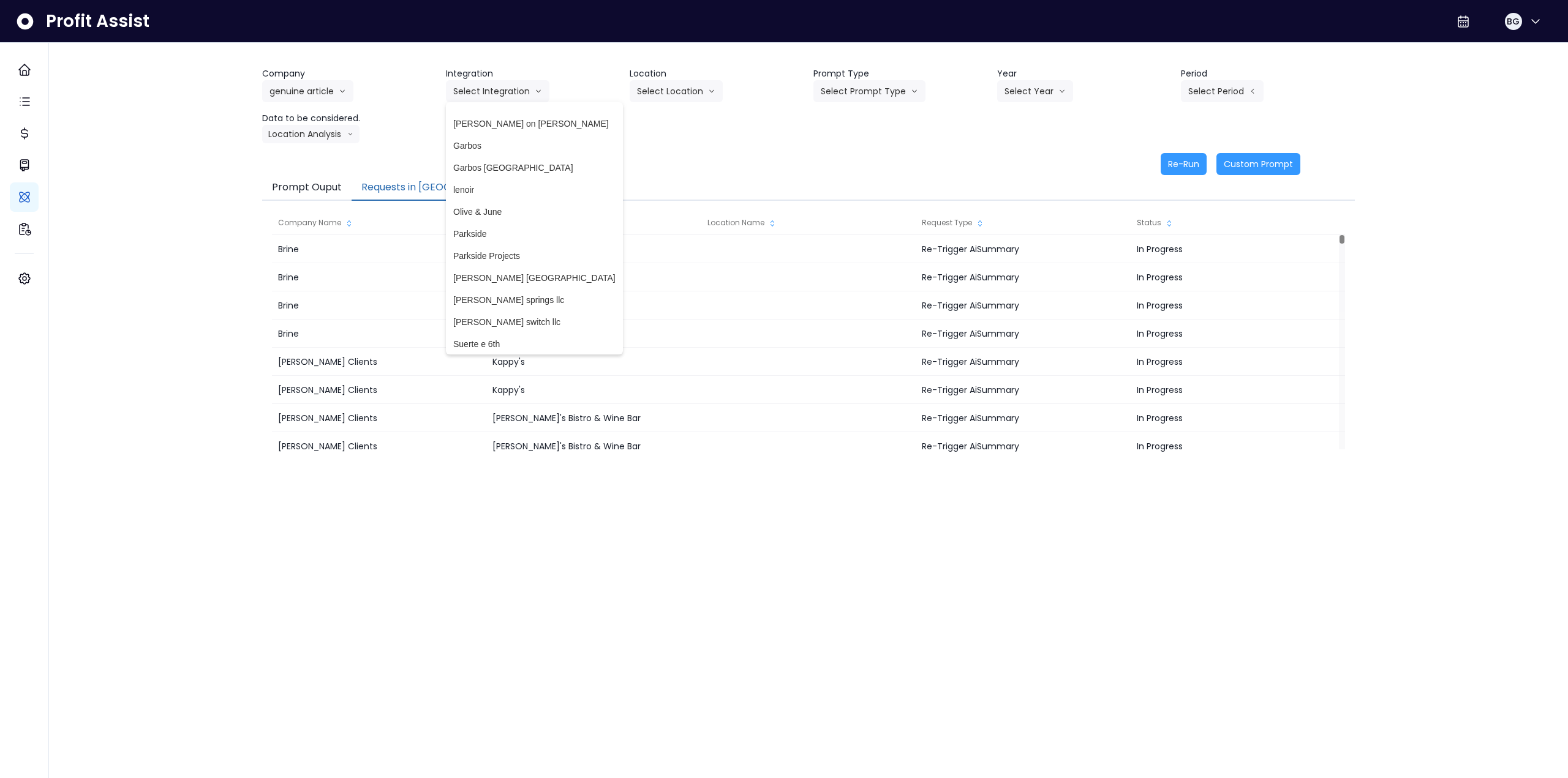
scroll to position [130, 0]
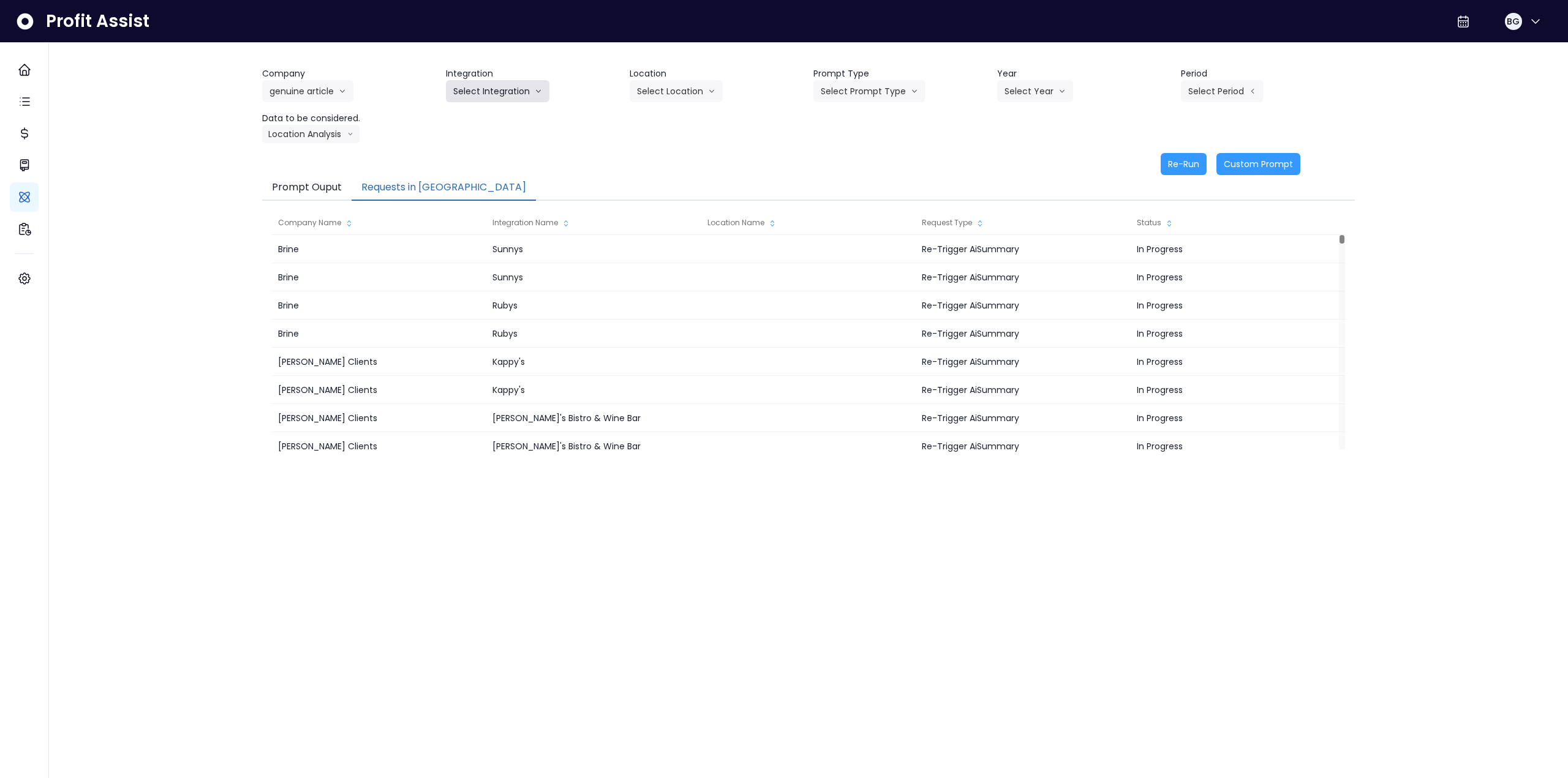
click at [504, 94] on button "Select Integration" at bounding box center [497, 91] width 104 height 22
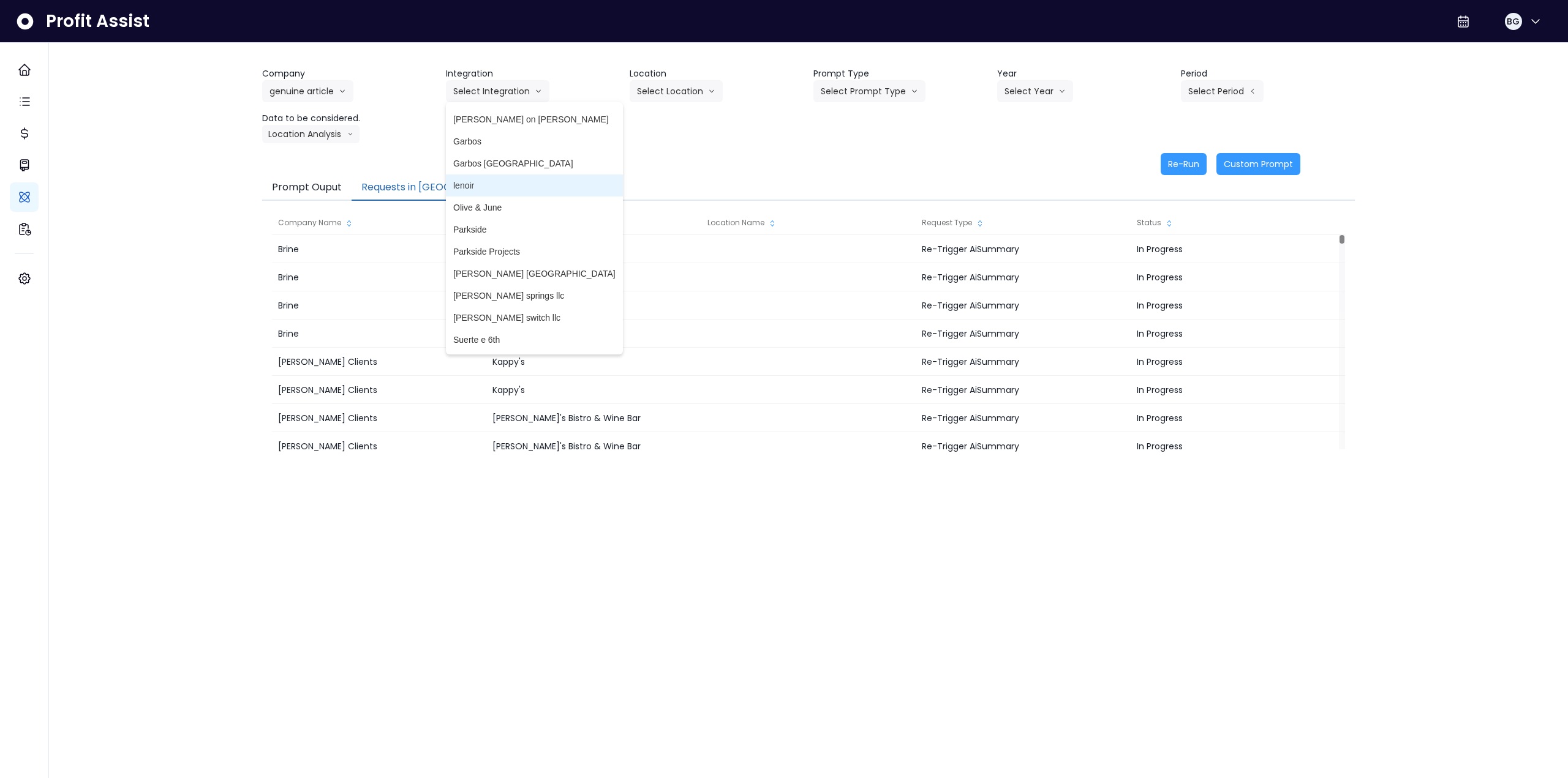
click at [505, 189] on span "lenoir" at bounding box center [534, 185] width 162 height 12
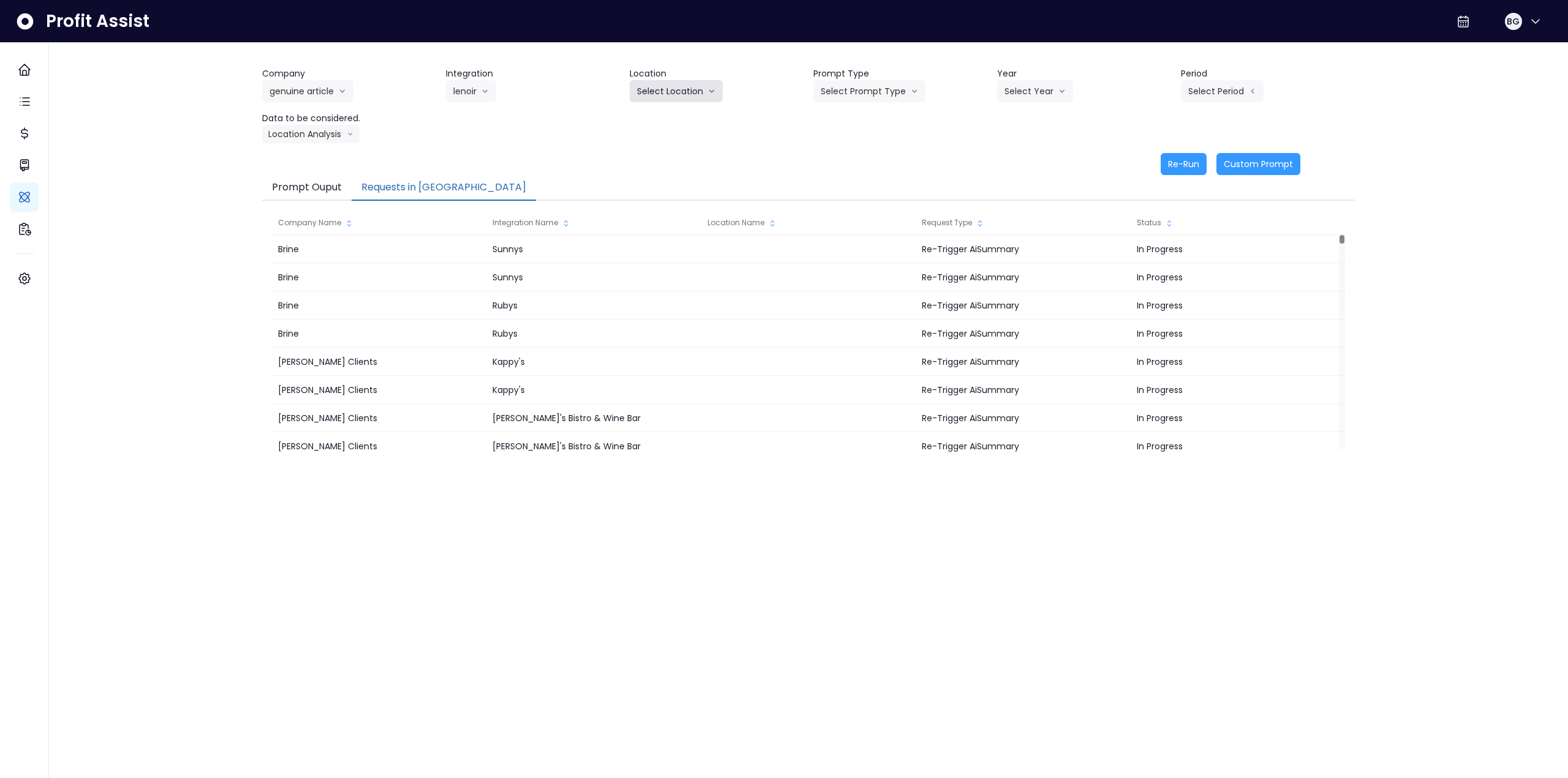
click at [657, 95] on button "Select Location" at bounding box center [676, 91] width 93 height 22
click at [657, 121] on span "All Locations" at bounding box center [660, 116] width 48 height 12
click at [657, 85] on button "Select Prompt Type" at bounding box center [870, 91] width 112 height 22
click at [657, 187] on span "Monthly Summary" at bounding box center [854, 183] width 69 height 12
click at [657, 101] on button "Select Year" at bounding box center [1035, 91] width 76 height 22
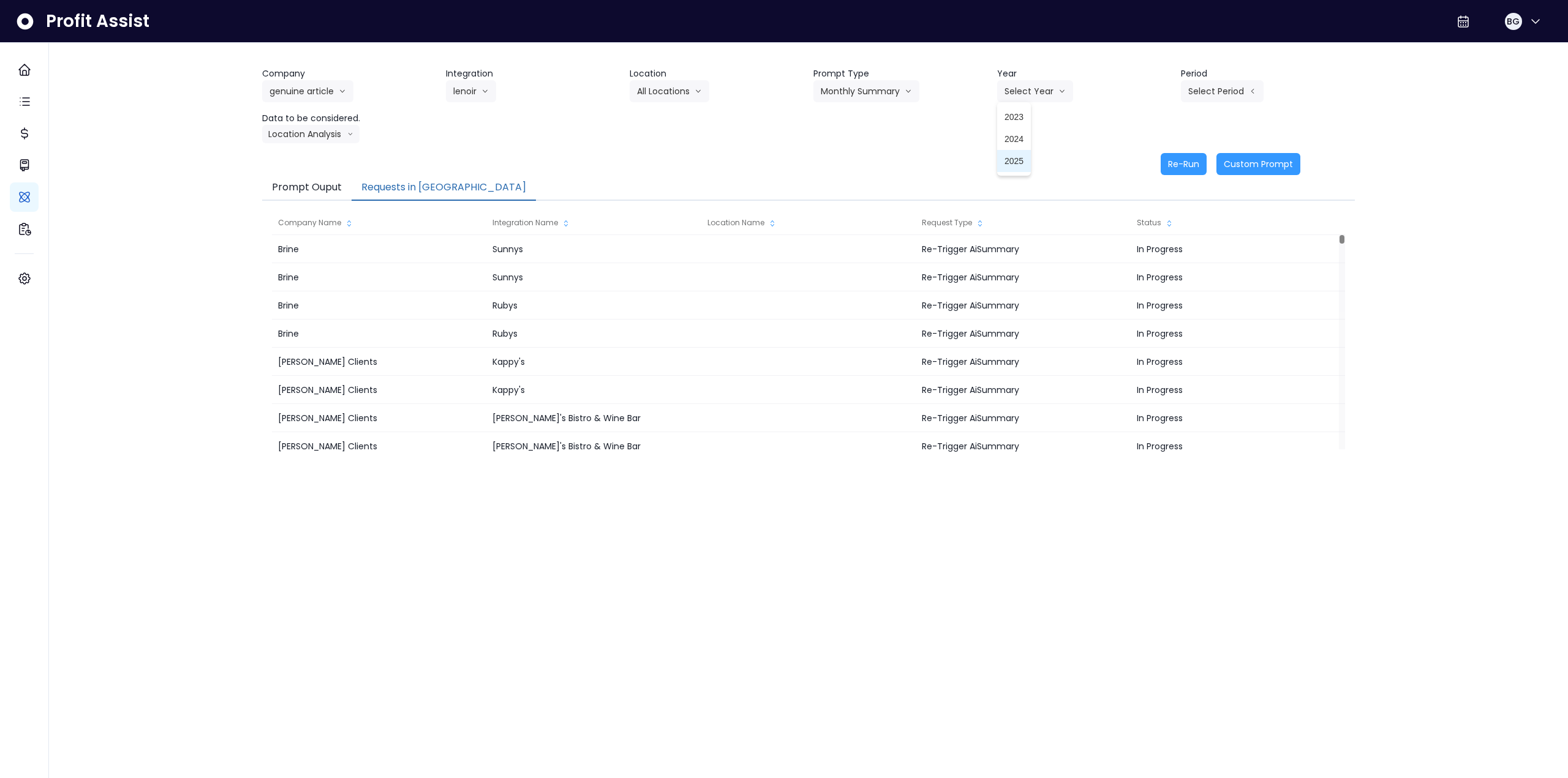
drag, startPoint x: 1022, startPoint y: 161, endPoint x: 1054, endPoint y: 150, distance: 33.8
click at [657, 161] on span "2025" at bounding box center [1014, 161] width 19 height 12
click at [657, 95] on button "Select Period" at bounding box center [1222, 91] width 82 height 22
click at [657, 285] on li "P10" at bounding box center [1166, 294] width 30 height 22
drag, startPoint x: 311, startPoint y: 139, endPoint x: 318, endPoint y: 154, distance: 16.6
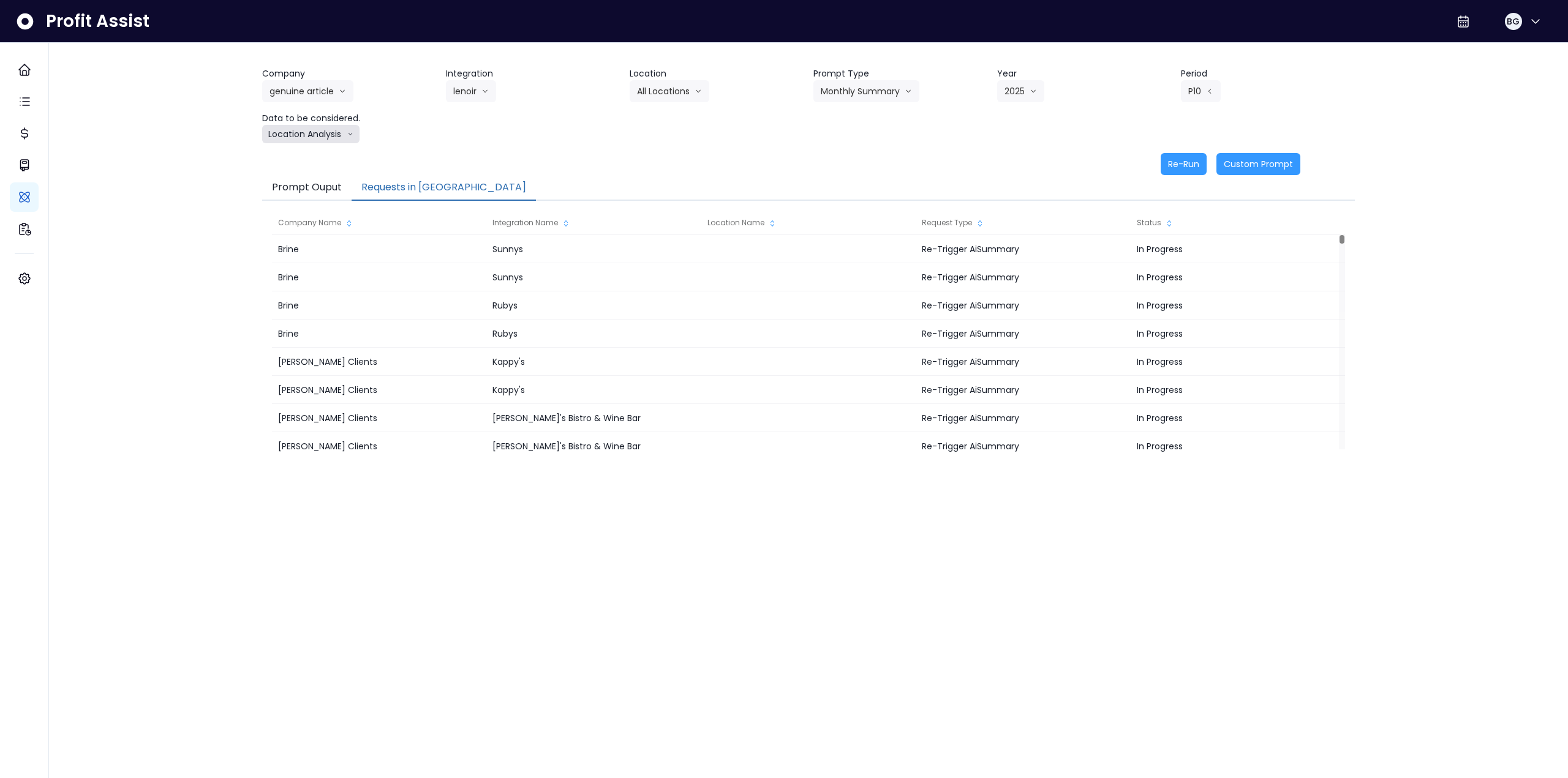
click at [312, 139] on button "Location Analysis" at bounding box center [310, 134] width 97 height 18
click at [318, 155] on span "Comparison overtime" at bounding box center [310, 157] width 82 height 12
click at [657, 161] on button "Re-Run" at bounding box center [1184, 164] width 46 height 22
click at [344, 135] on button "Comparison overtime" at bounding box center [322, 134] width 119 height 18
drag, startPoint x: 324, startPoint y: 180, endPoint x: 620, endPoint y: 173, distance: 296.1
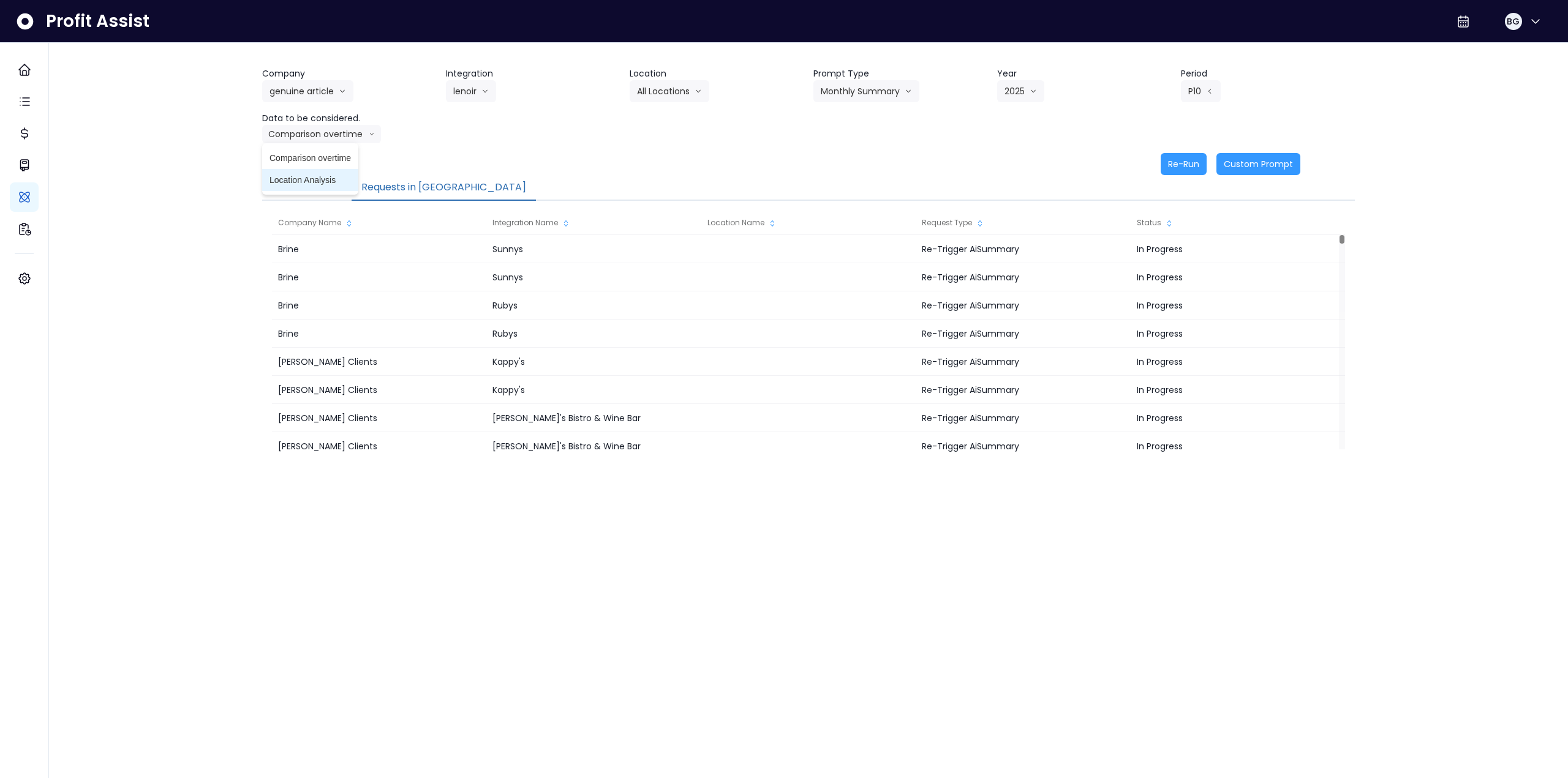
click at [325, 180] on span "Location Analysis" at bounding box center [310, 180] width 82 height 12
click at [657, 161] on button "Re-Run" at bounding box center [1184, 164] width 46 height 22
click at [461, 88] on button "lenoir" at bounding box center [470, 91] width 50 height 22
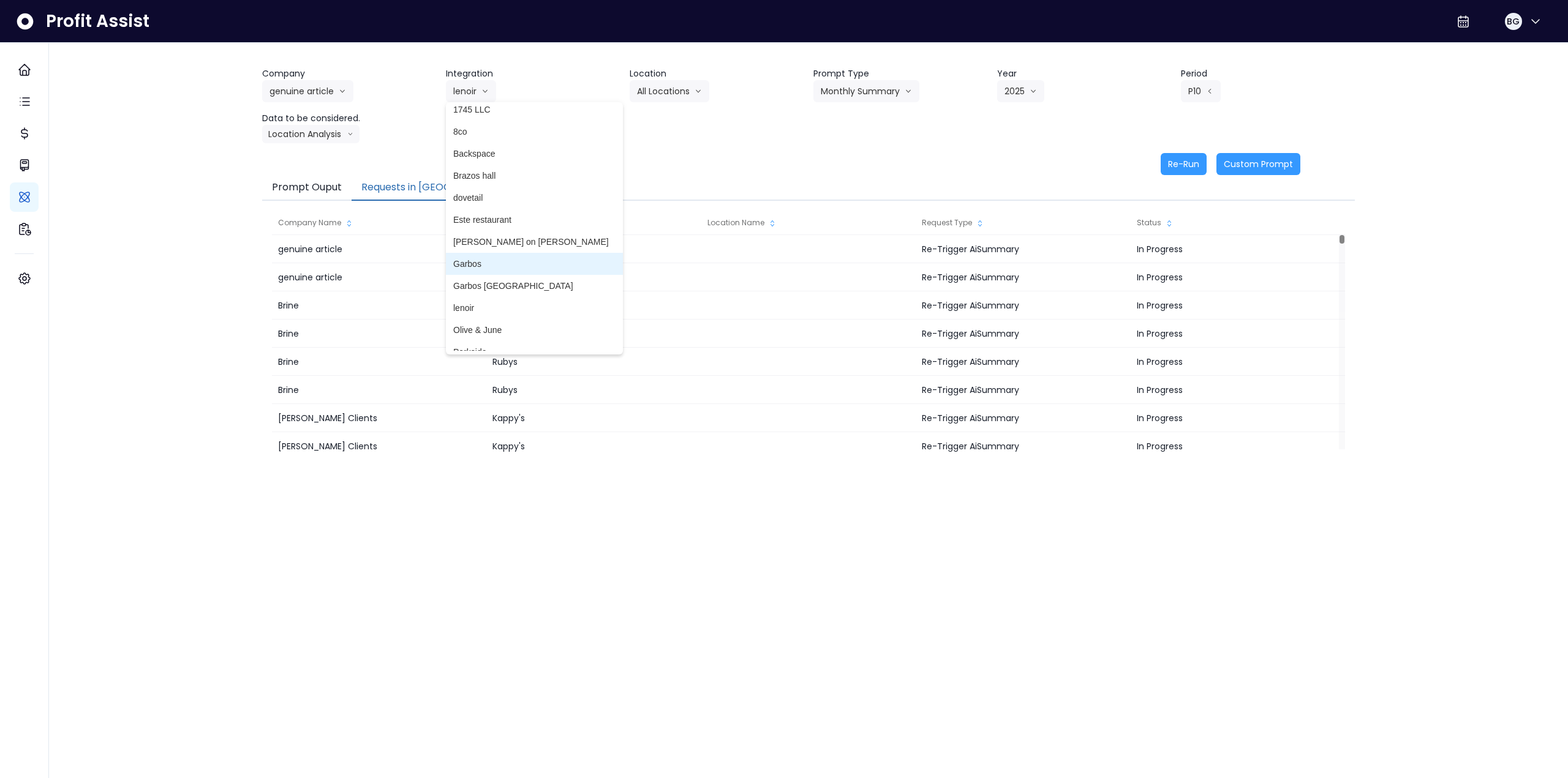
scroll to position [0, 0]
click at [513, 207] on span "dovetail" at bounding box center [534, 204] width 162 height 12
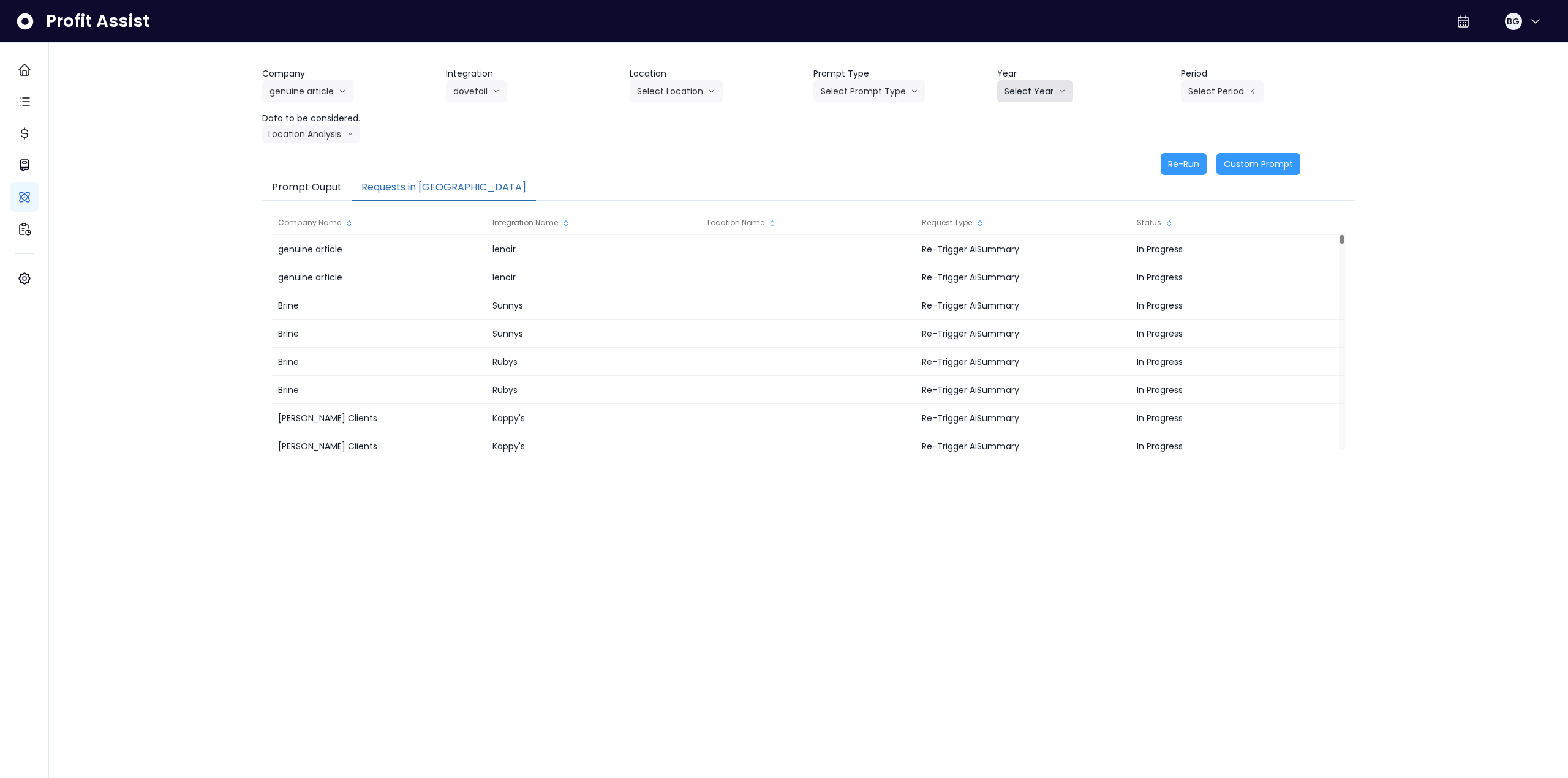
click at [657, 82] on button "Select Year" at bounding box center [1035, 91] width 76 height 22
click at [657, 161] on span "2025" at bounding box center [1014, 161] width 19 height 12
click at [657, 89] on button "Select Prompt Type" at bounding box center [870, 91] width 112 height 22
drag, startPoint x: 850, startPoint y: 178, endPoint x: 817, endPoint y: 169, distance: 34.2
click at [657, 178] on span "Monthly Summary" at bounding box center [854, 183] width 69 height 12
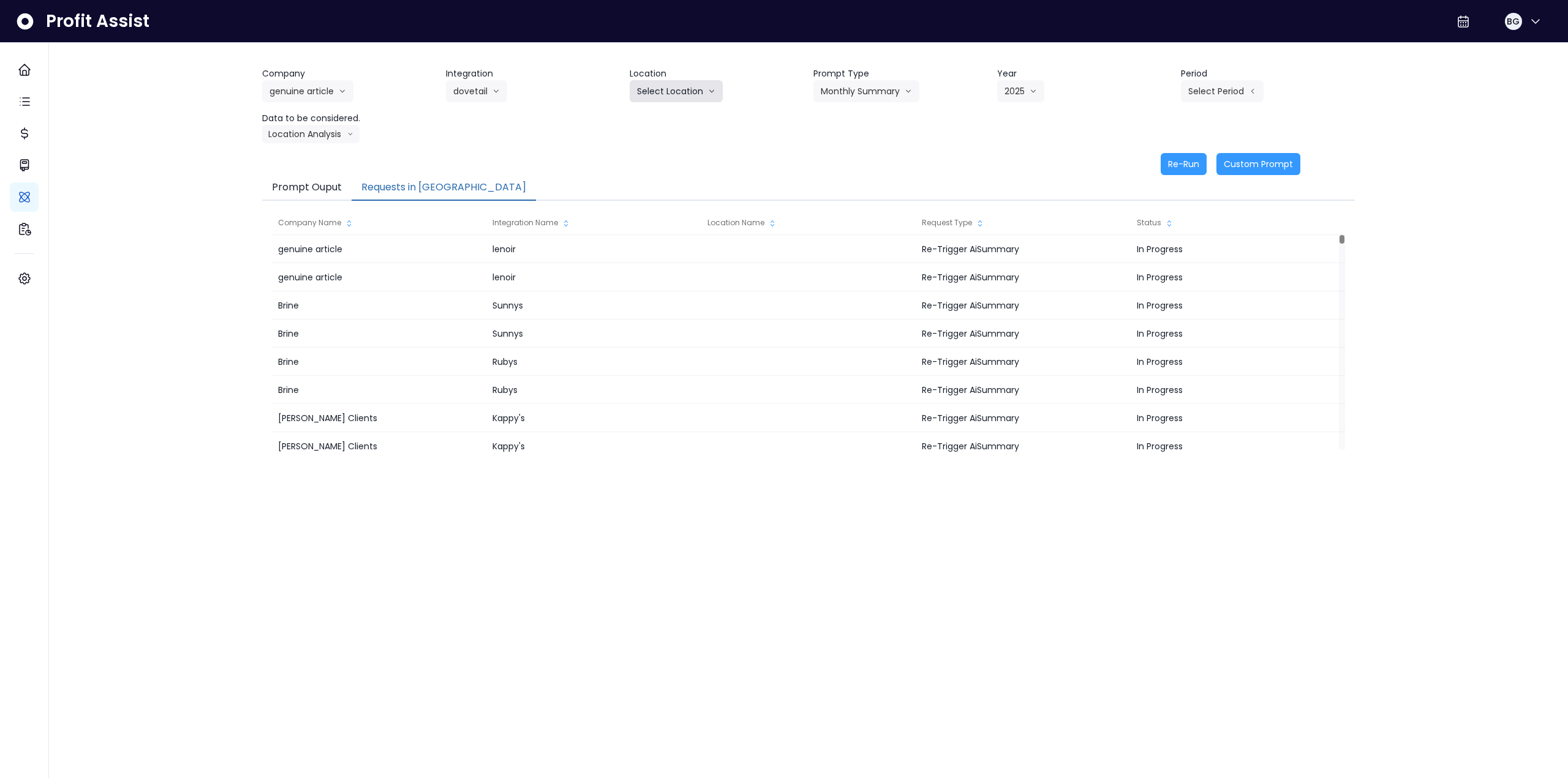
click at [657, 82] on button "Select Location" at bounding box center [676, 91] width 93 height 22
drag, startPoint x: 664, startPoint y: 117, endPoint x: 827, endPoint y: 112, distance: 163.1
click at [657, 117] on span "All Locations" at bounding box center [660, 116] width 48 height 12
click at [657, 85] on button "Select Period" at bounding box center [1222, 91] width 82 height 22
click at [657, 293] on li "P10" at bounding box center [1166, 294] width 30 height 22
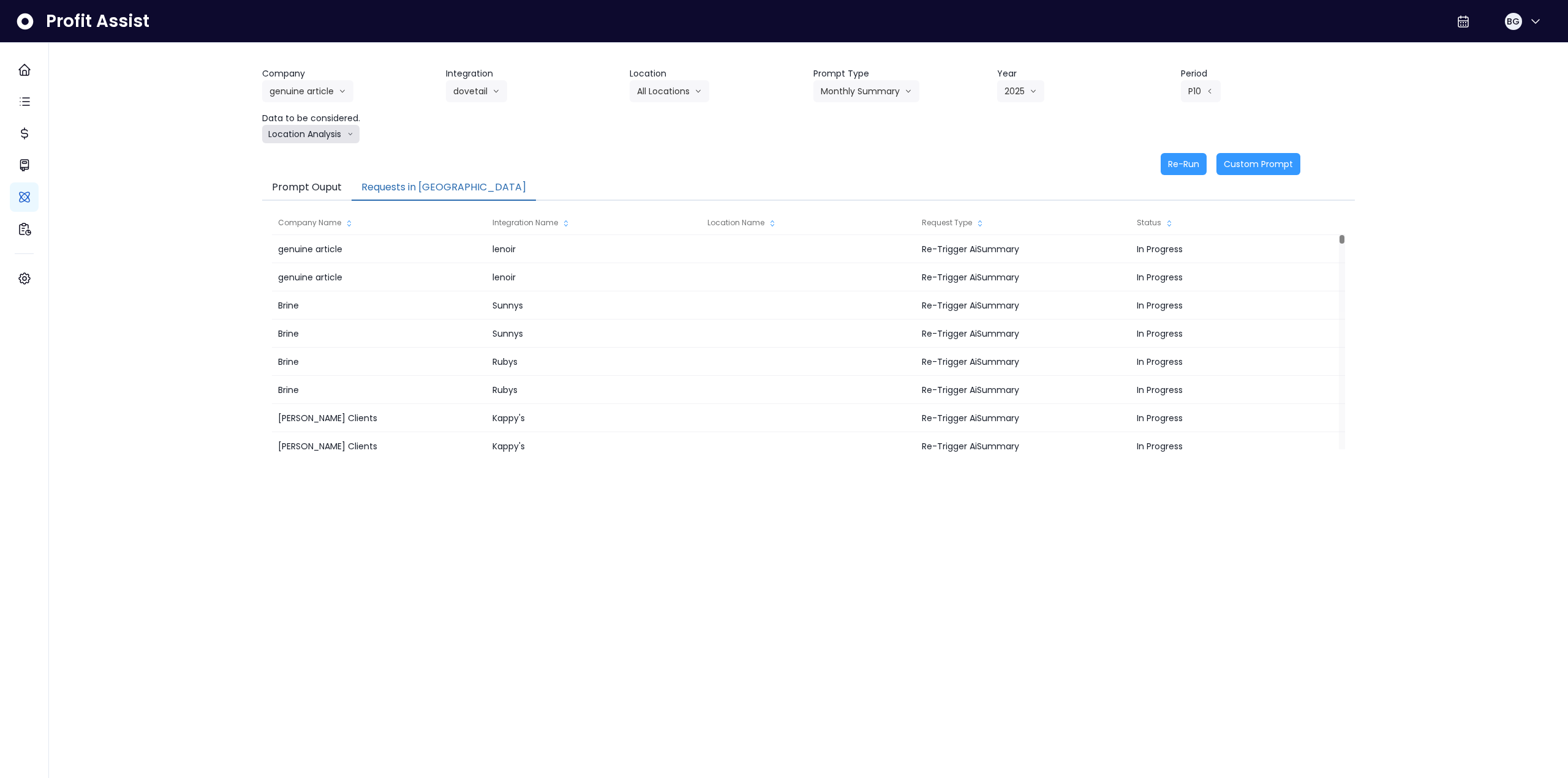
click at [293, 131] on button "Location Analysis" at bounding box center [310, 134] width 97 height 18
drag, startPoint x: 302, startPoint y: 154, endPoint x: 394, endPoint y: 150, distance: 92.1
click at [303, 154] on span "Comparison overtime" at bounding box center [310, 157] width 82 height 12
click at [657, 168] on button "Re-Run" at bounding box center [1184, 164] width 46 height 22
click at [329, 135] on button "Comparison overtime" at bounding box center [322, 134] width 119 height 18
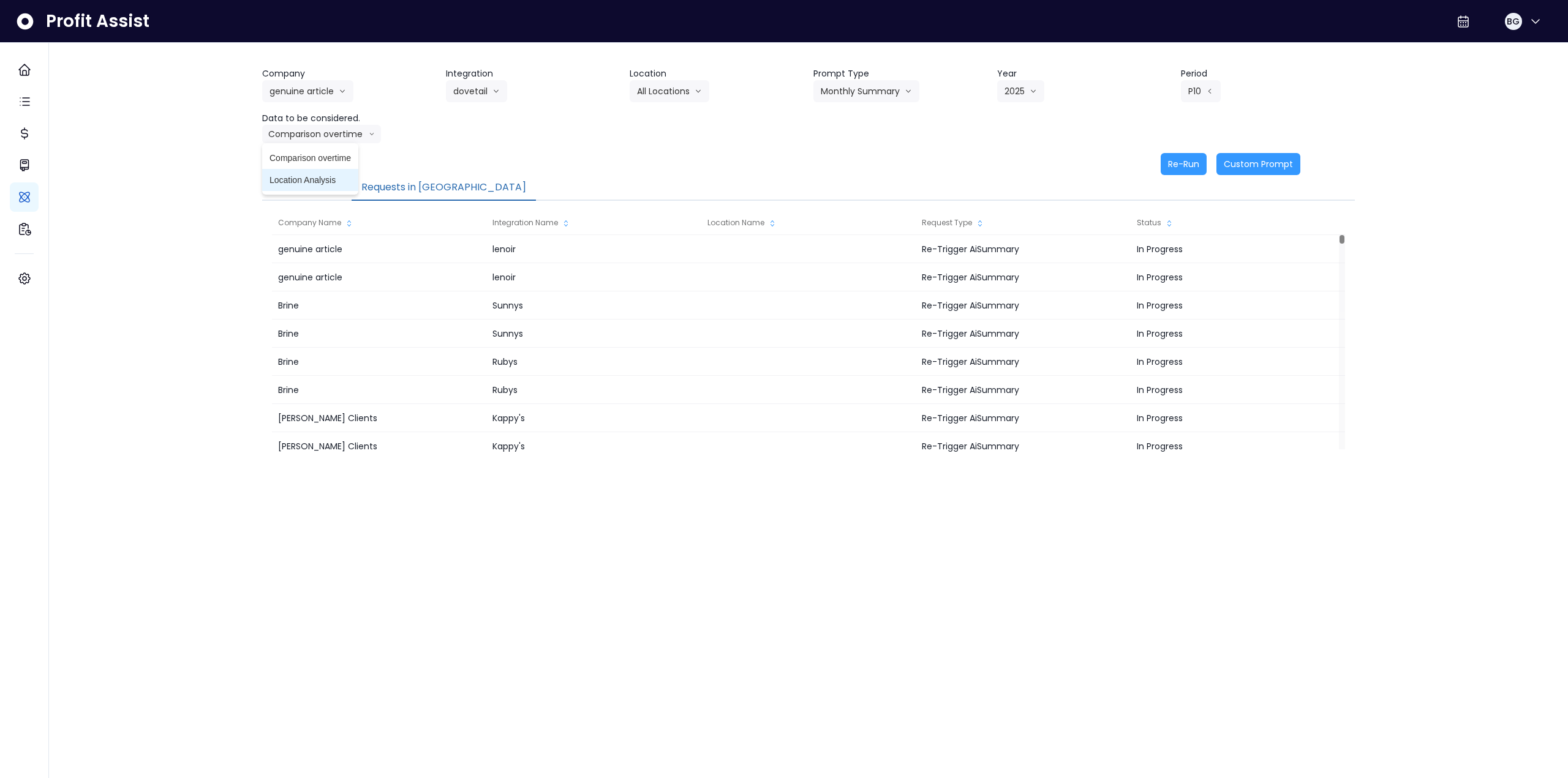
click at [318, 174] on span "Location Analysis" at bounding box center [310, 180] width 82 height 12
click at [657, 163] on button "Re-Run" at bounding box center [1184, 164] width 46 height 22
